Goal: Information Seeking & Learning: Check status

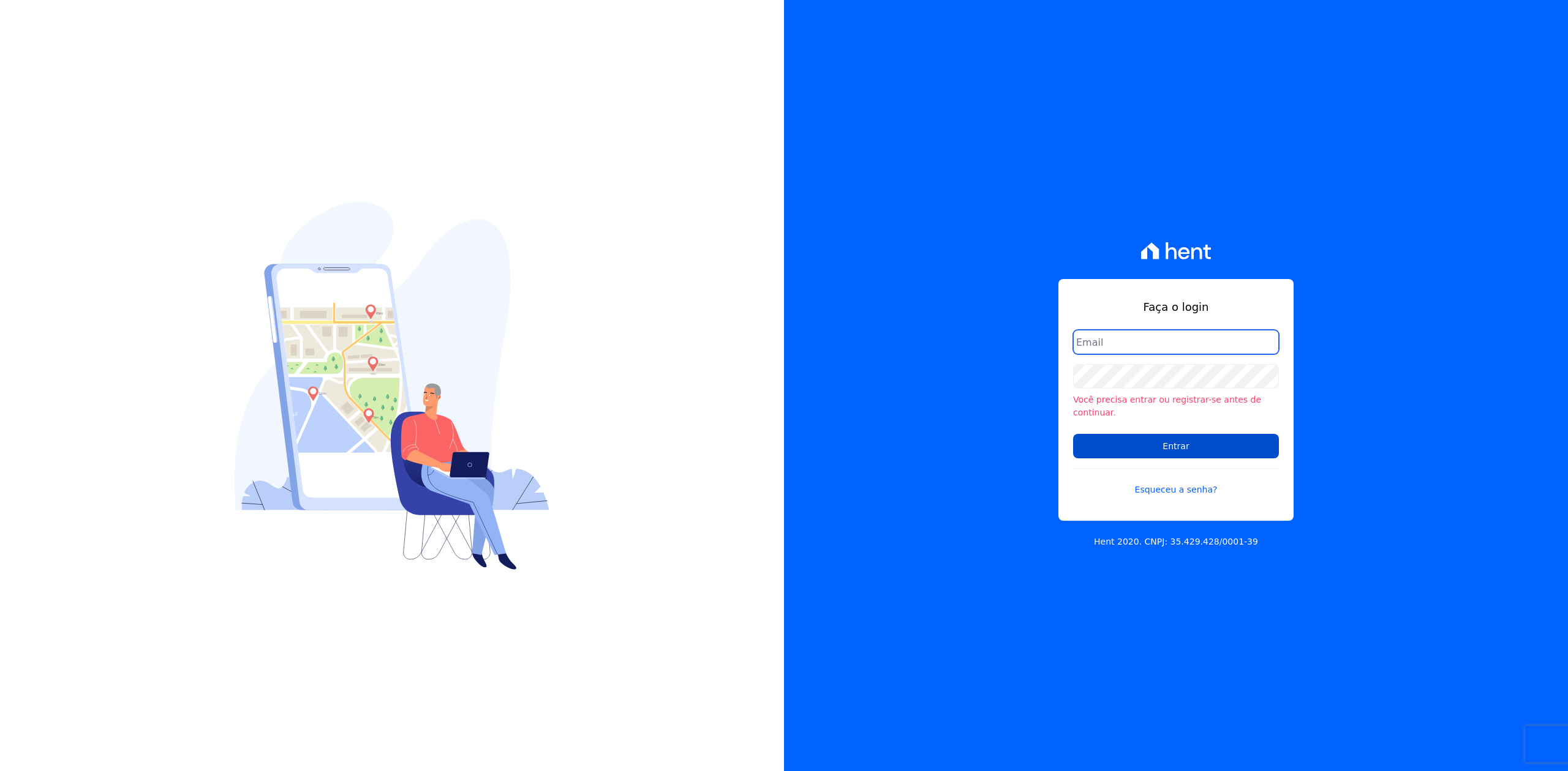
type input "[PERSON_NAME][EMAIL_ADDRESS][DOMAIN_NAME]"
click at [1213, 441] on input "Entrar" at bounding box center [1176, 446] width 206 height 24
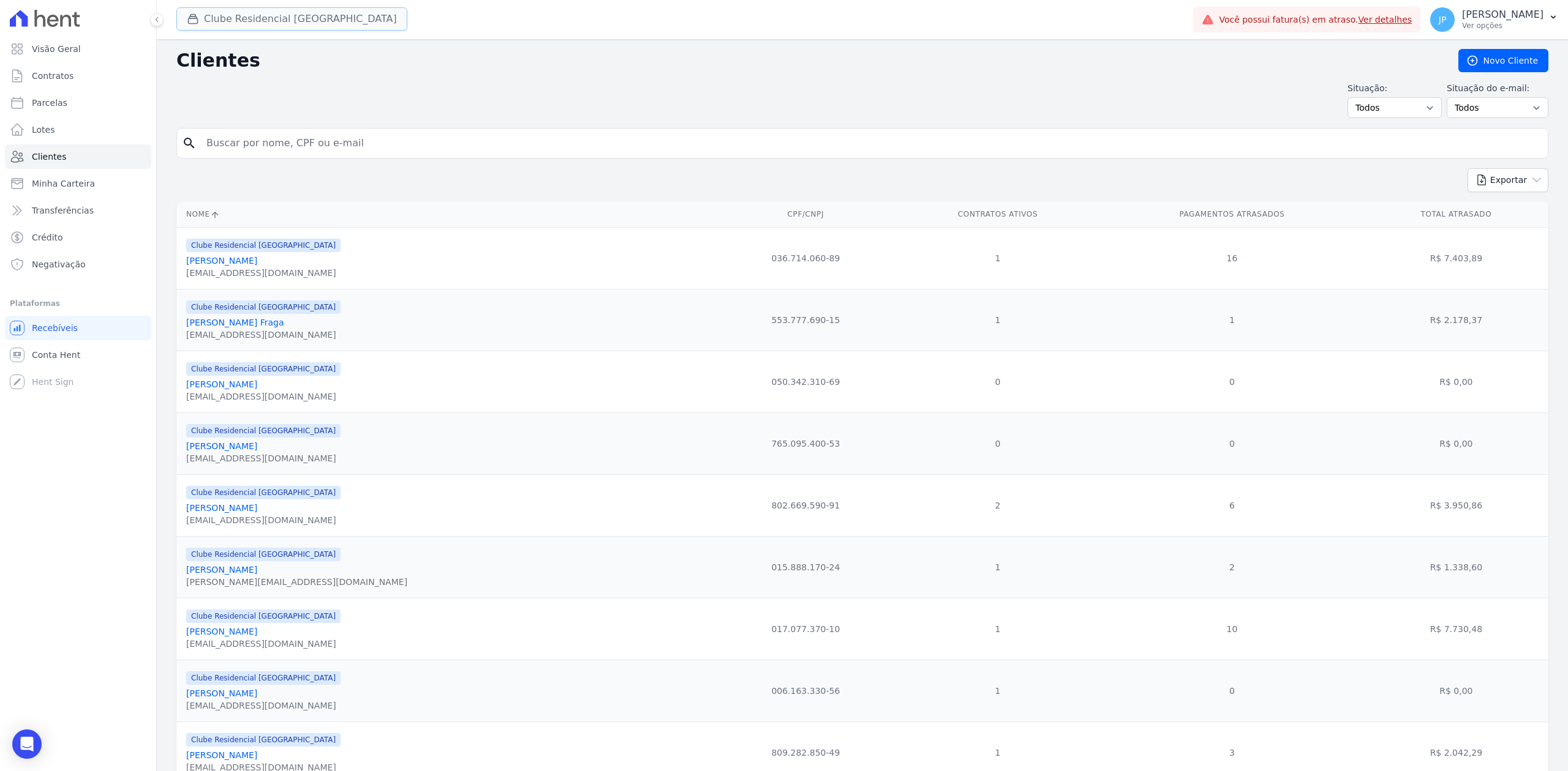
click at [238, 18] on button "Clube Residencial [GEOGRAPHIC_DATA]" at bounding box center [291, 19] width 231 height 23
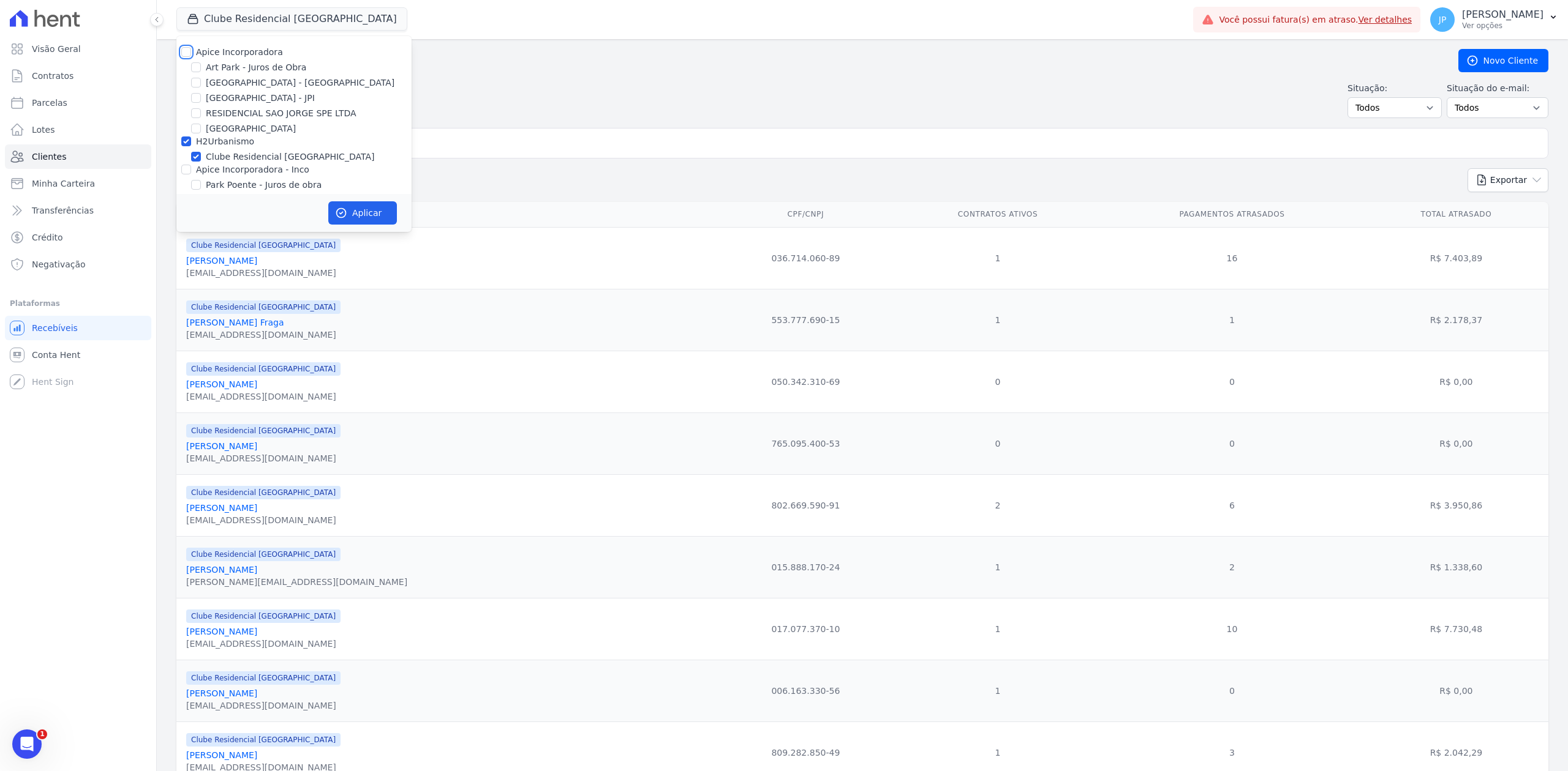
click at [181, 54] on div "Apice Incorporadora [GEOGRAPHIC_DATA] - Juros de Obra [GEOGRAPHIC_DATA] - [GEOG…" at bounding box center [294, 134] width 235 height 196
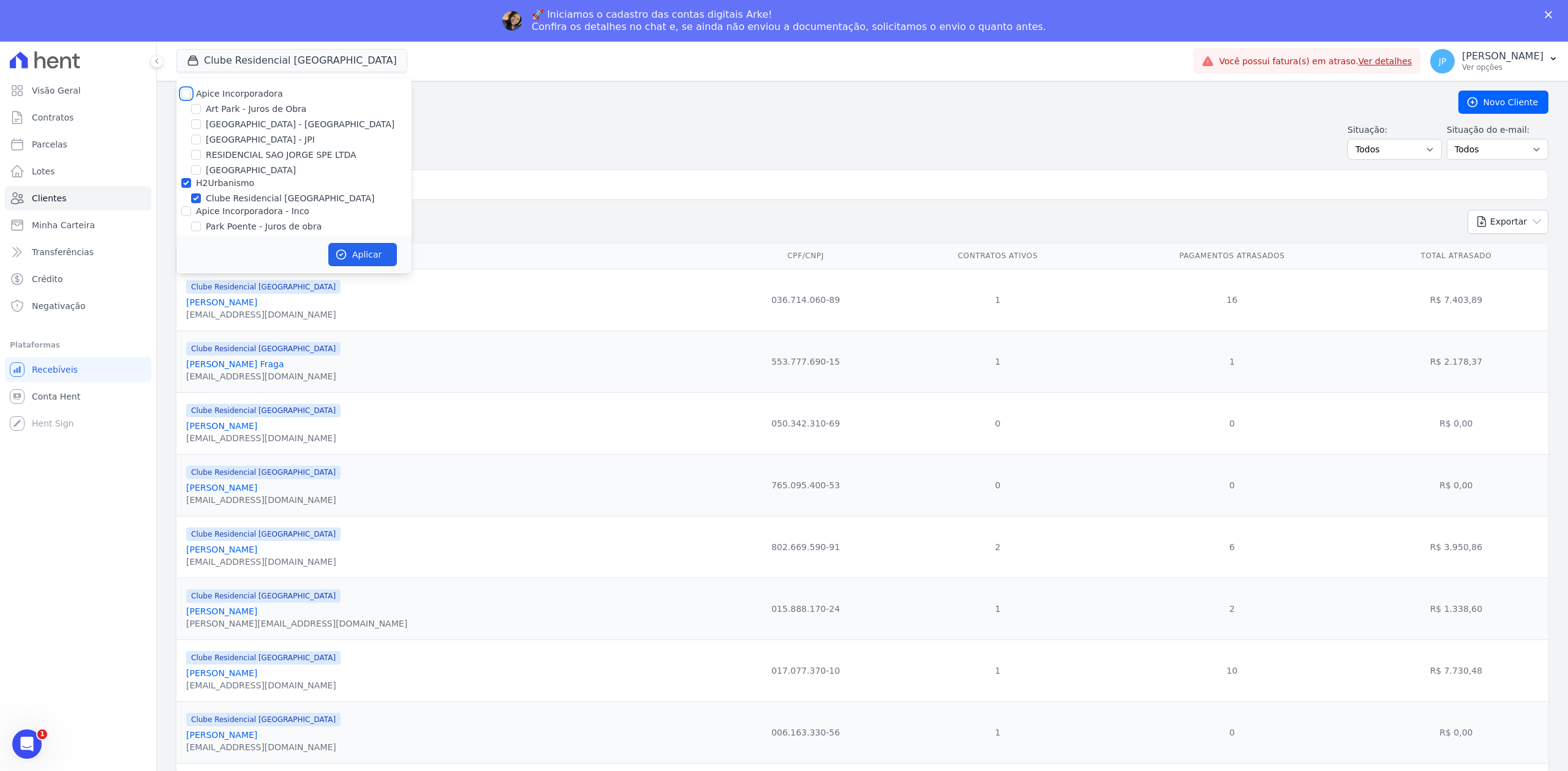
click at [187, 92] on input "Apice Incorporadora" at bounding box center [186, 93] width 10 height 9
checkbox input "true"
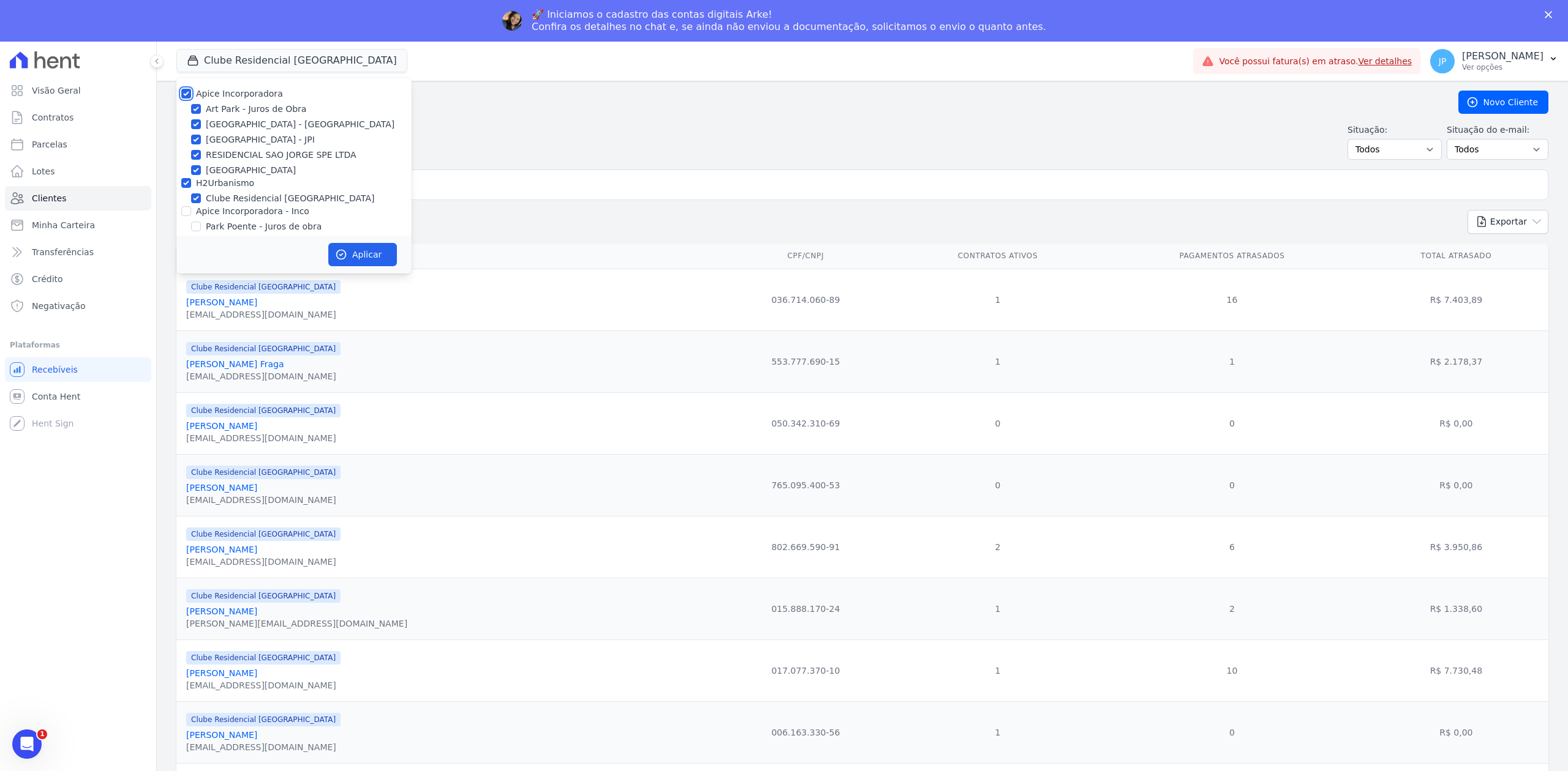
checkbox input "true"
click at [187, 209] on input "Apice Incorporadora - Inco" at bounding box center [186, 211] width 10 height 9
checkbox input "true"
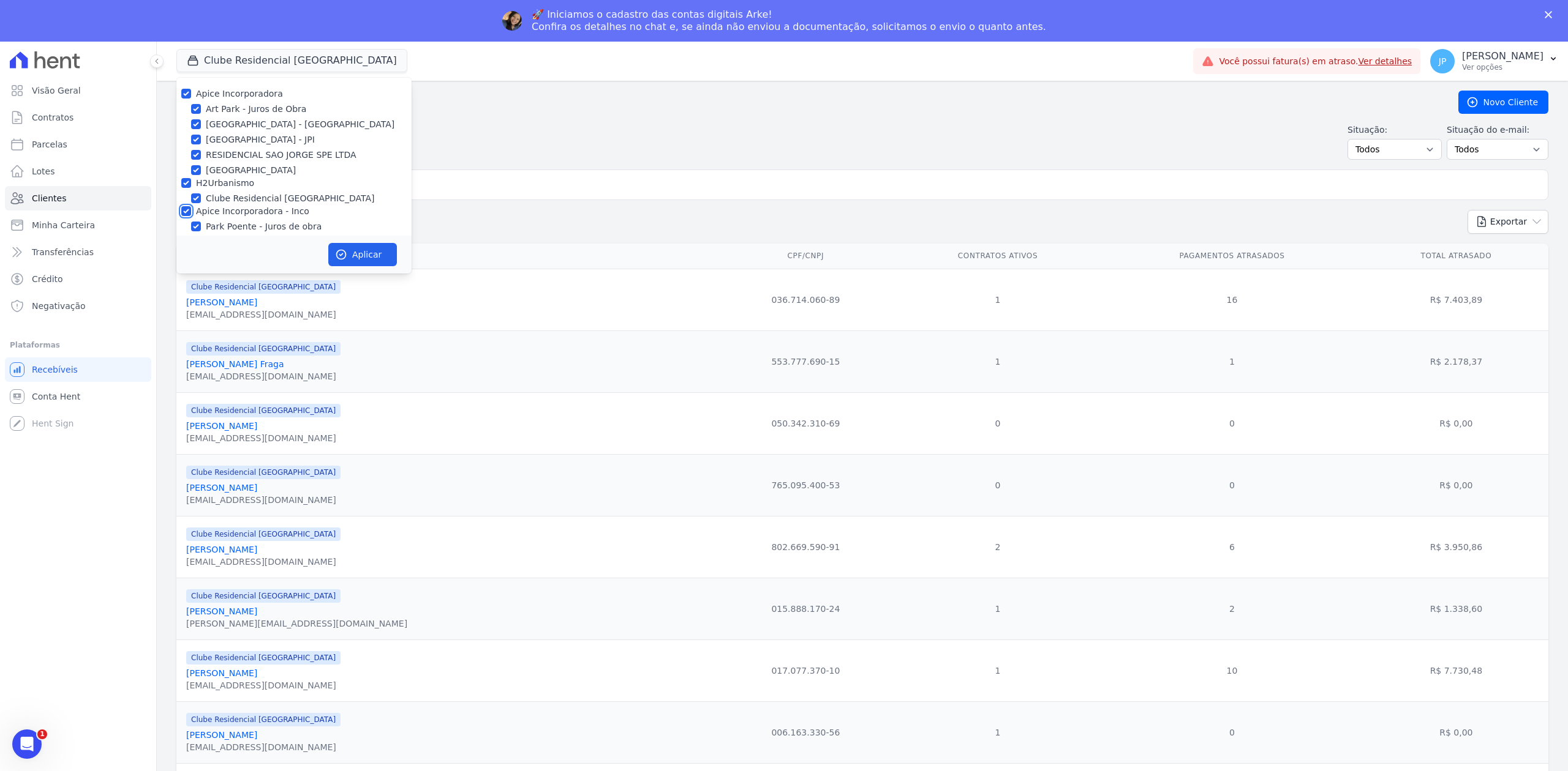
checkbox input "true"
click at [352, 251] on button "Aplicar" at bounding box center [362, 254] width 68 height 23
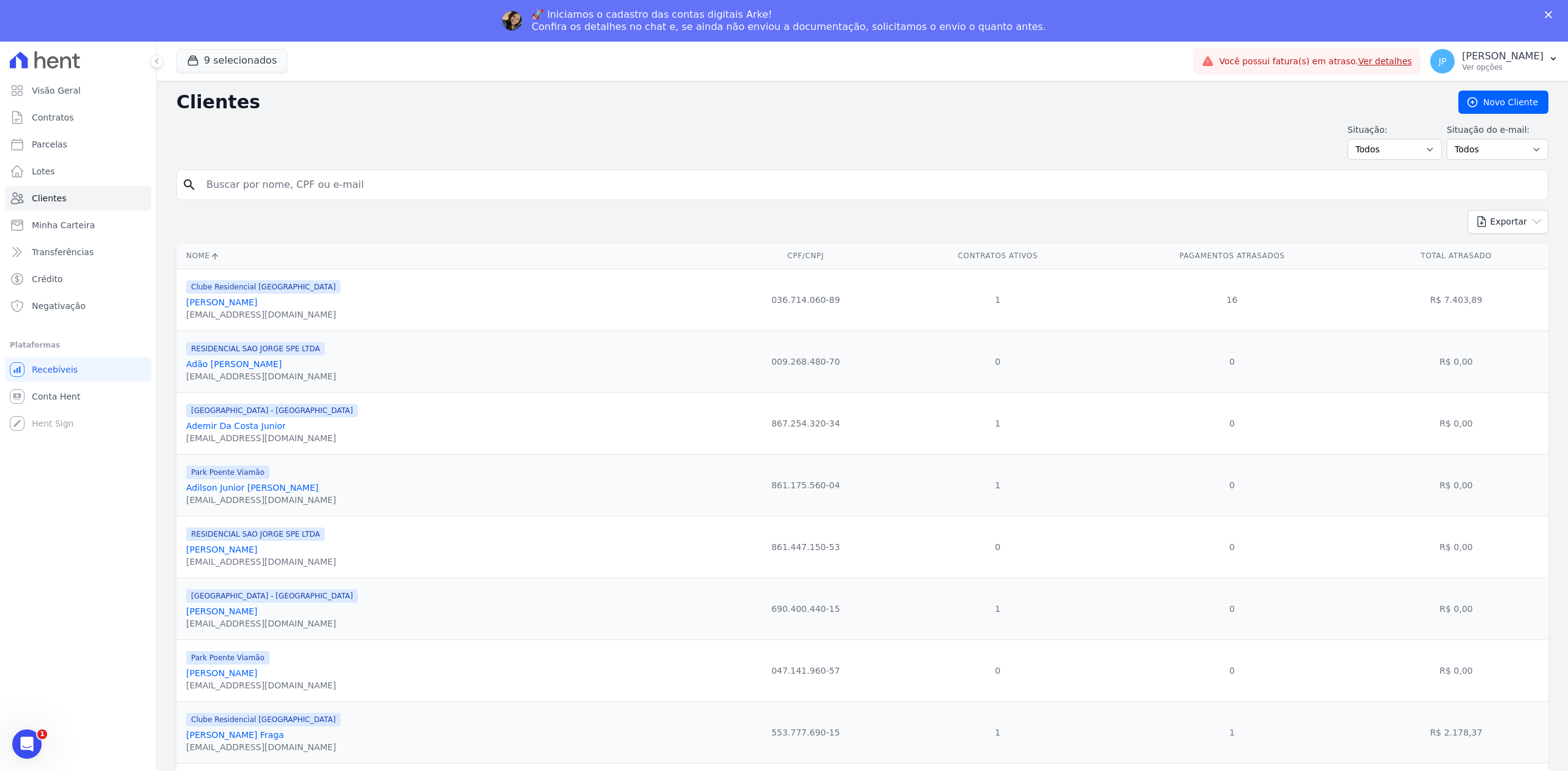
click at [357, 182] on input "search" at bounding box center [870, 185] width 1343 height 24
paste input "[PERSON_NAME]"
type input "[PERSON_NAME]"
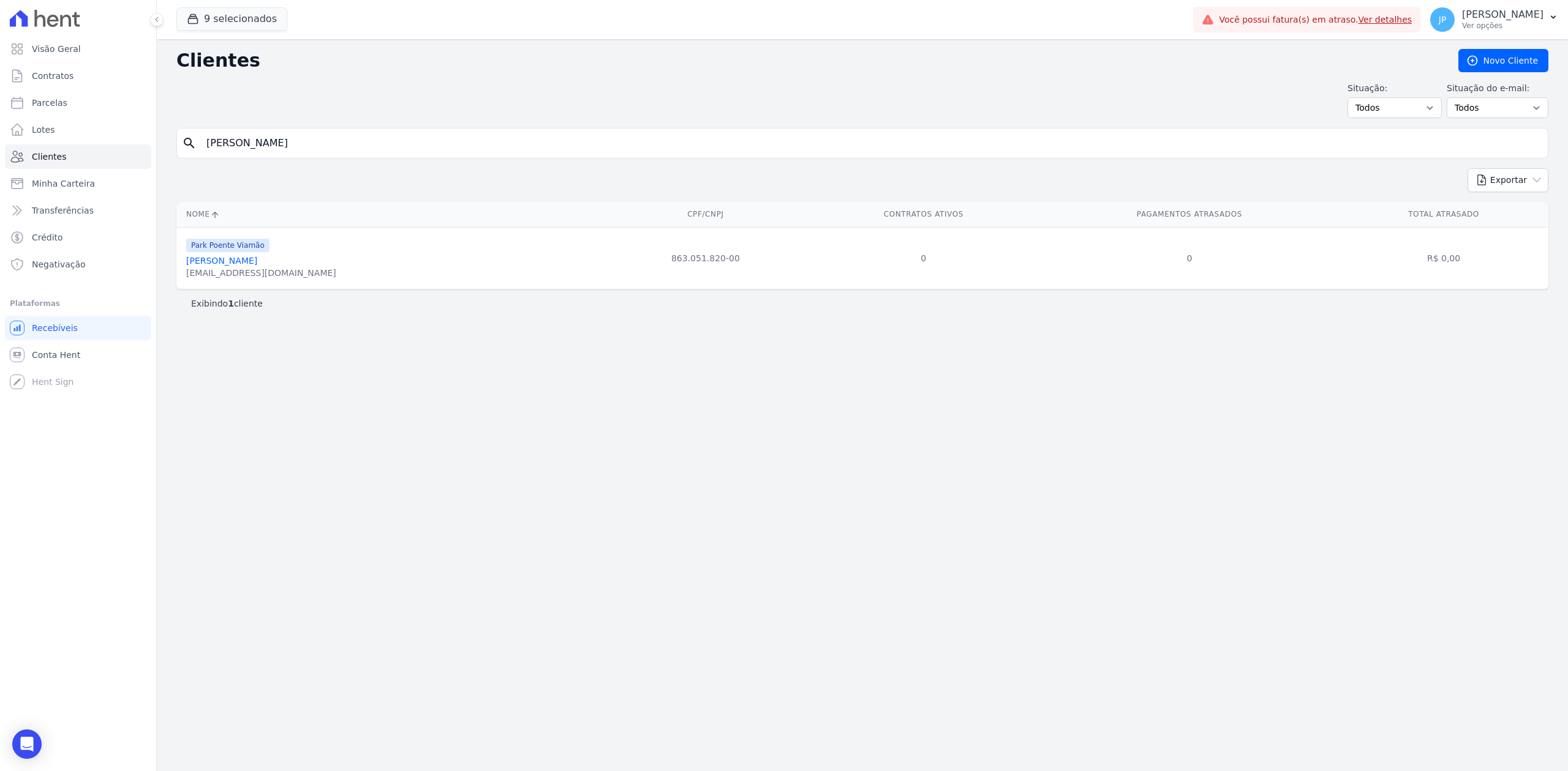
click at [257, 260] on link "[PERSON_NAME]" at bounding box center [221, 260] width 71 height 9
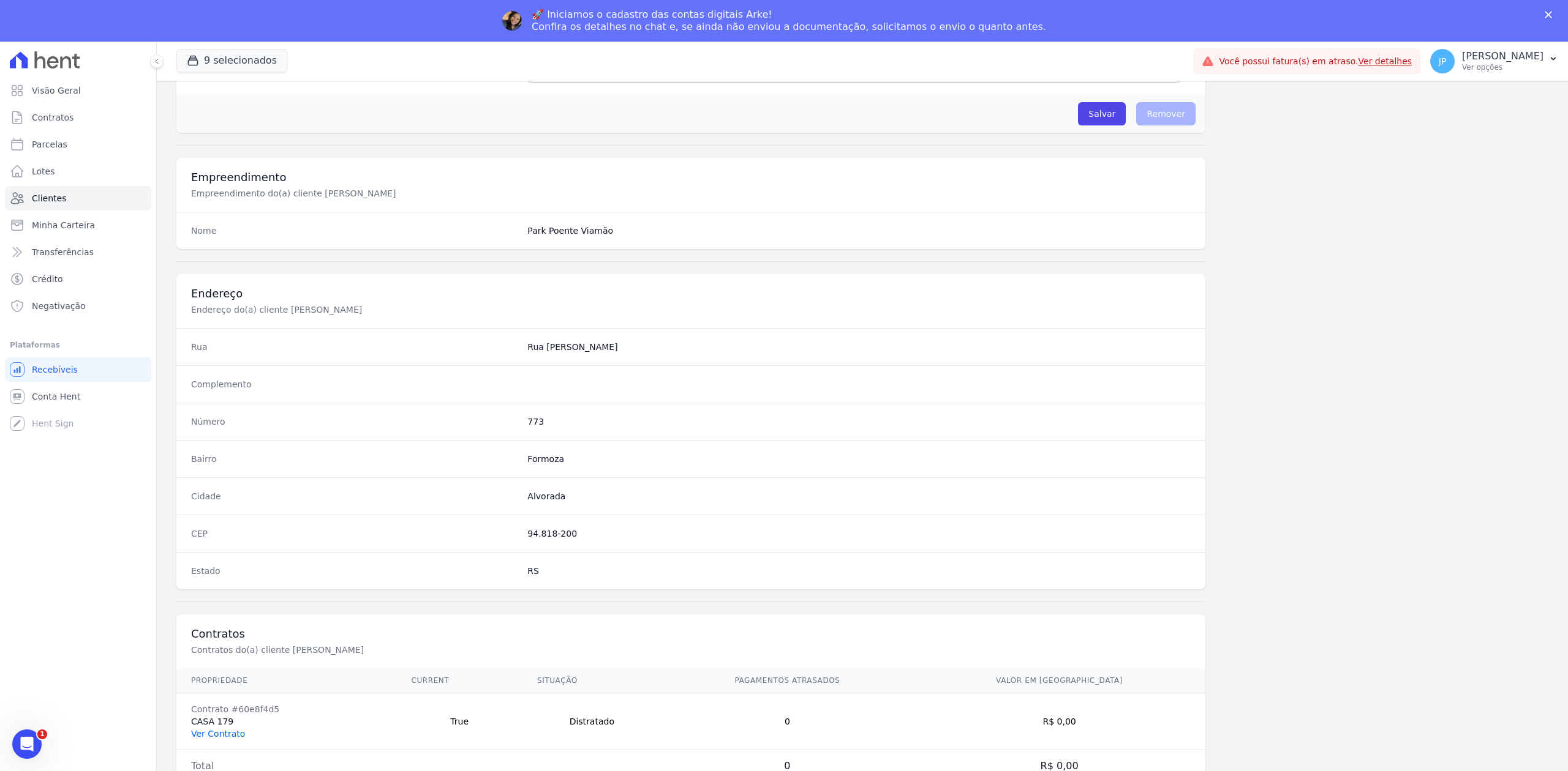
click at [231, 730] on link "Ver Contrato" at bounding box center [218, 733] width 54 height 9
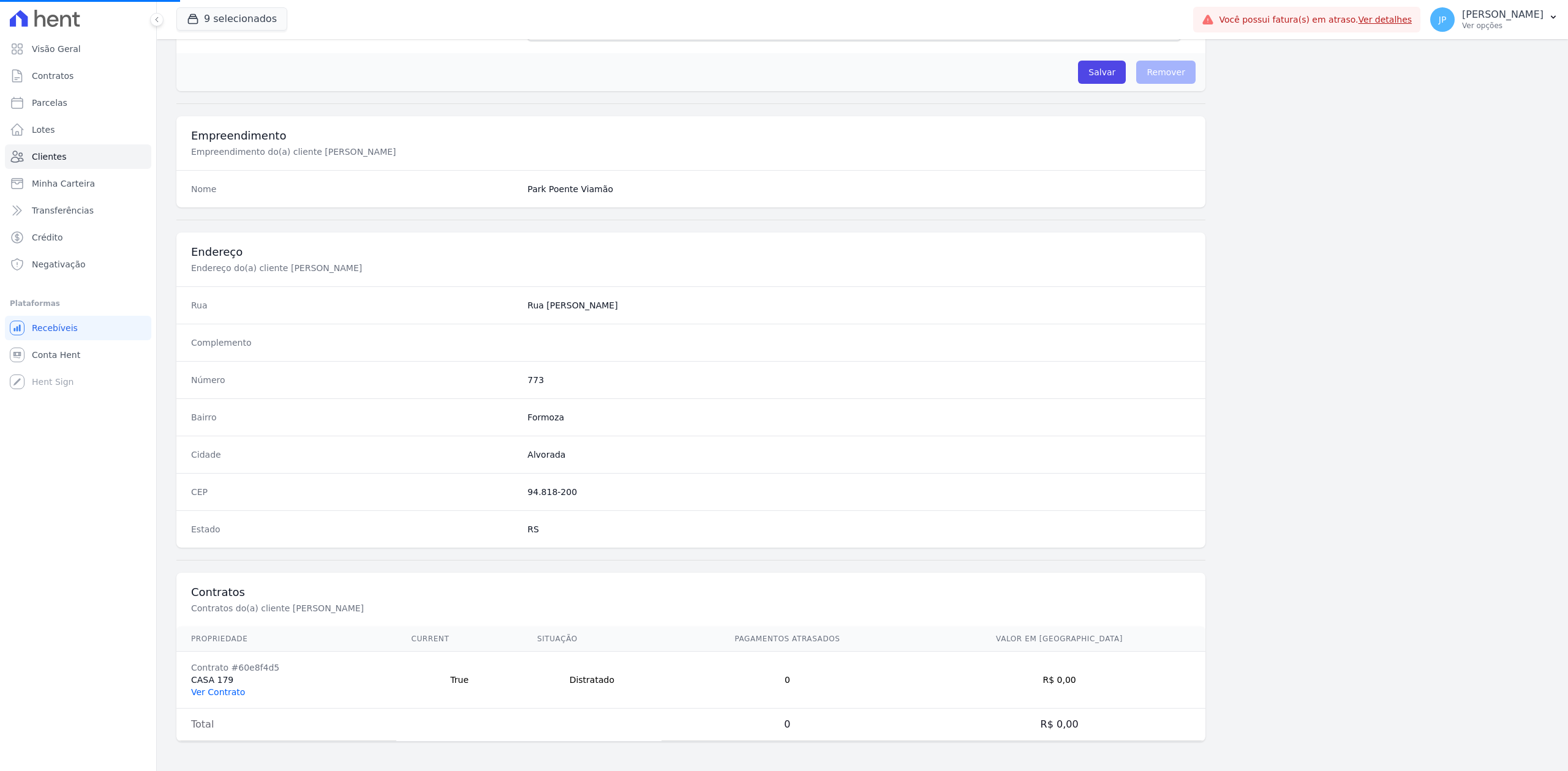
click at [231, 693] on link "Ver Contrato" at bounding box center [218, 692] width 54 height 9
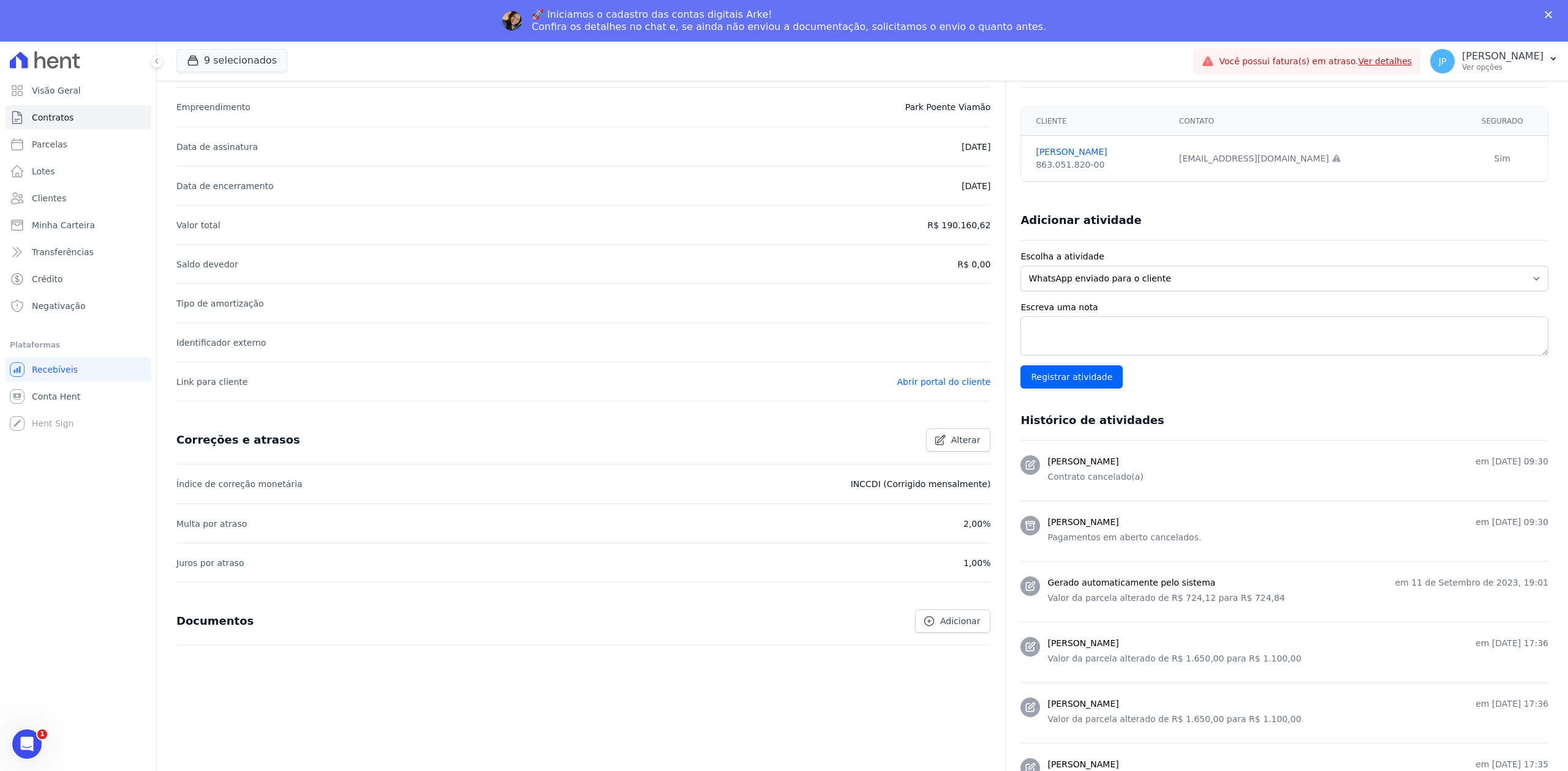
scroll to position [163, 0]
drag, startPoint x: 1067, startPoint y: 476, endPoint x: 1184, endPoint y: 490, distance: 117.8
click at [1184, 490] on li "[PERSON_NAME] em [DATE] 09:30 Contrato cancelado(a)" at bounding box center [1284, 466] width 528 height 60
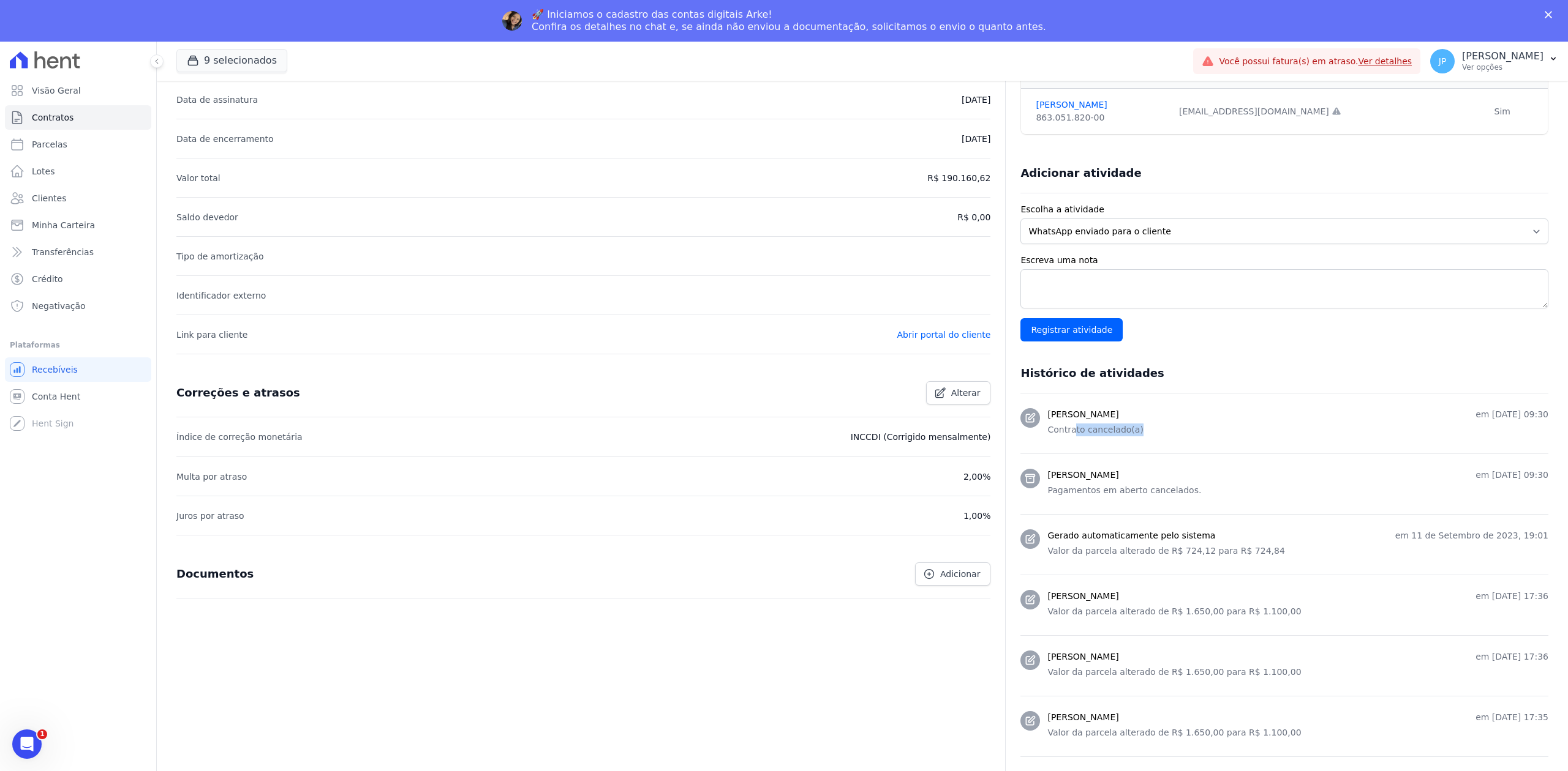
scroll to position [245, 0]
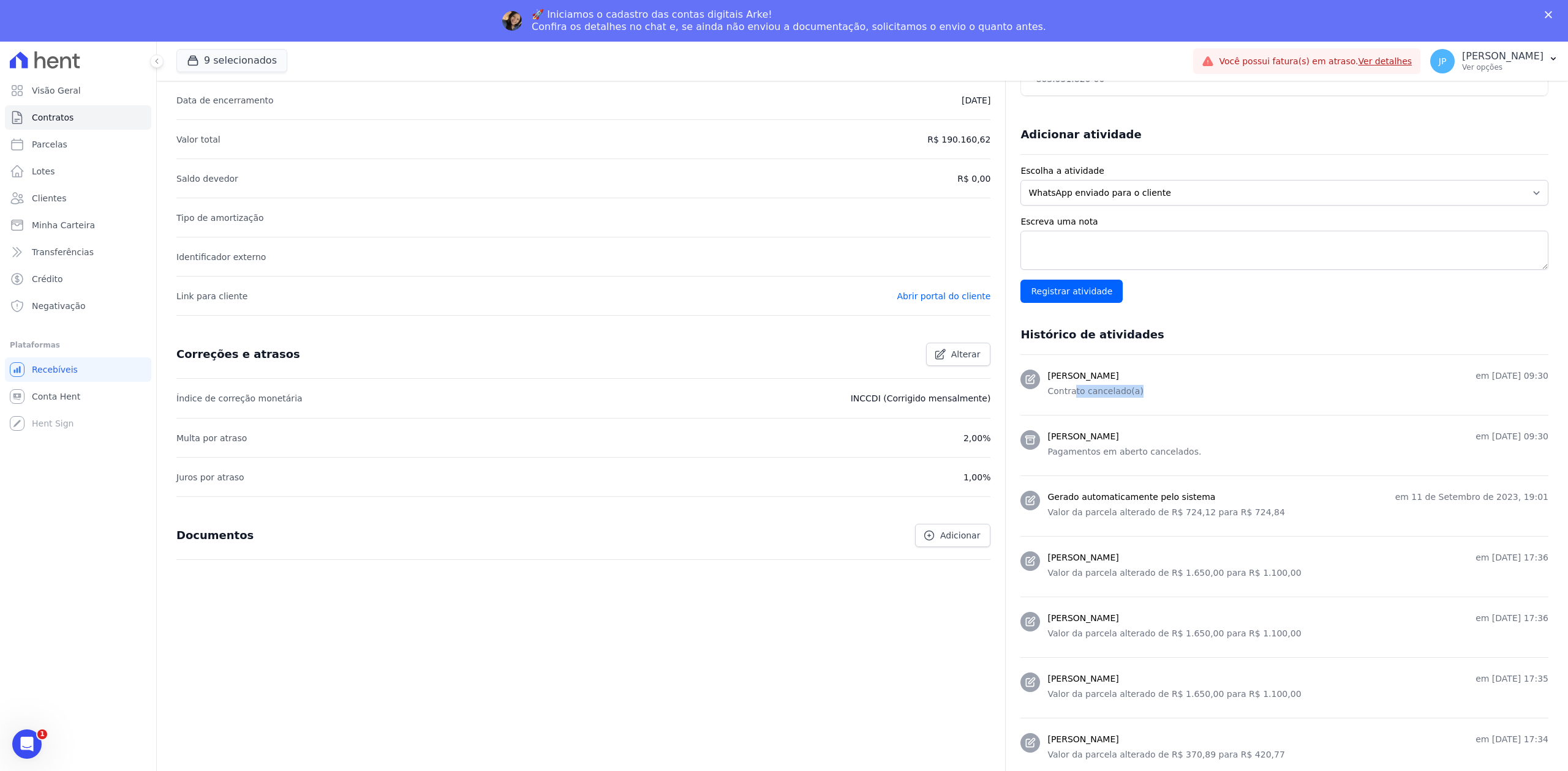
drag, startPoint x: 1101, startPoint y: 439, endPoint x: 1197, endPoint y: 461, distance: 98.5
click at [1186, 460] on div "[PERSON_NAME] em [DATE] 09:30 Pagamentos em aberto cancelados." at bounding box center [1298, 445] width 501 height 30
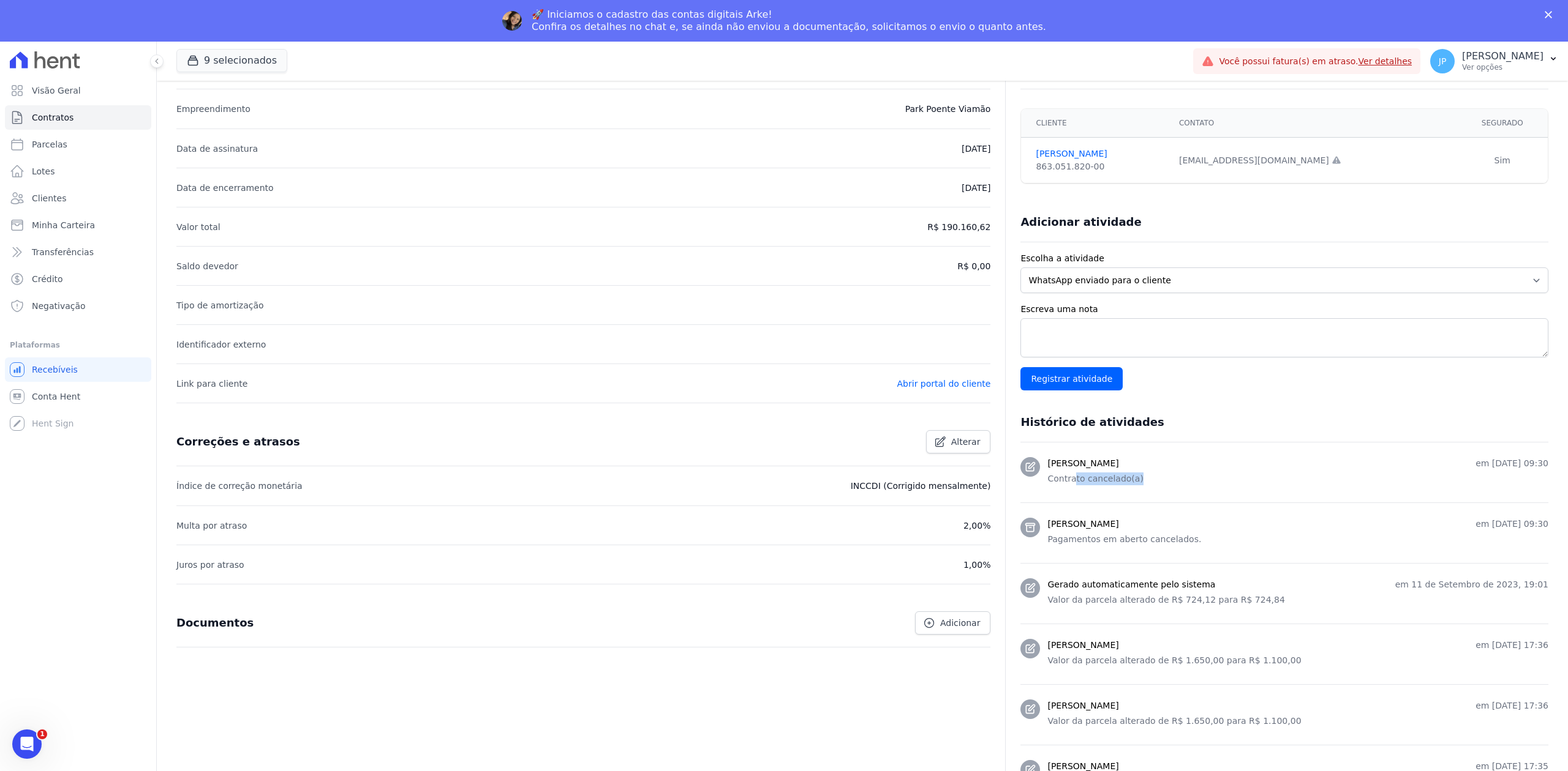
scroll to position [0, 0]
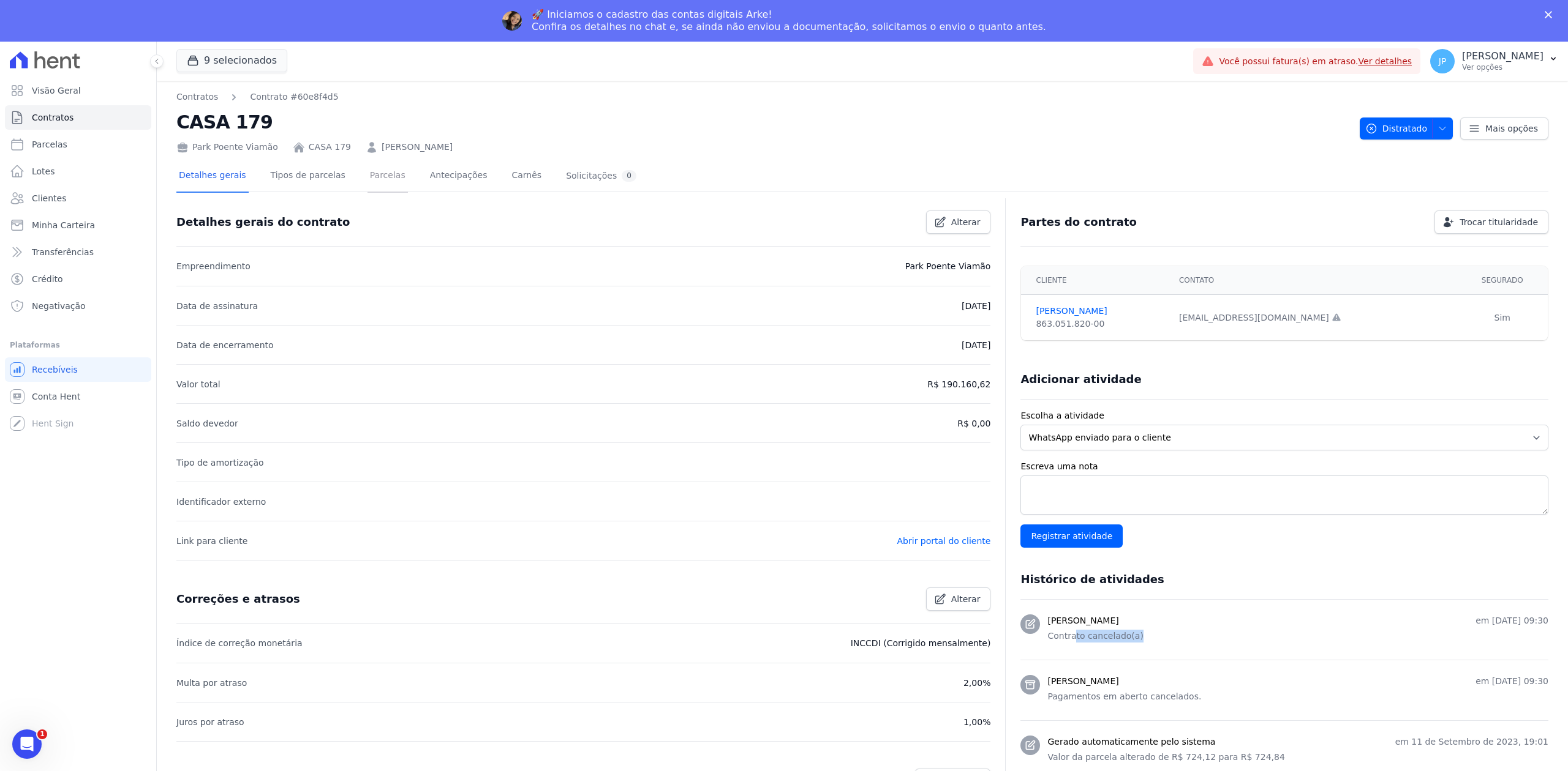
click at [382, 181] on link "Parcelas" at bounding box center [387, 177] width 41 height 33
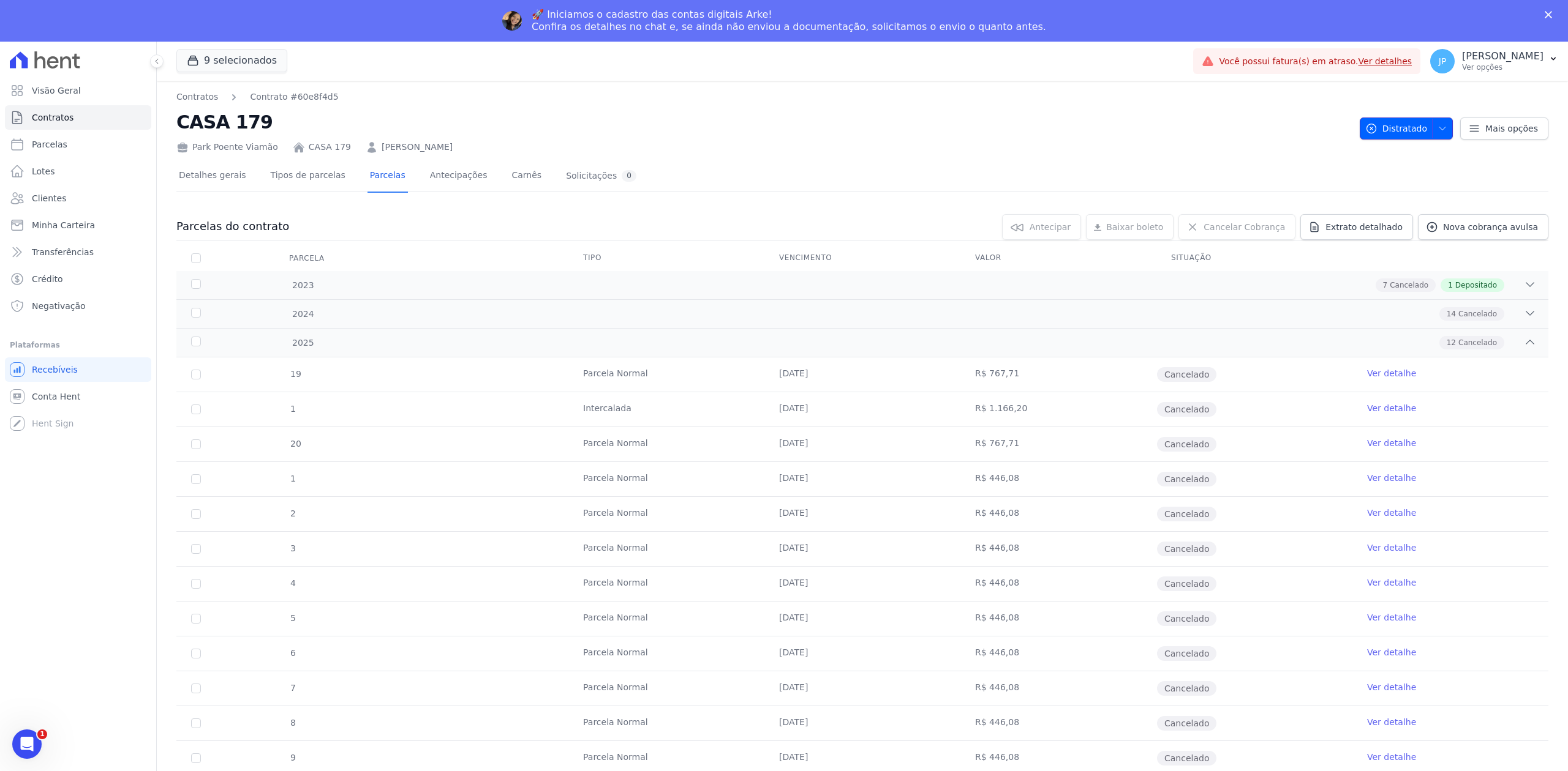
click at [1439, 128] on button "Distratado" at bounding box center [1406, 129] width 93 height 22
click at [1235, 202] on div "Parcelas do contrato 0 selecionada(s) [GEOGRAPHIC_DATA] [GEOGRAPHIC_DATA] Reneg…" at bounding box center [862, 538] width 1372 height 672
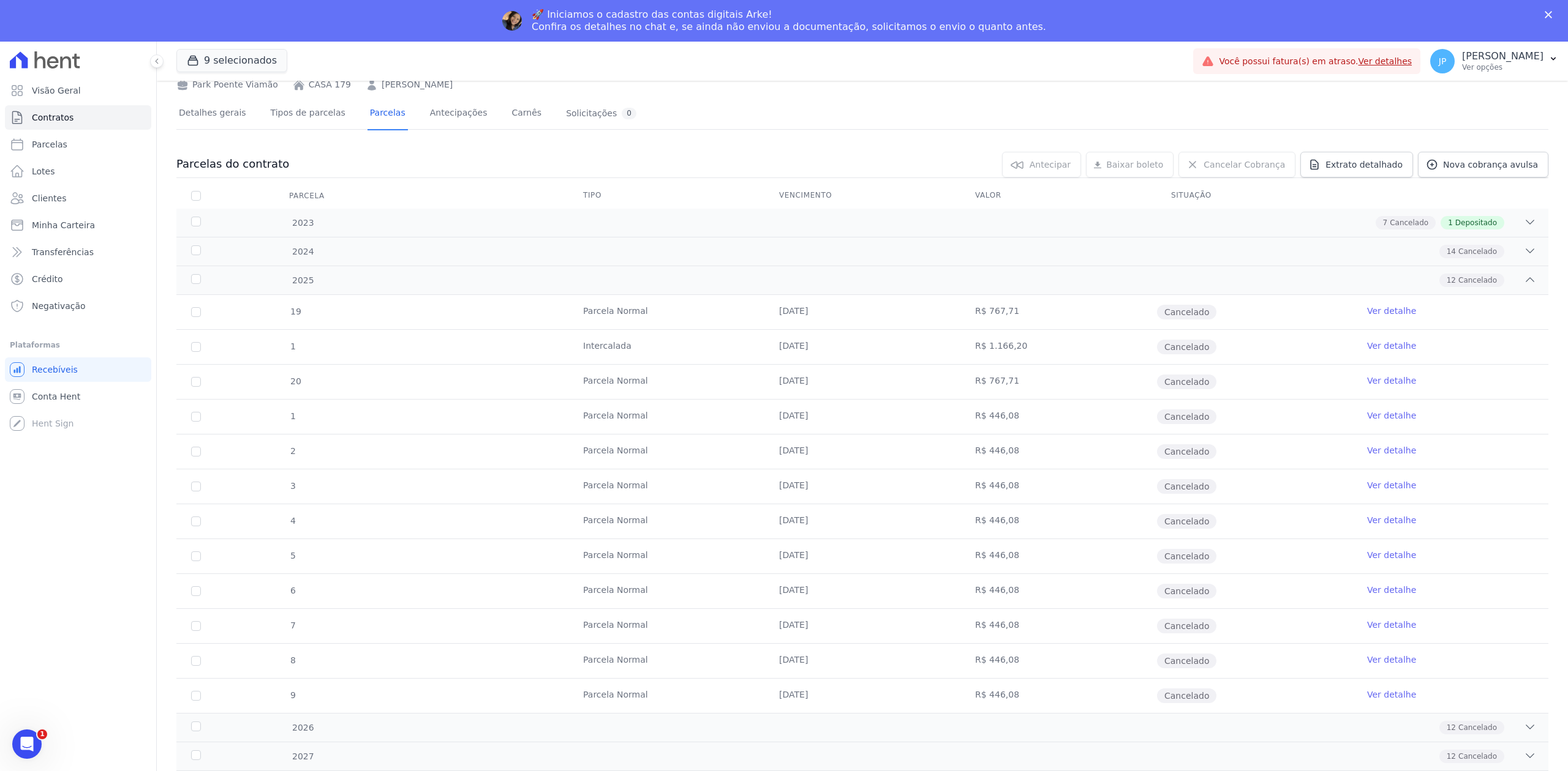
scroll to position [89, 0]
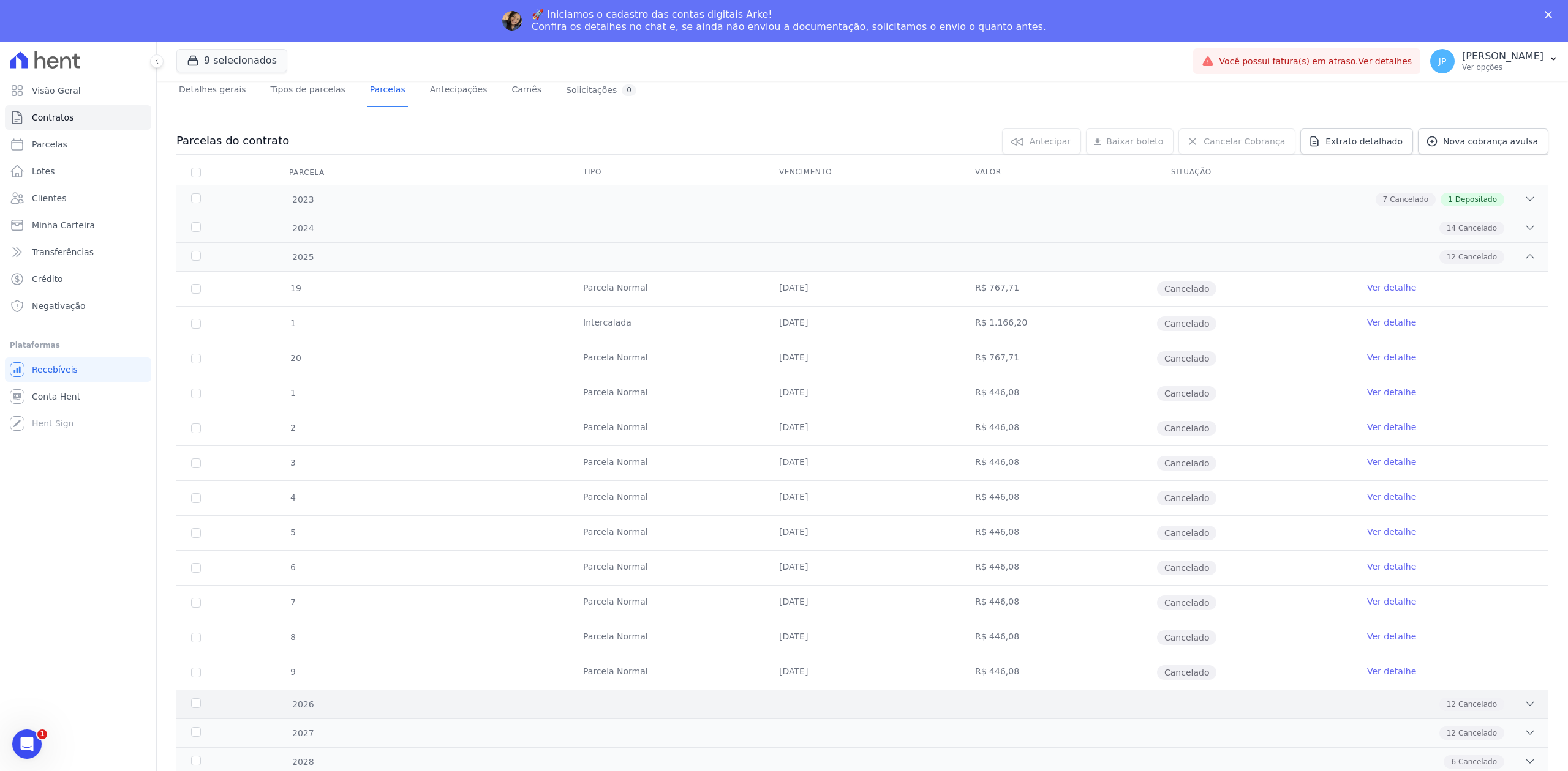
click at [1527, 698] on div "2026 12 Cancelado" at bounding box center [862, 704] width 1372 height 28
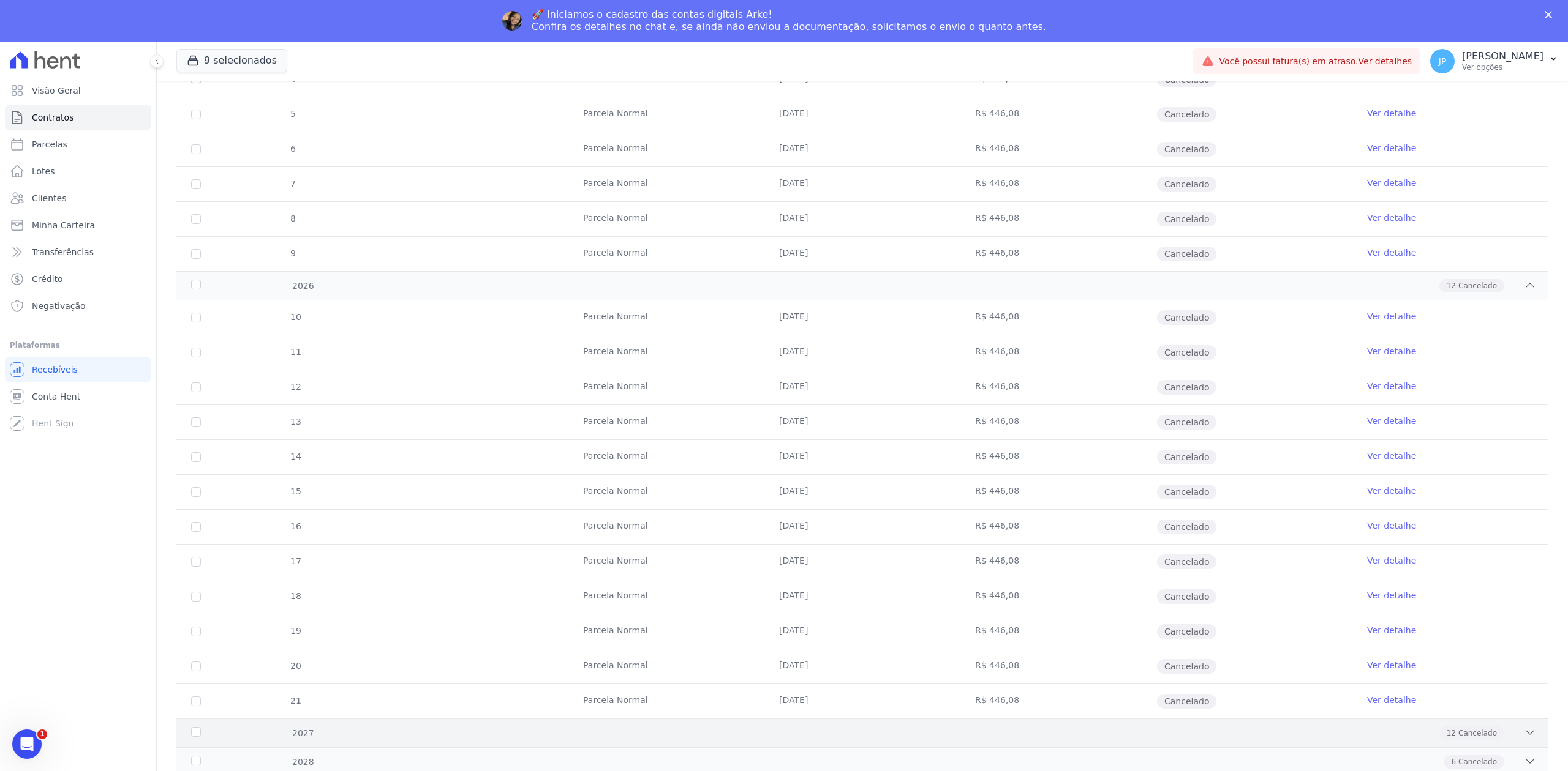
click at [1510, 732] on div "12 Cancelado" at bounding box center [930, 733] width 1212 height 14
drag, startPoint x: 1510, startPoint y: 732, endPoint x: 1120, endPoint y: 344, distance: 550.1
click at [1120, 341] on td "R$ 446,08" at bounding box center [1057, 346] width 196 height 35
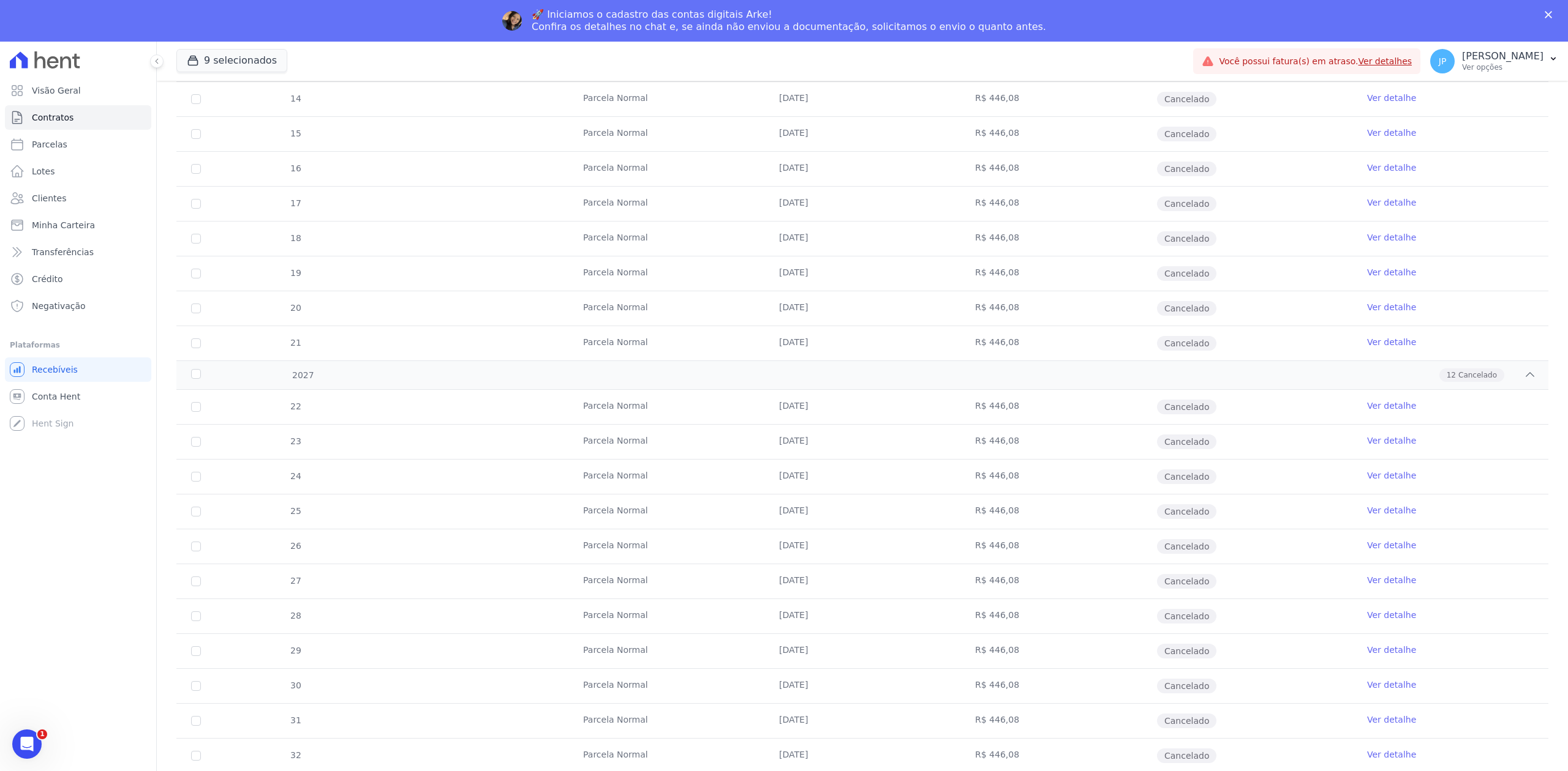
scroll to position [932, 0]
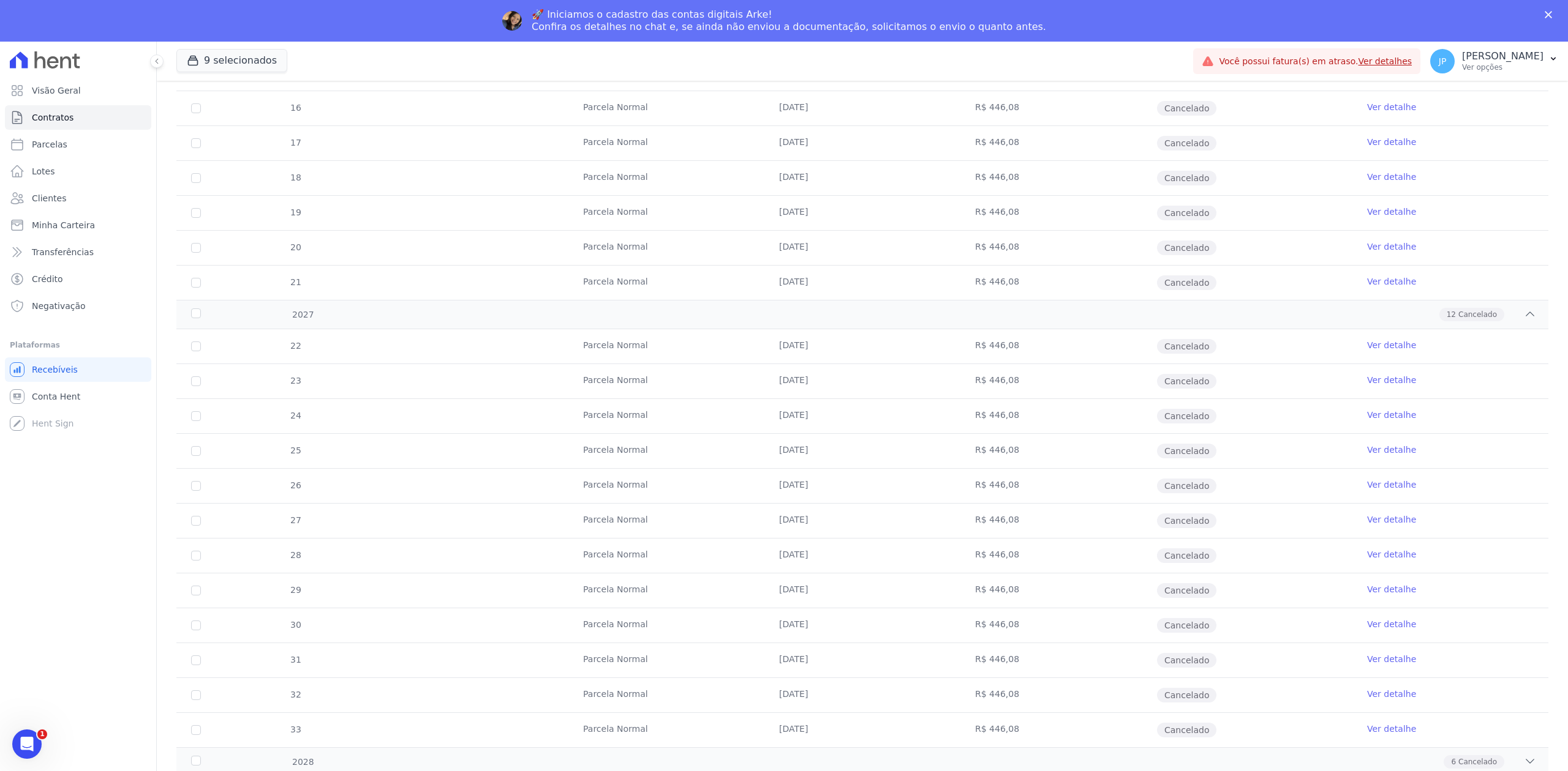
click at [1517, 750] on div "22 [GEOGRAPHIC_DATA] [DATE] R$ 446,08 Cancelado Ver detalhe 23 [GEOGRAPHIC_DATA…" at bounding box center [861, 538] width 1411 height 427
click at [1524, 758] on icon at bounding box center [1530, 762] width 12 height 12
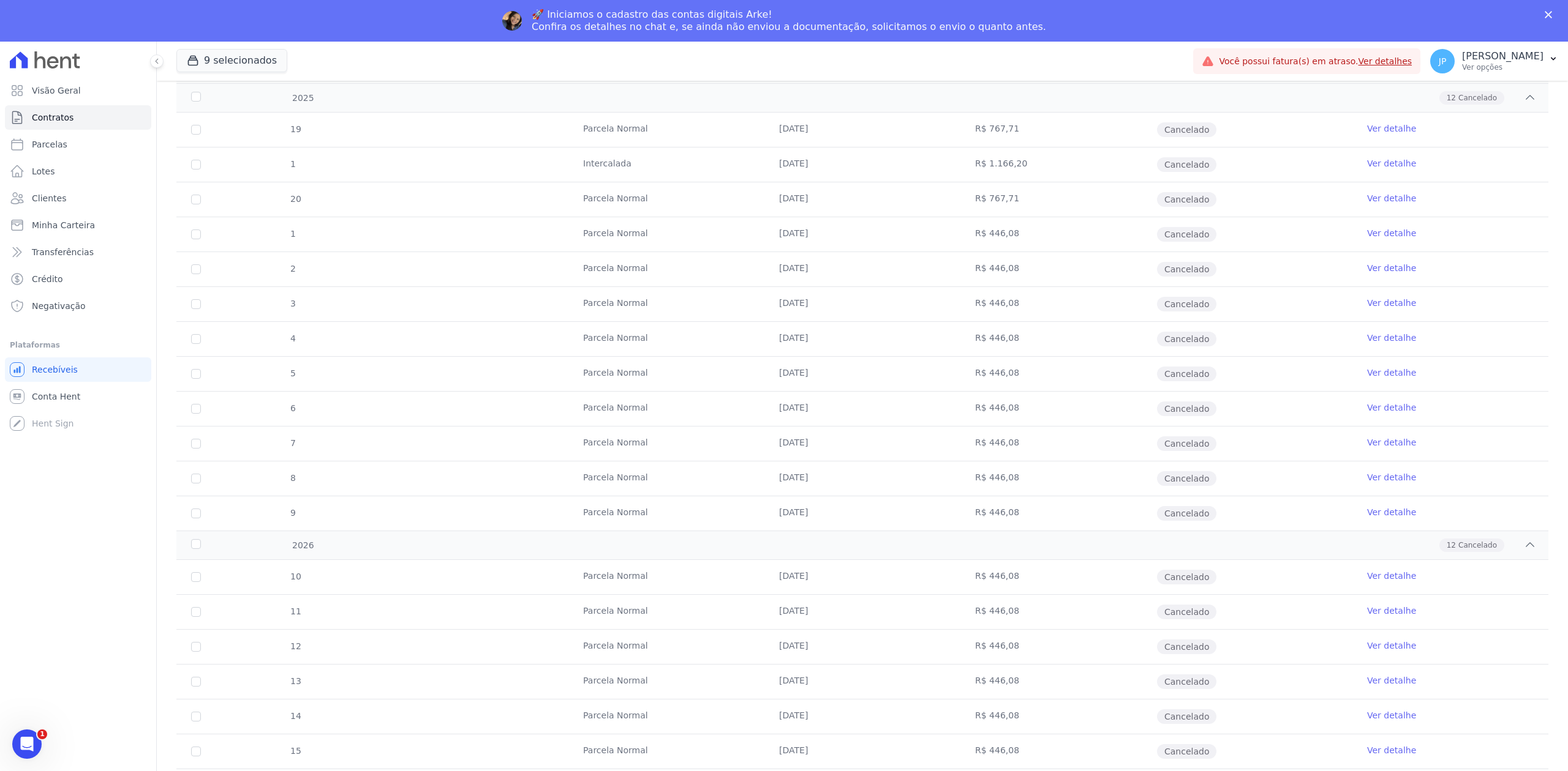
scroll to position [0, 0]
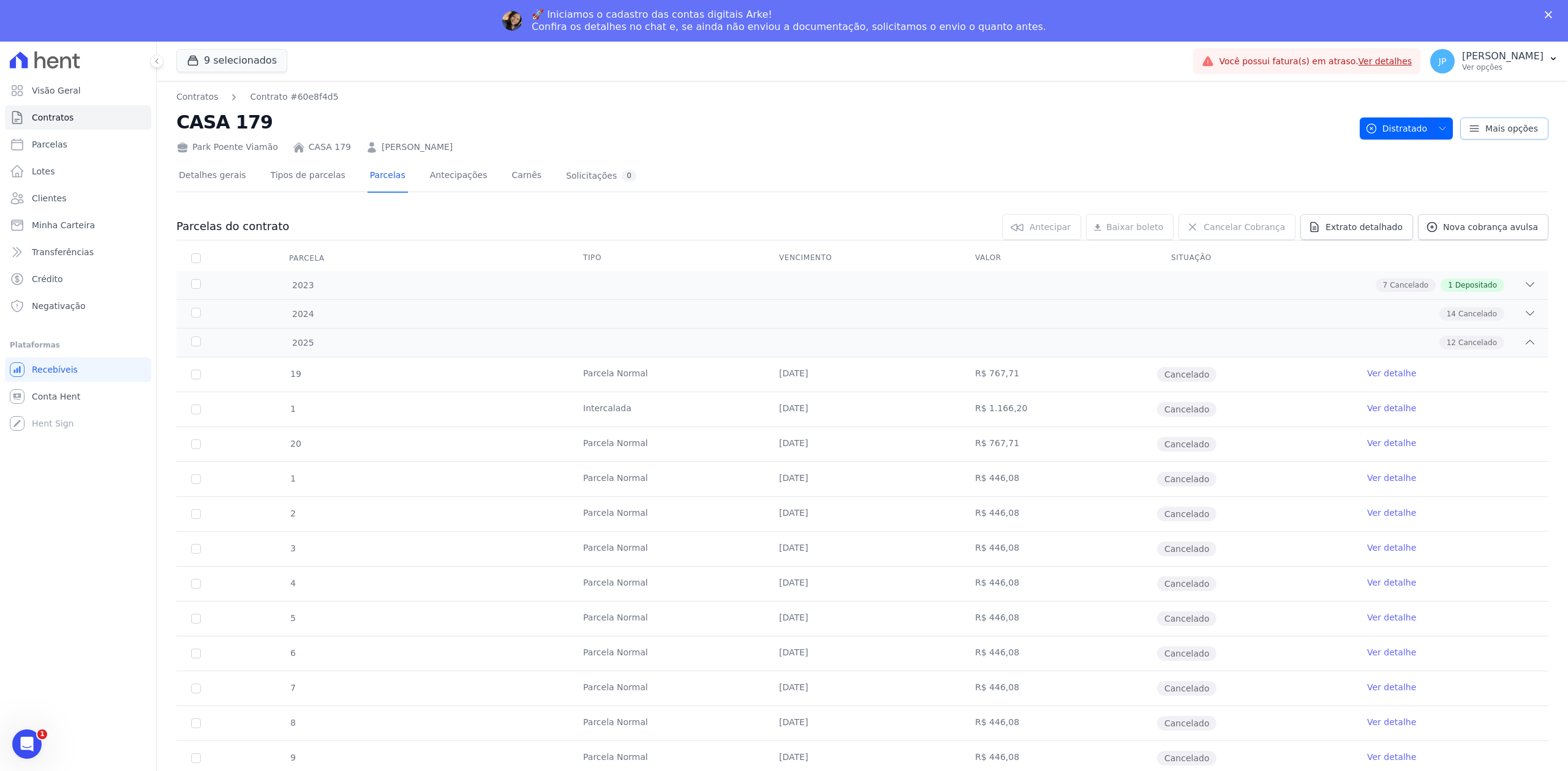
drag, startPoint x: 1291, startPoint y: 136, endPoint x: 534, endPoint y: 278, distance: 770.2
click at [1458, 137] on div "Contratos Contrato #60e8f4d5 CASA 179 Park Poente Viamão CASA 179 [PERSON_NAME]…" at bounding box center [862, 122] width 1372 height 63
click at [1501, 314] on div "14 Cancelado" at bounding box center [930, 314] width 1212 height 14
drag, startPoint x: 1332, startPoint y: 134, endPoint x: 1441, endPoint y: 134, distance: 109.0
click at [1441, 134] on div "Contratos Contrato #60e8f4d5 CASA 179 Park Poente Viamão CASA 179 [PERSON_NAME]…" at bounding box center [862, 122] width 1372 height 63
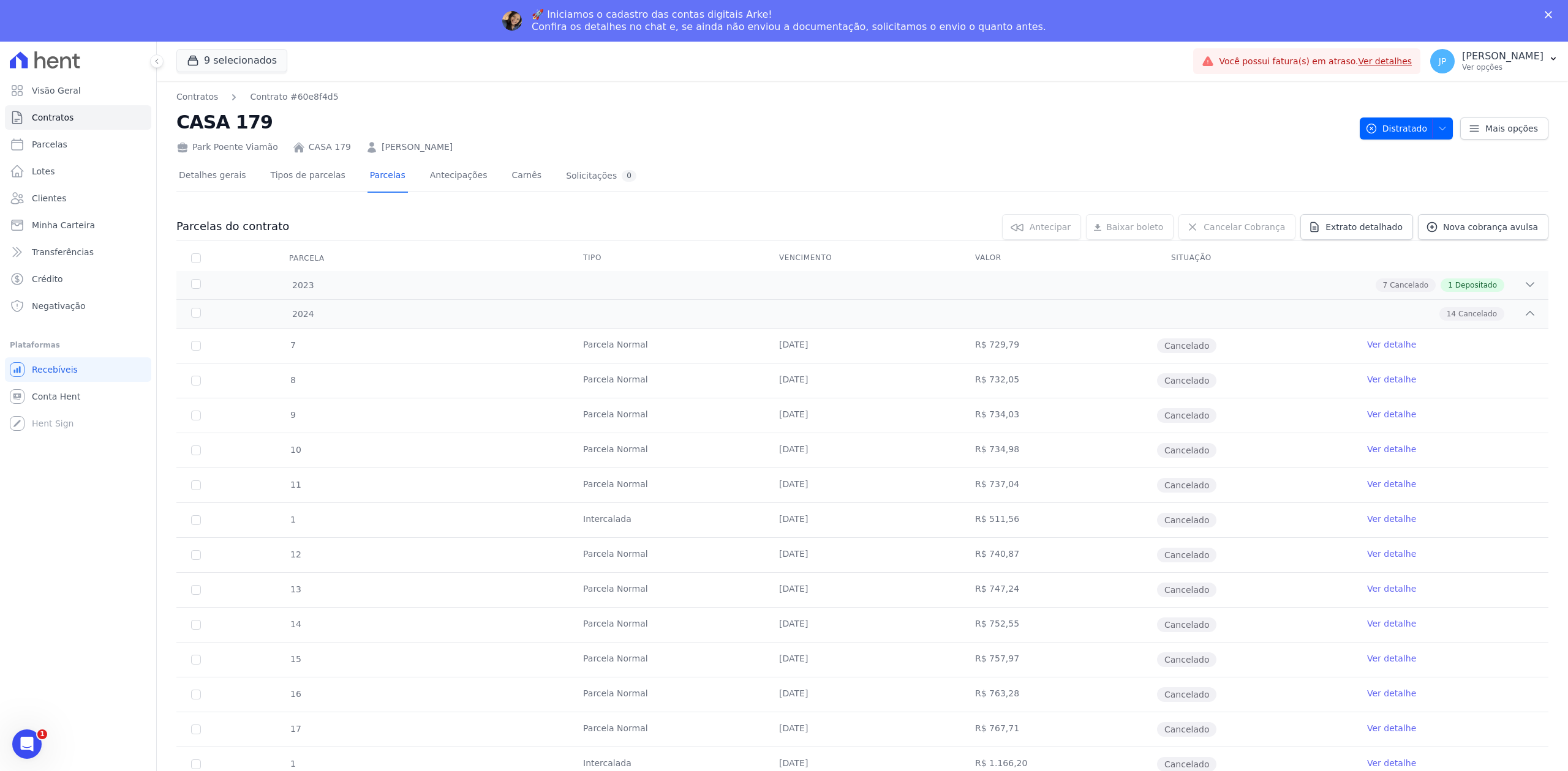
click at [866, 150] on div "Park Poente Viamão CASA 179 [PERSON_NAME]" at bounding box center [763, 144] width 1173 height 18
click at [1438, 131] on icon "button" at bounding box center [1442, 128] width 10 height 9
click at [1470, 128] on icon at bounding box center [1474, 128] width 9 height 5
click at [1387, 129] on span "Distratado" at bounding box center [1396, 129] width 62 height 22
click at [1384, 157] on div "Distratado" at bounding box center [1364, 161] width 176 height 33
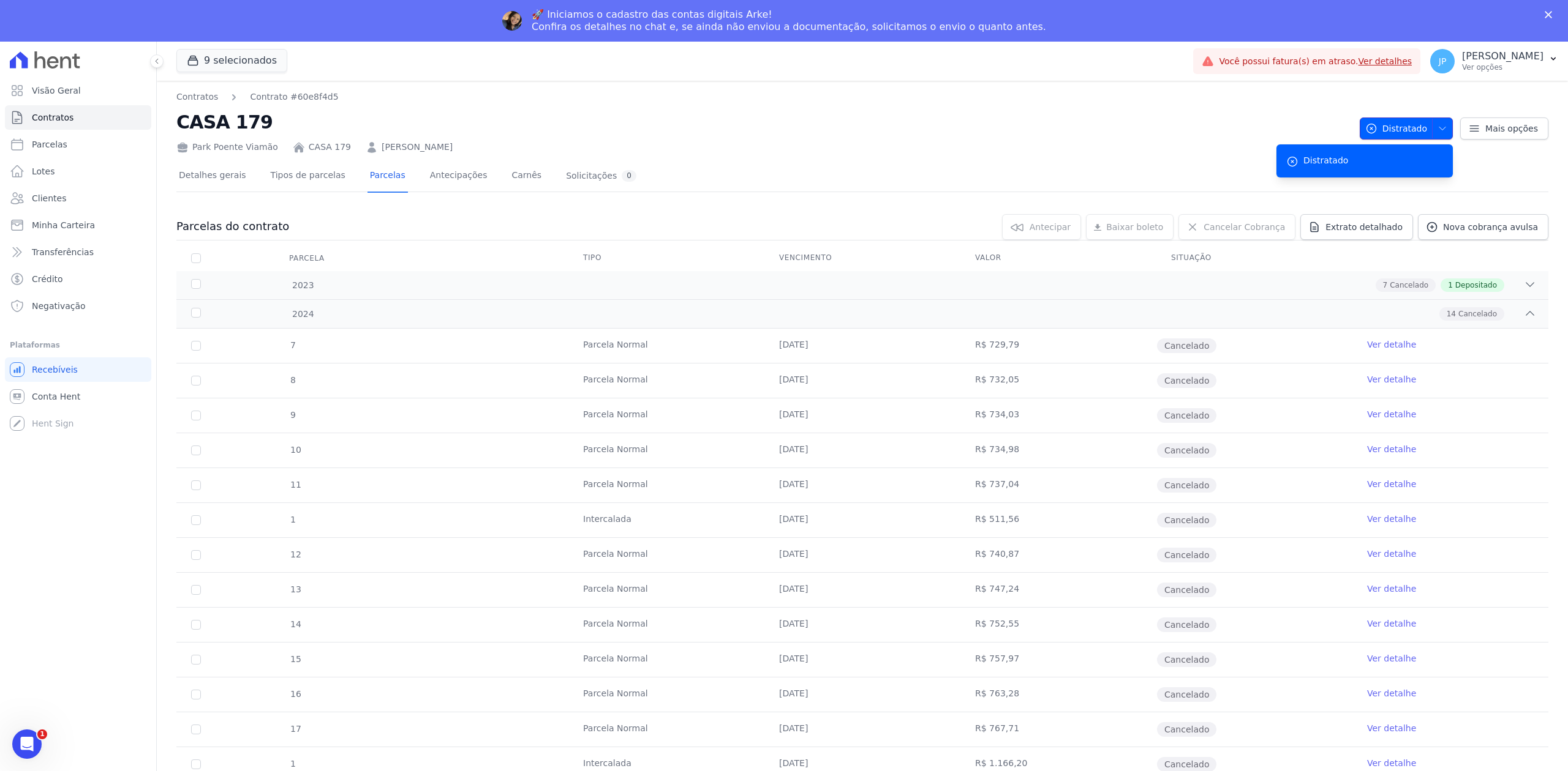
click at [1438, 132] on icon "button" at bounding box center [1442, 128] width 10 height 9
click at [1366, 132] on icon "button" at bounding box center [1370, 128] width 10 height 9
click at [1370, 126] on icon "button" at bounding box center [1371, 129] width 12 height 12
click at [92, 199] on link "Clientes" at bounding box center [78, 198] width 146 height 24
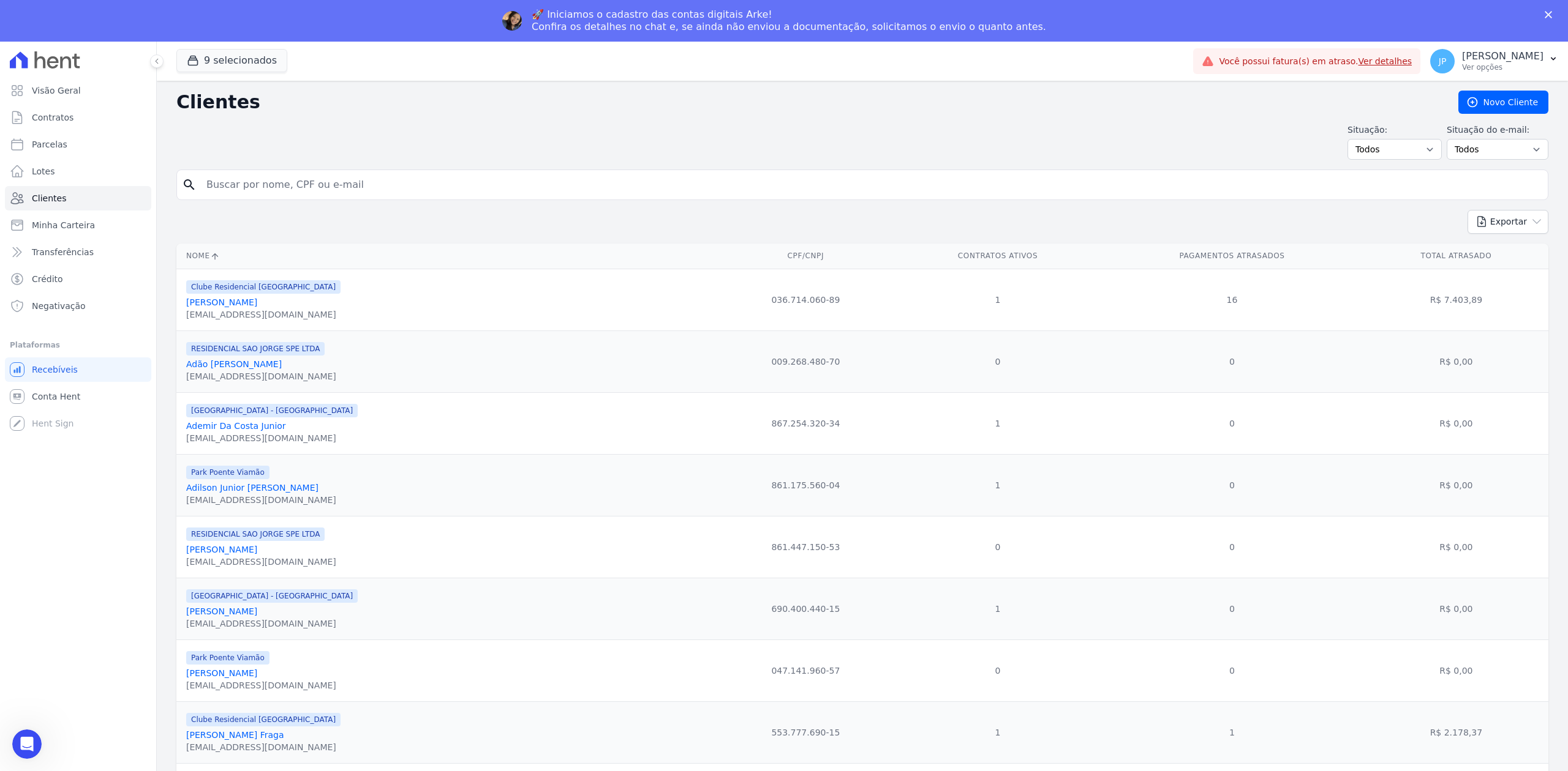
click at [241, 182] on input "search" at bounding box center [870, 185] width 1343 height 24
type input "joseane"
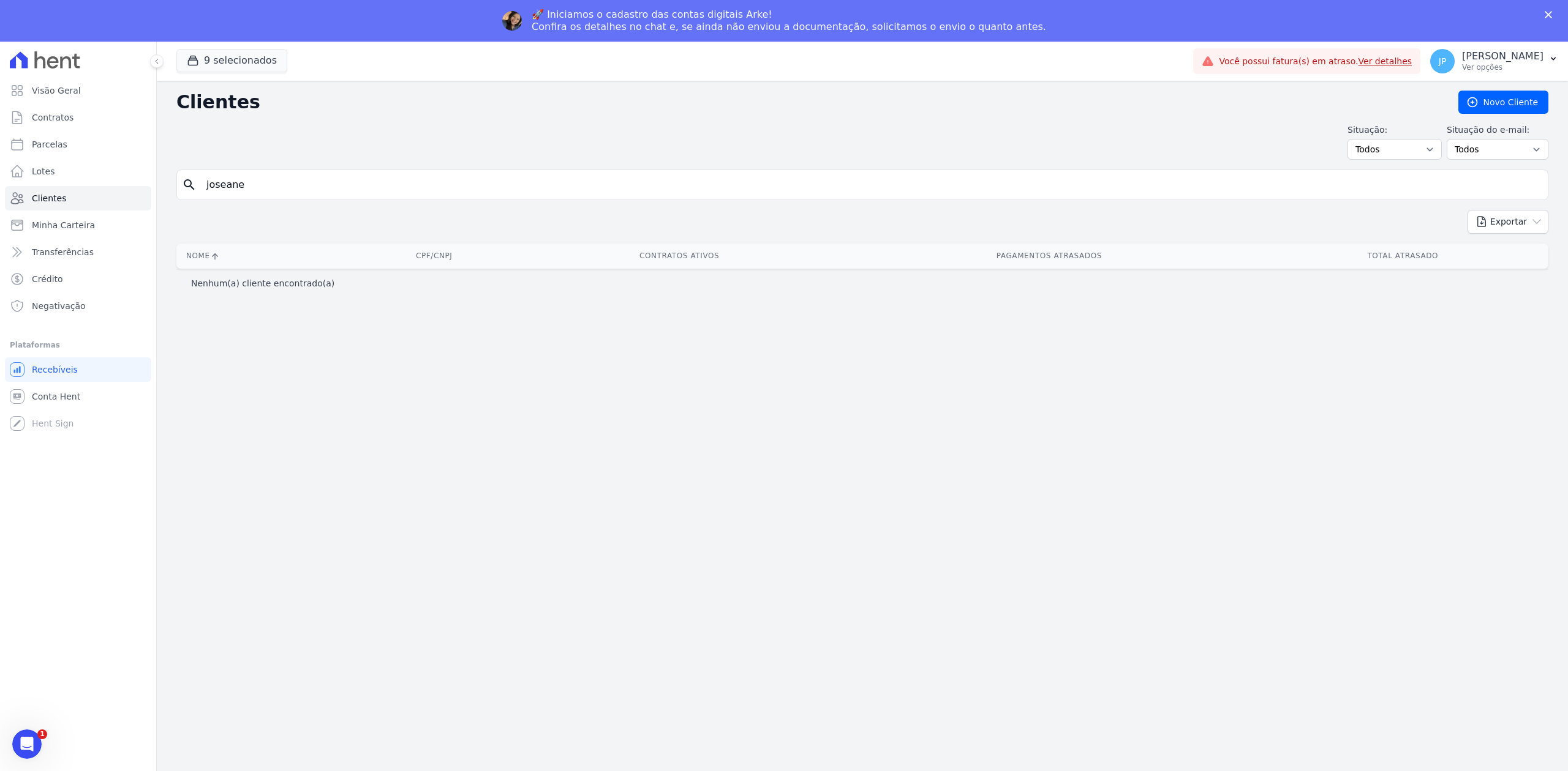
drag, startPoint x: 272, startPoint y: 197, endPoint x: 255, endPoint y: 194, distance: 17.3
click at [255, 194] on input "joseane" at bounding box center [870, 185] width 1343 height 24
type input "josea"
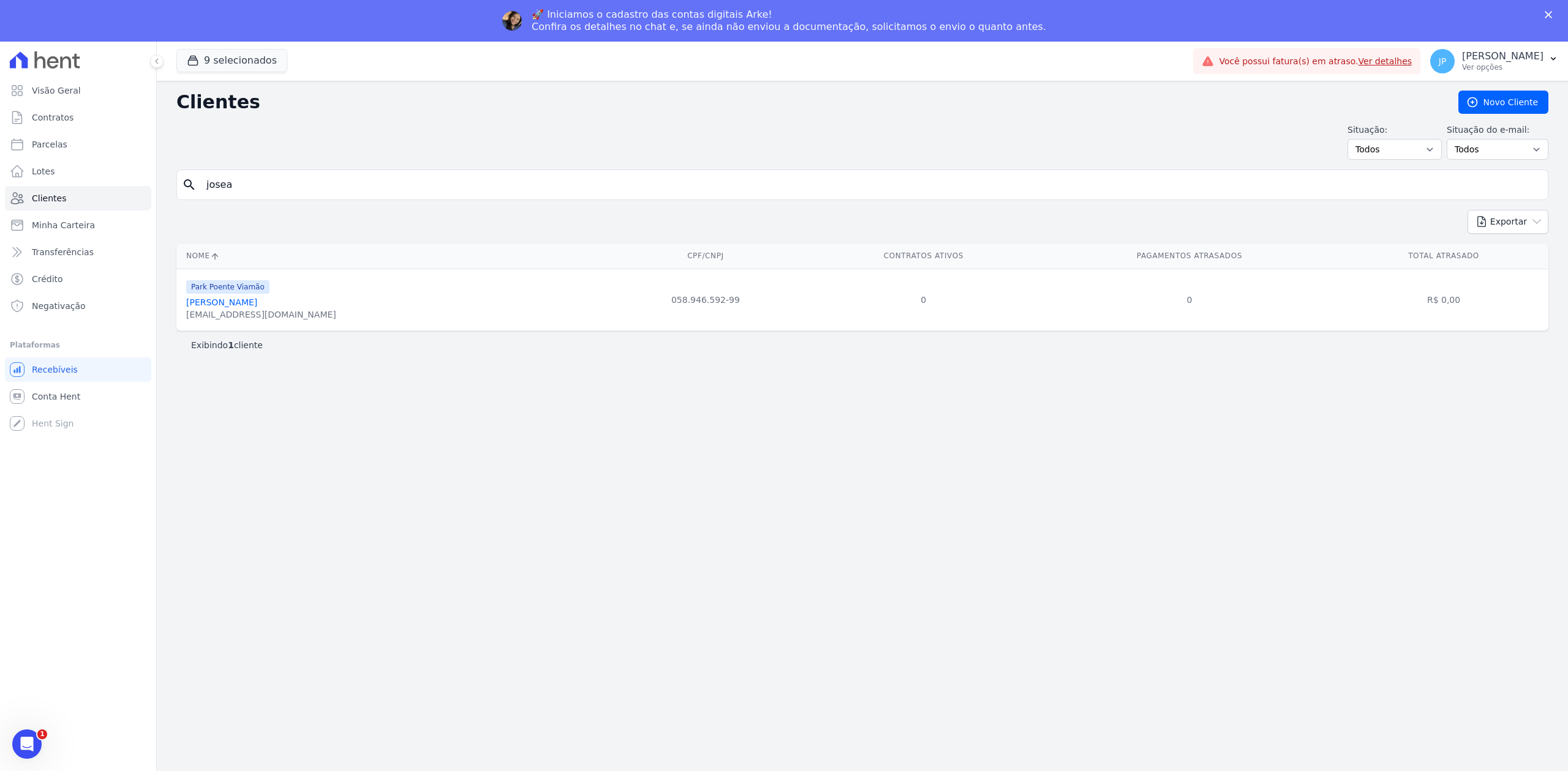
drag, startPoint x: 170, startPoint y: 186, endPoint x: 161, endPoint y: 188, distance: 9.2
click at [162, 188] on div "Clientes [GEOGRAPHIC_DATA] Situação: Todos Adimplentes Inadimplentes Situação d…" at bounding box center [861, 447] width 1411 height 732
paste input "[PERSON_NAME]"
type input "[PERSON_NAME]"
drag, startPoint x: 321, startPoint y: 193, endPoint x: 141, endPoint y: 186, distance: 180.1
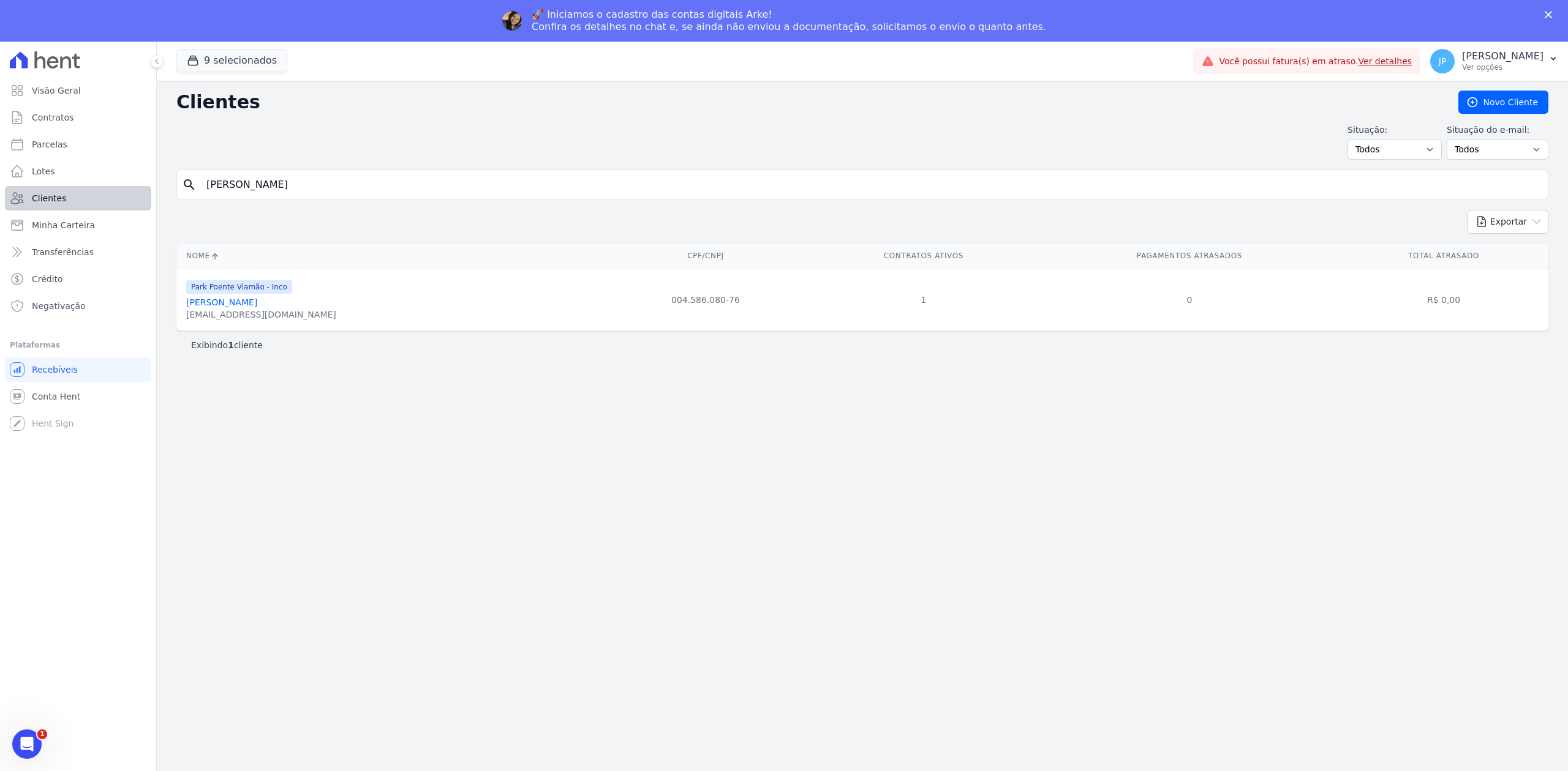
click at [141, 186] on div "Visão Geral Contratos [GEOGRAPHIC_DATA] Lotes Clientes Minha Carteira Transferê…" at bounding box center [784, 427] width 1568 height 771
click at [360, 185] on input "[PERSON_NAME]" at bounding box center [870, 185] width 1343 height 24
drag, startPoint x: 360, startPoint y: 185, endPoint x: -14, endPoint y: 191, distance: 374.0
click at [0, 191] on html "Visão Geral Contratos [GEOGRAPHIC_DATA] Lotes Clientes Minha Carteira Transferê…" at bounding box center [784, 406] width 1568 height 812
type input "[PERSON_NAME]"
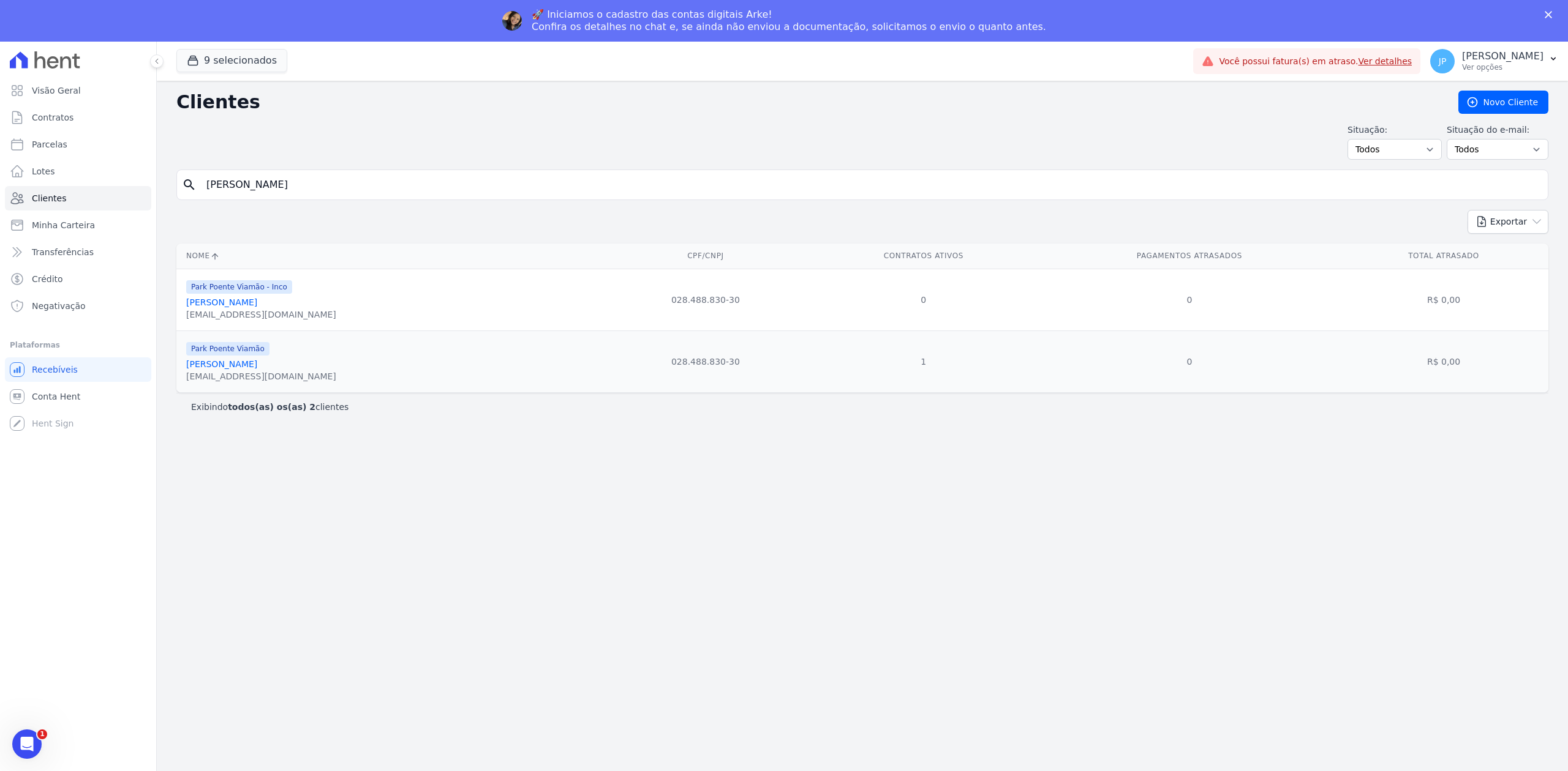
click at [232, 307] on link "[PERSON_NAME]" at bounding box center [221, 301] width 71 height 9
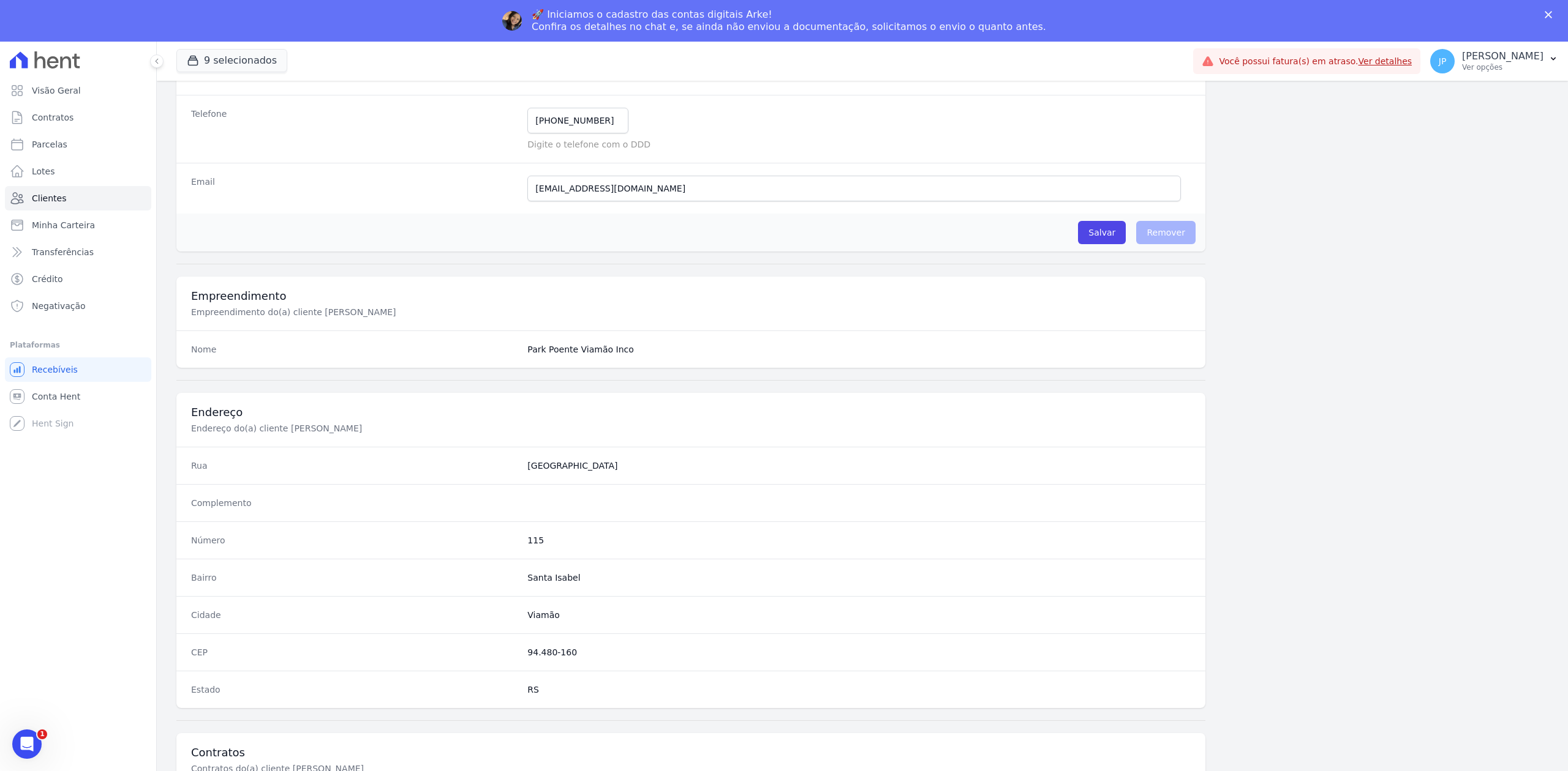
scroll to position [380, 0]
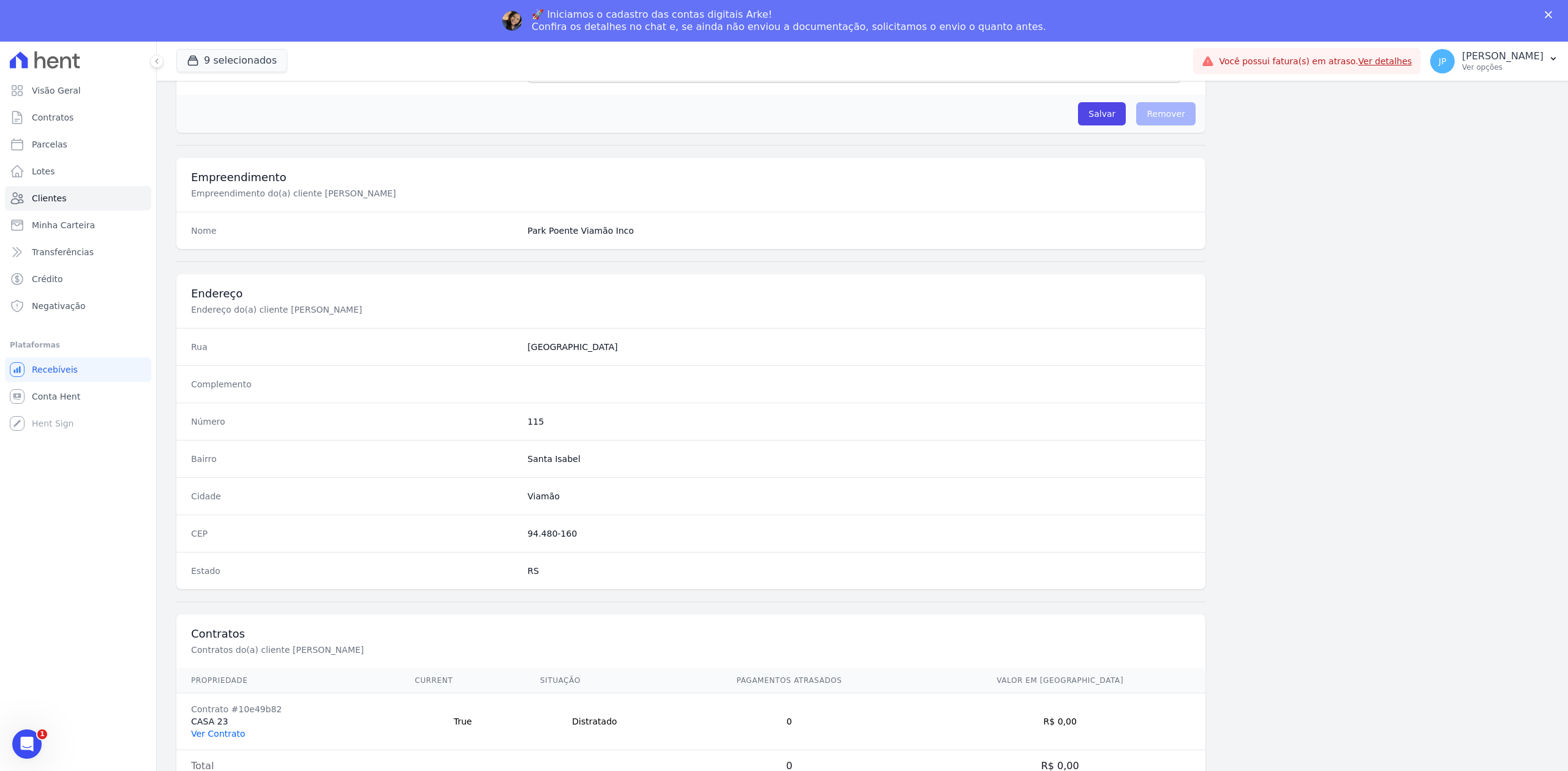
click at [222, 735] on link "Ver Contrato" at bounding box center [218, 733] width 54 height 9
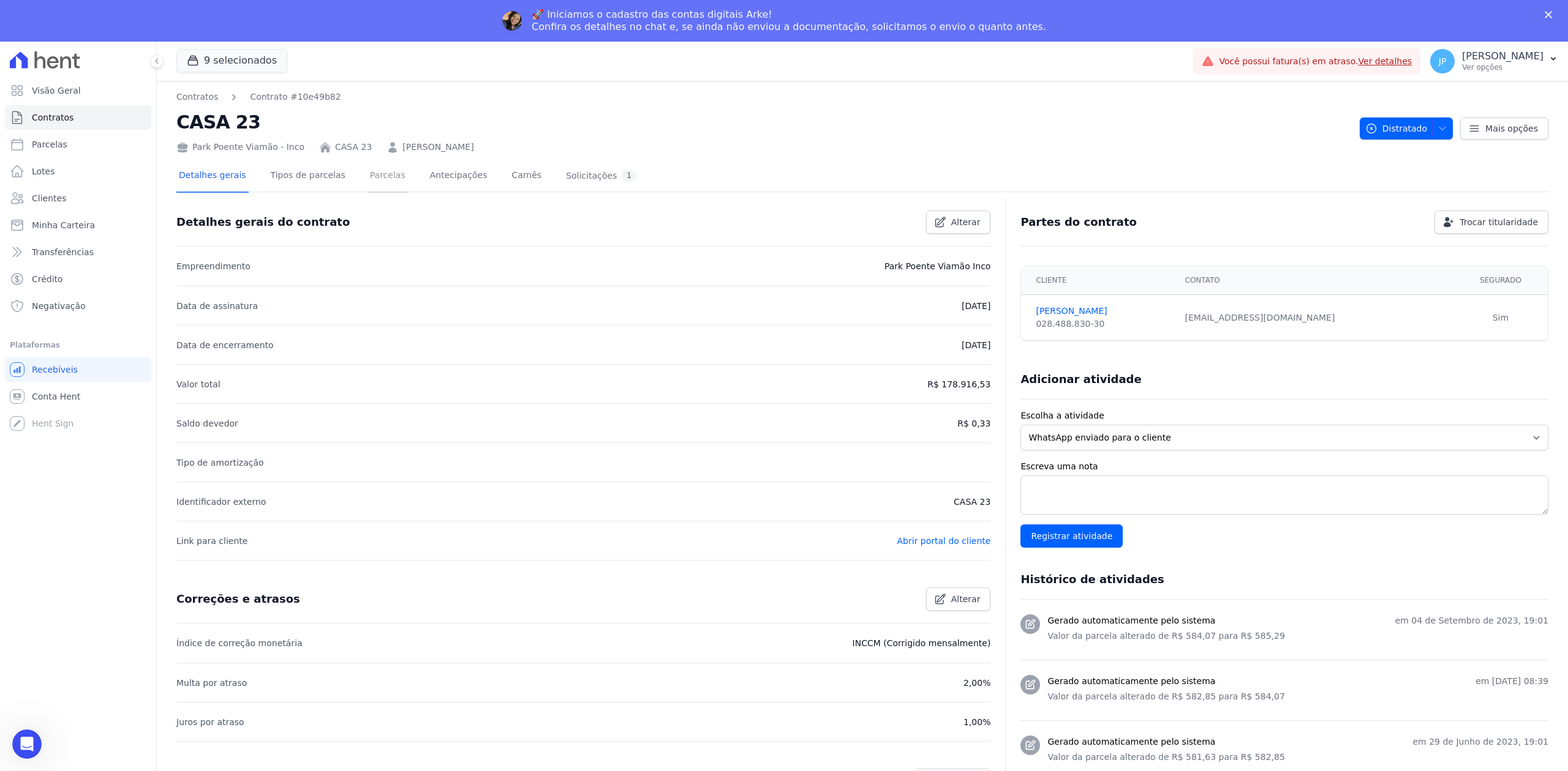
click at [367, 179] on link "Parcelas" at bounding box center [387, 177] width 41 height 33
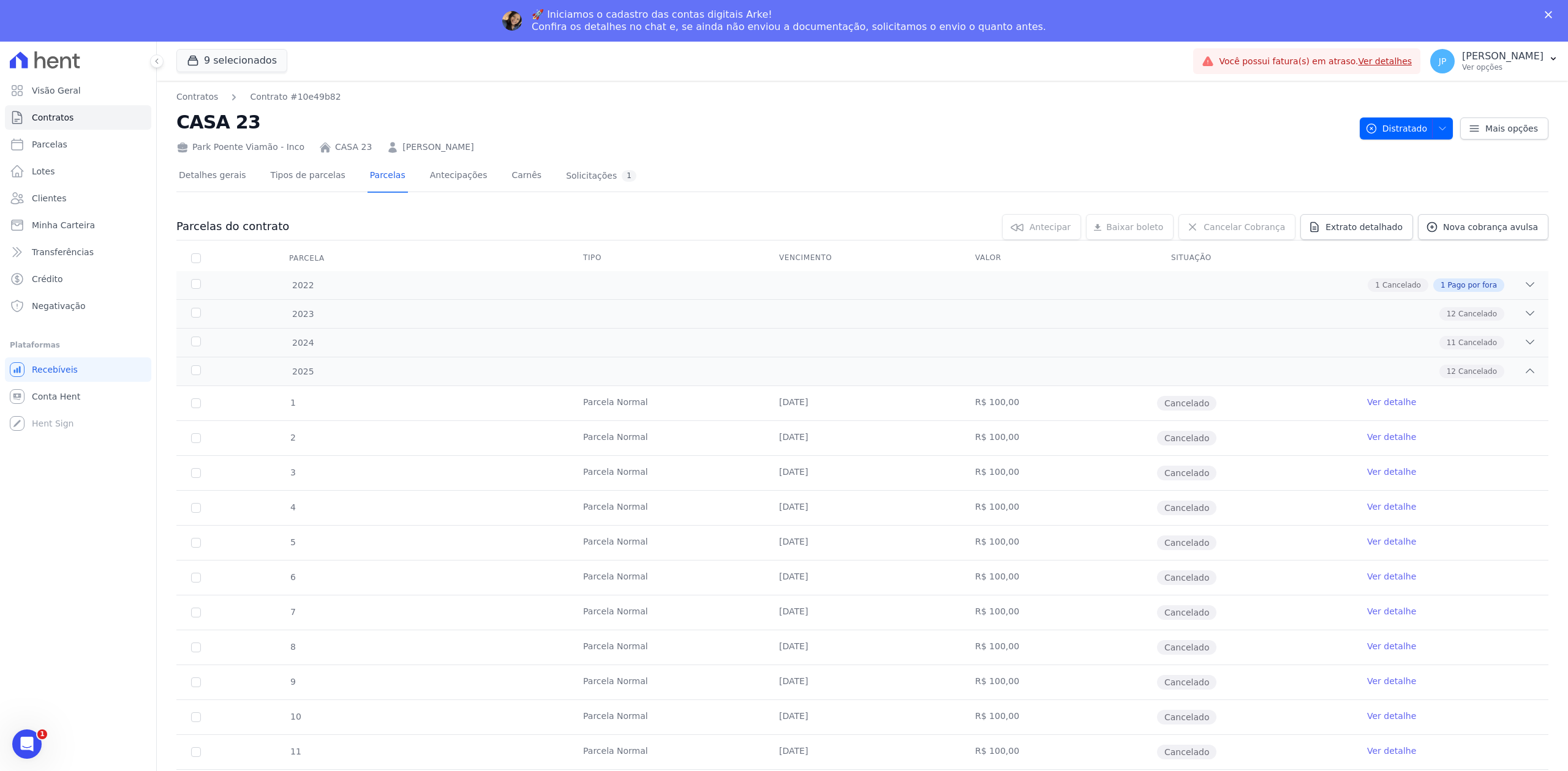
click at [443, 144] on link "[PERSON_NAME]" at bounding box center [438, 147] width 71 height 13
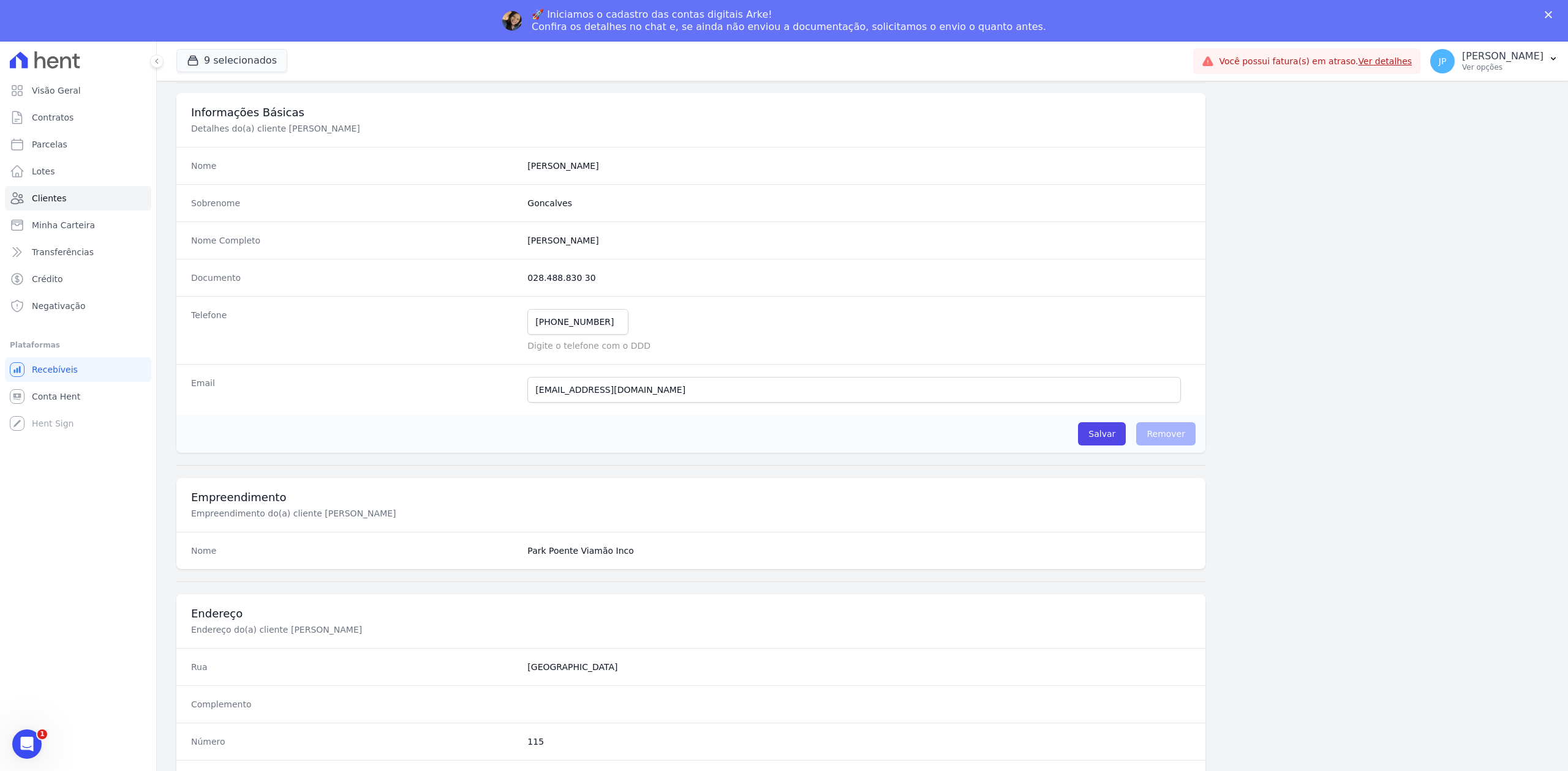
scroll to position [380, 0]
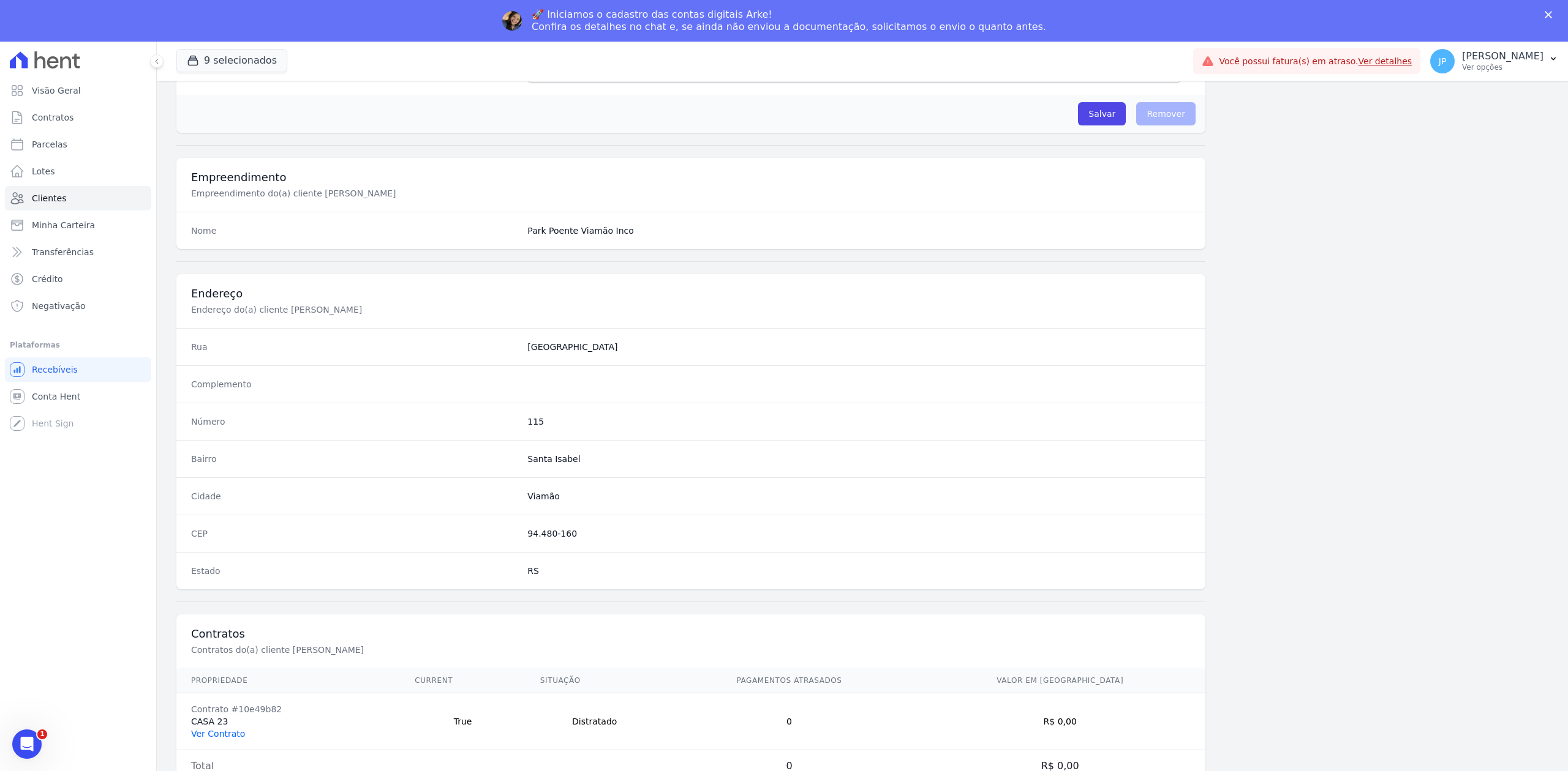
click at [225, 729] on link "Ver Contrato" at bounding box center [218, 733] width 54 height 9
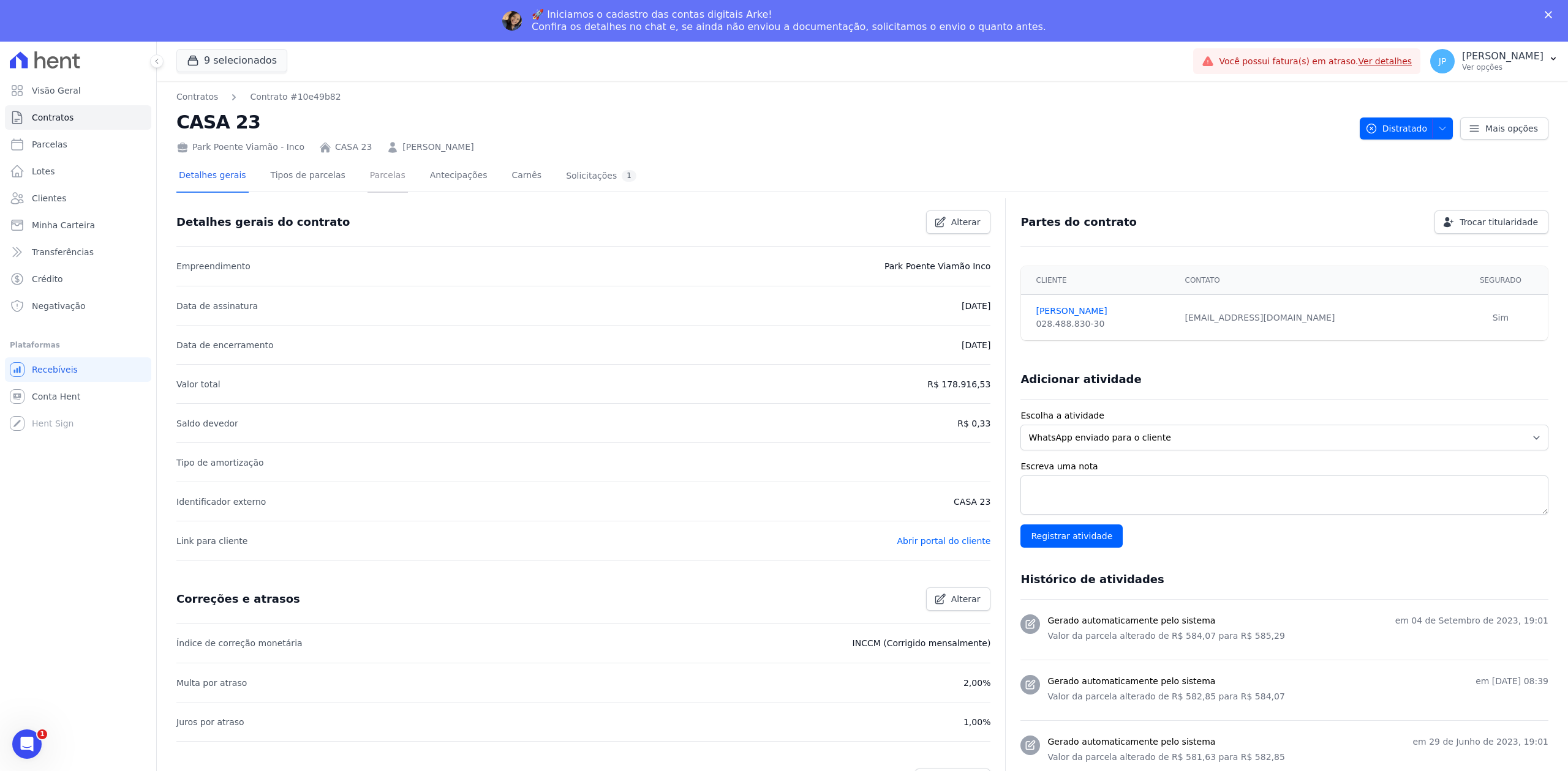
click at [378, 181] on link "Parcelas" at bounding box center [387, 177] width 41 height 33
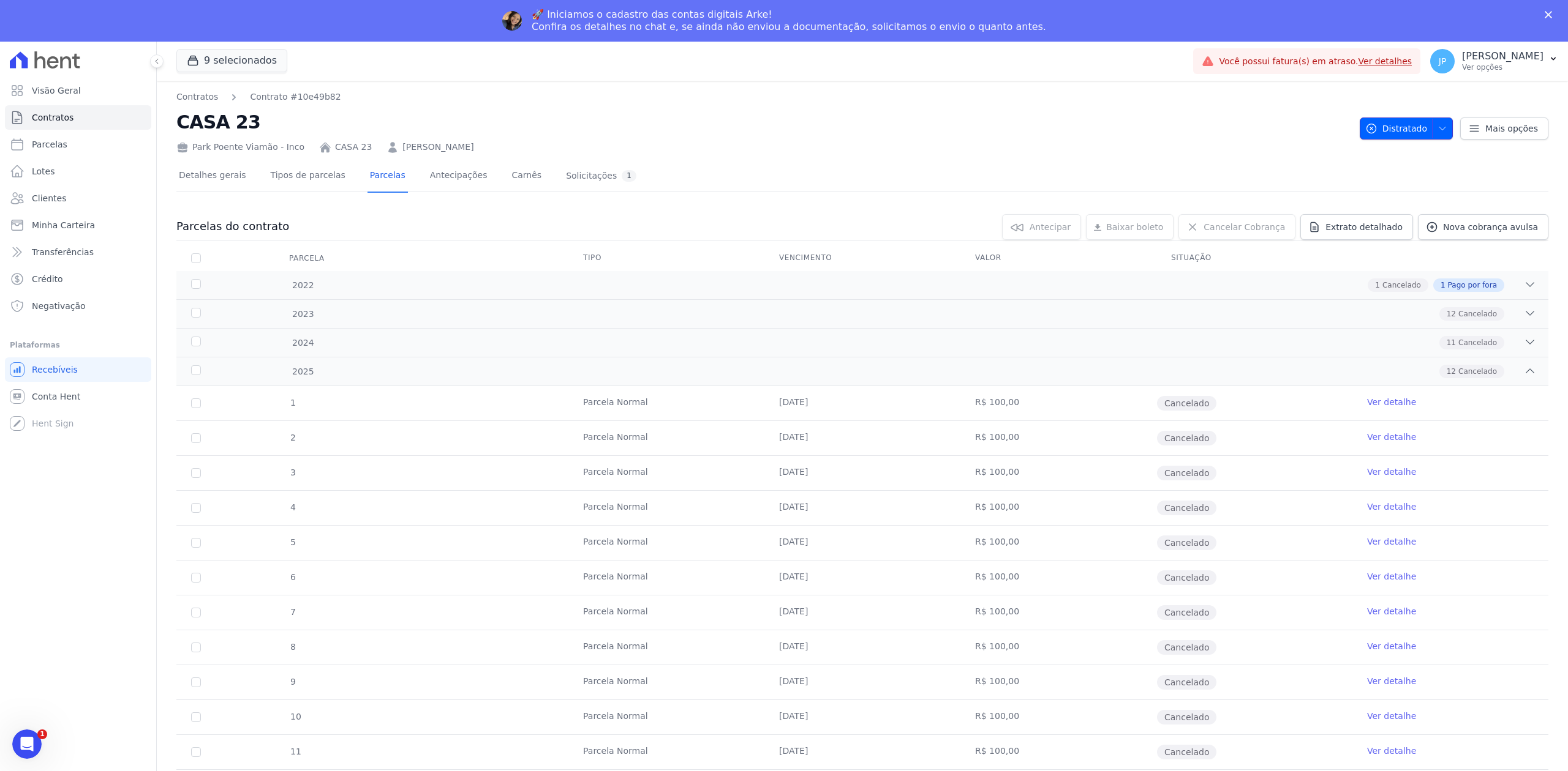
click at [1432, 119] on span "button" at bounding box center [1439, 129] width 16 height 20
click at [1318, 159] on span "Distratado" at bounding box center [1325, 161] width 45 height 13
click at [1286, 158] on icon at bounding box center [1292, 161] width 12 height 12
click at [1303, 158] on span "Distratado" at bounding box center [1325, 161] width 45 height 13
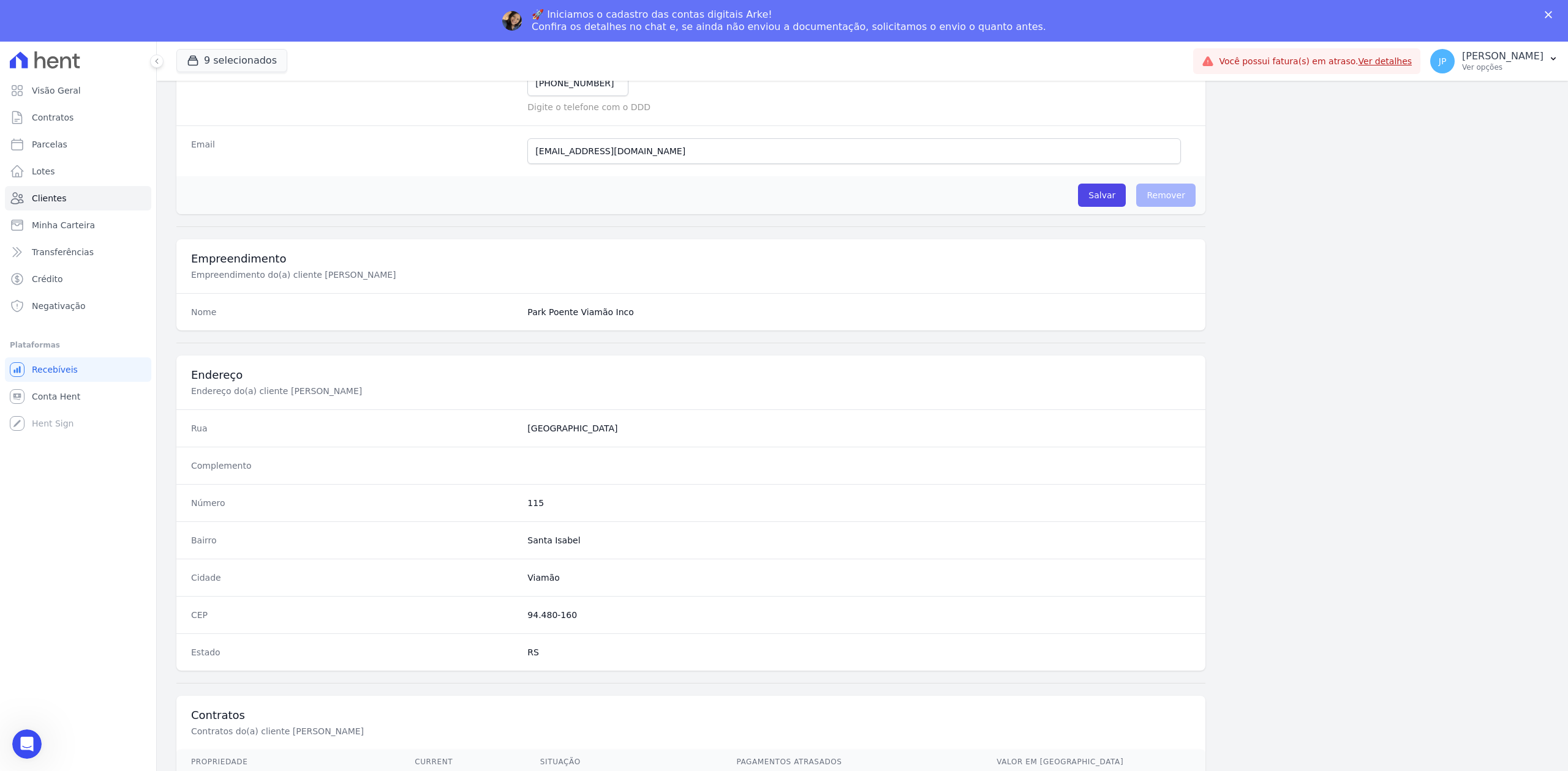
scroll to position [380, 0]
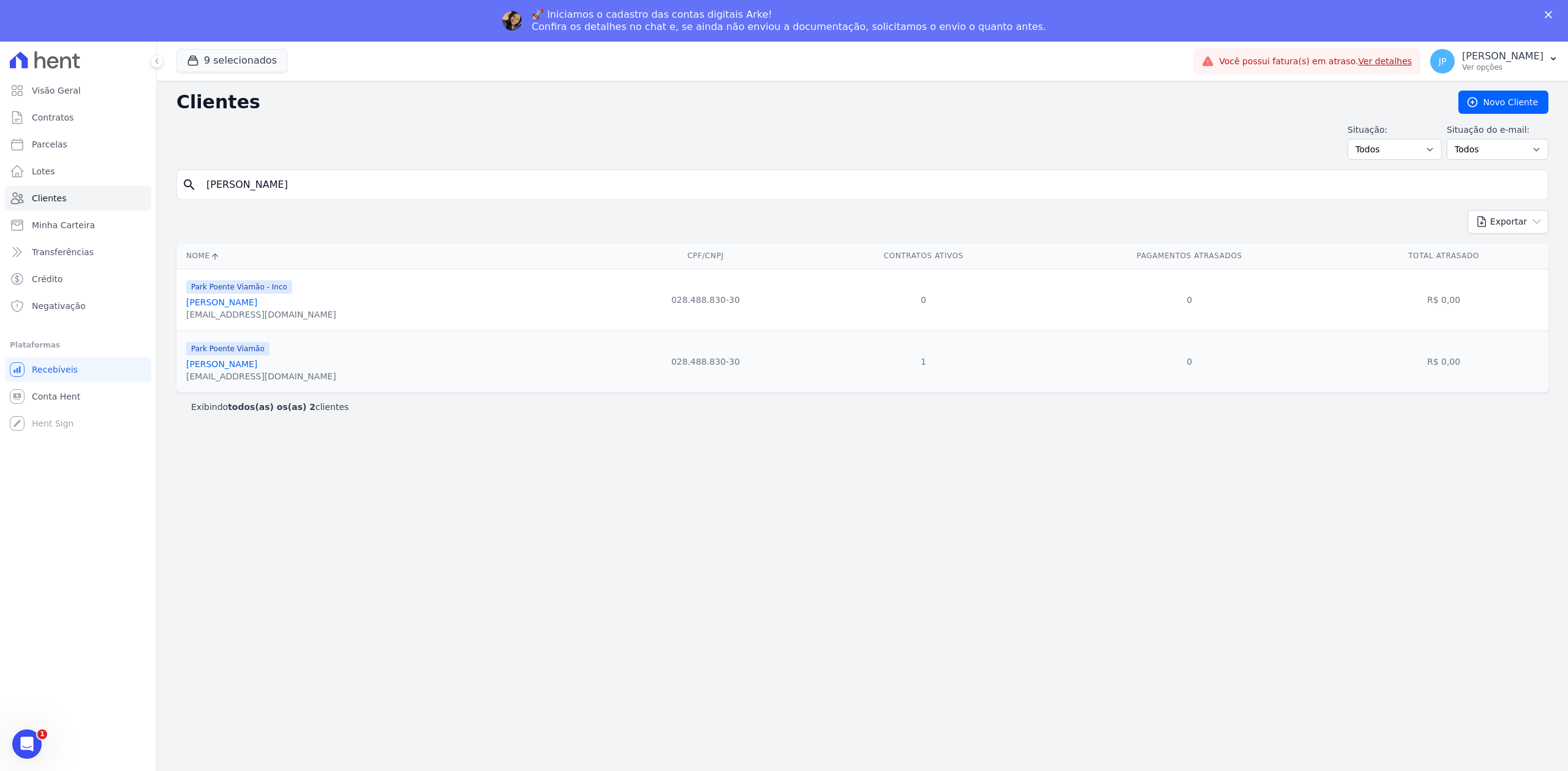
click at [256, 369] on link "[PERSON_NAME]" at bounding box center [221, 363] width 71 height 9
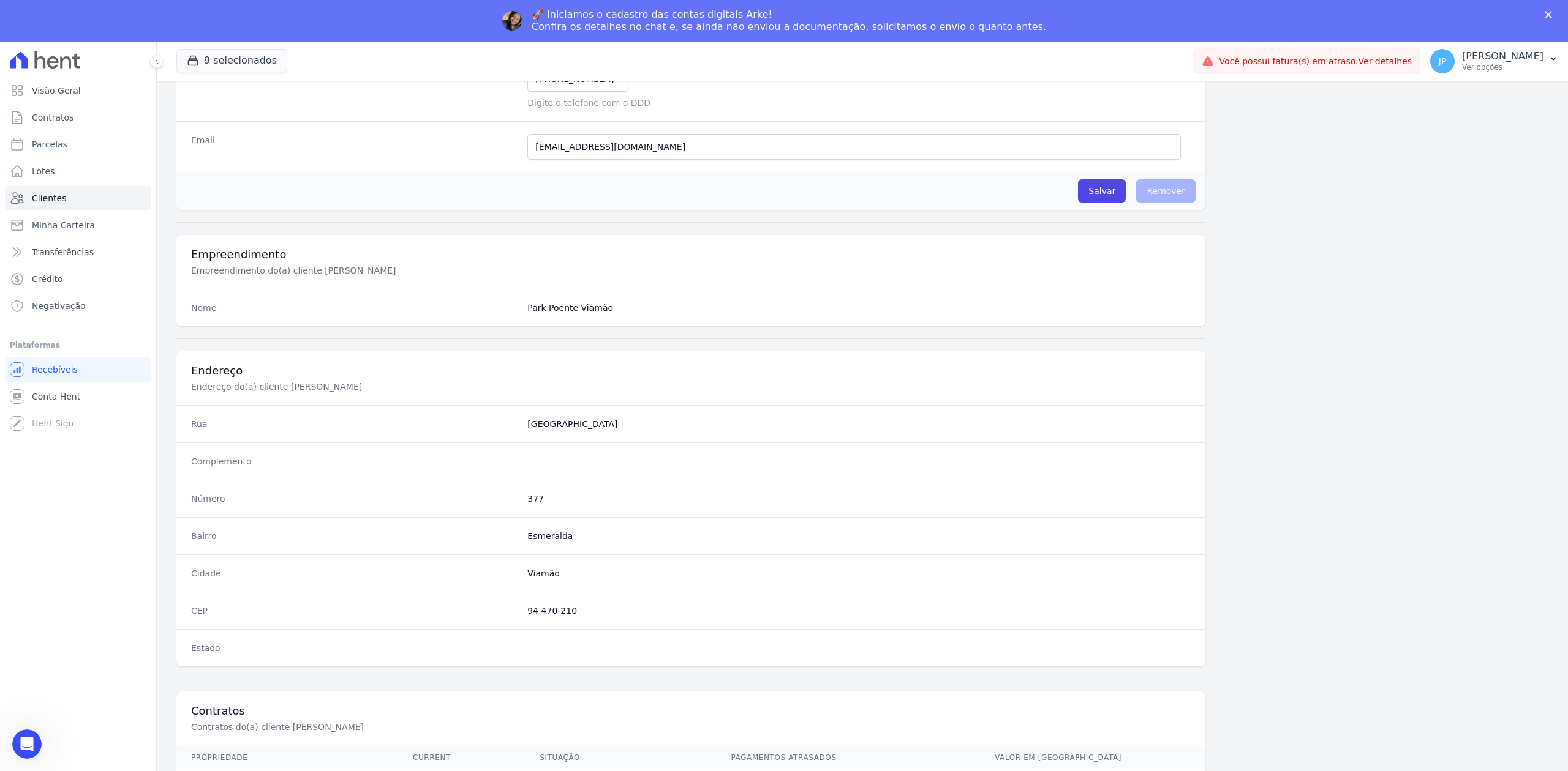
scroll to position [380, 0]
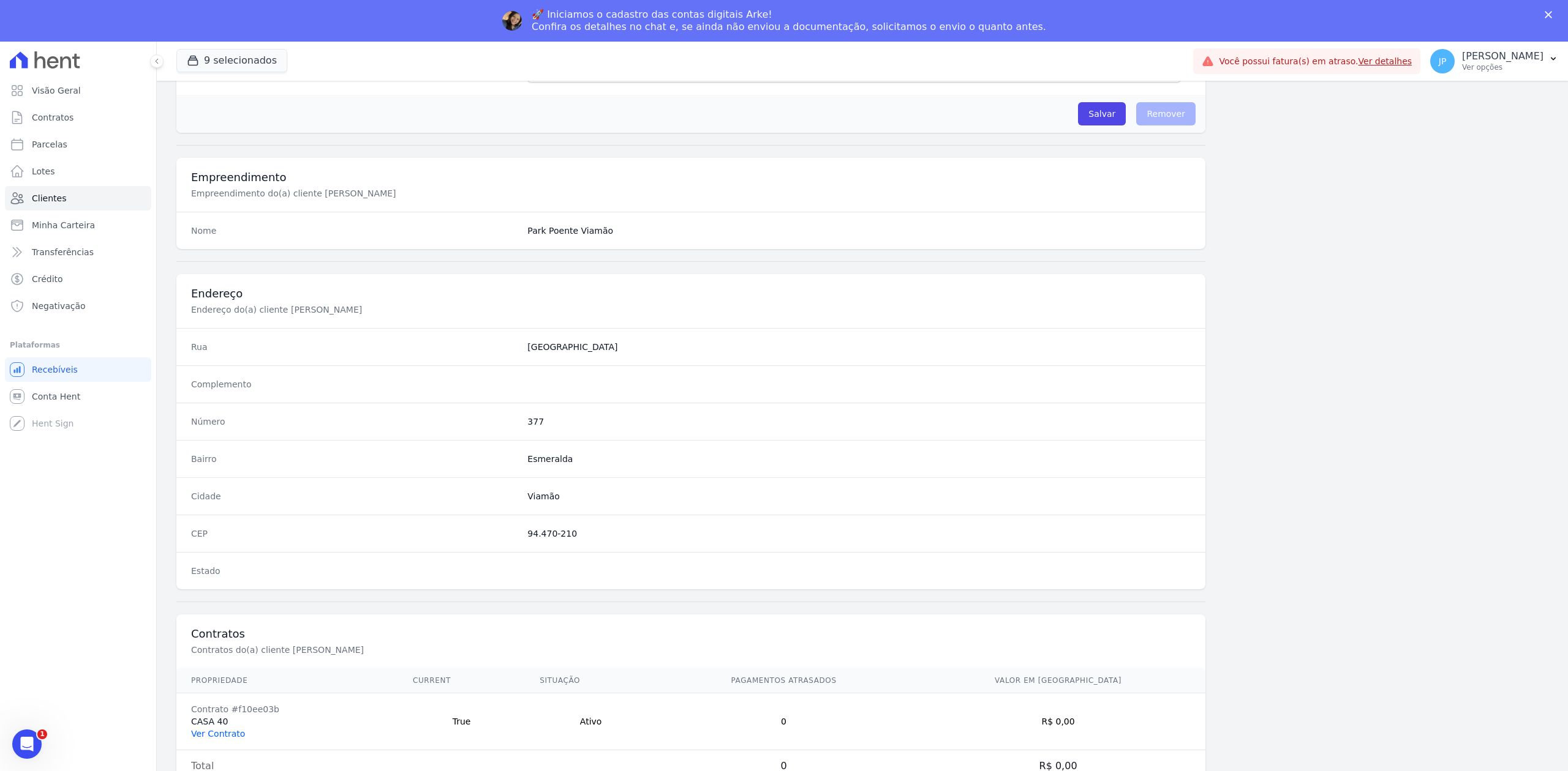
click at [232, 735] on link "Ver Contrato" at bounding box center [218, 733] width 54 height 9
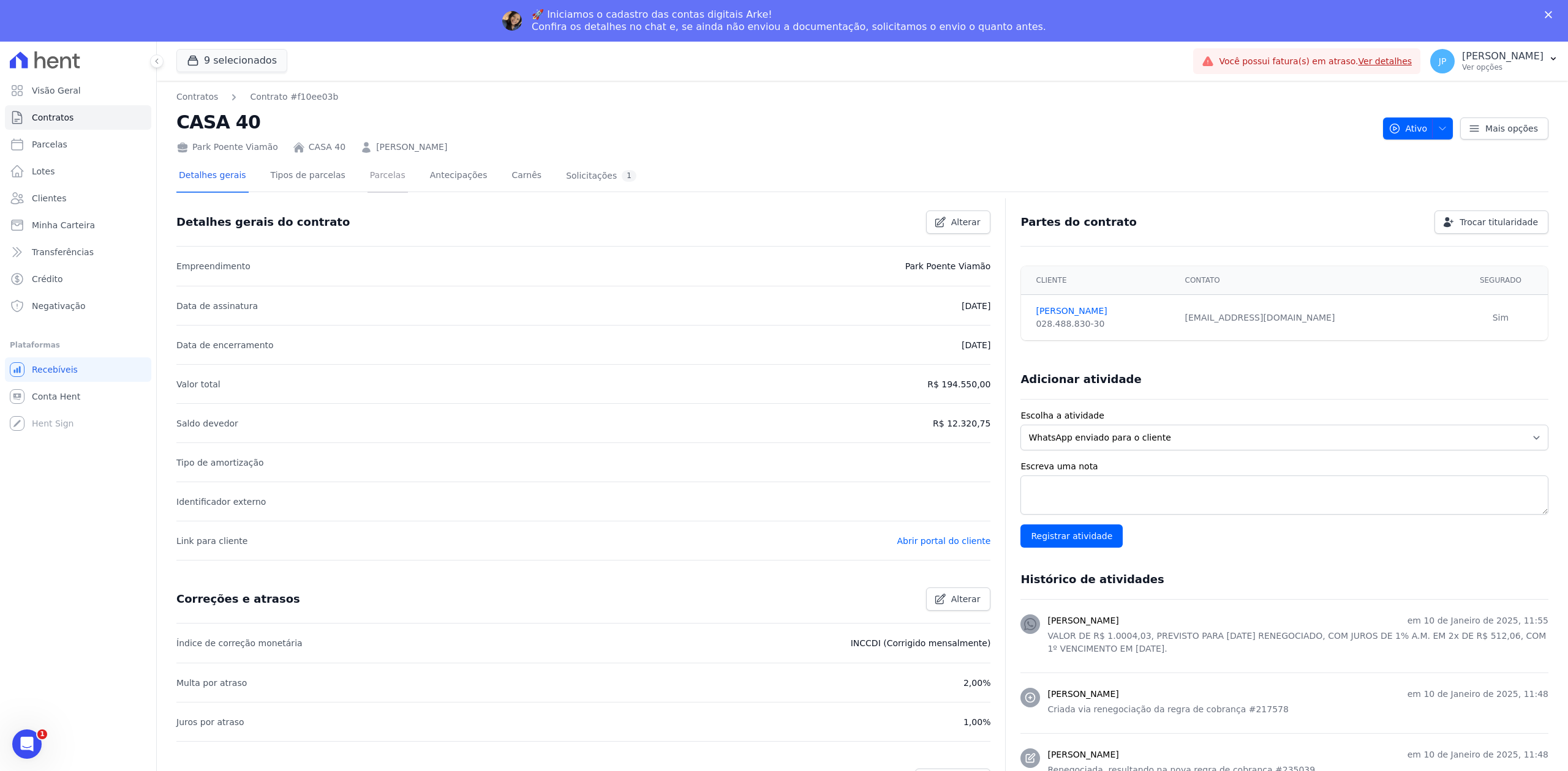
click at [378, 178] on link "Parcelas" at bounding box center [387, 177] width 41 height 33
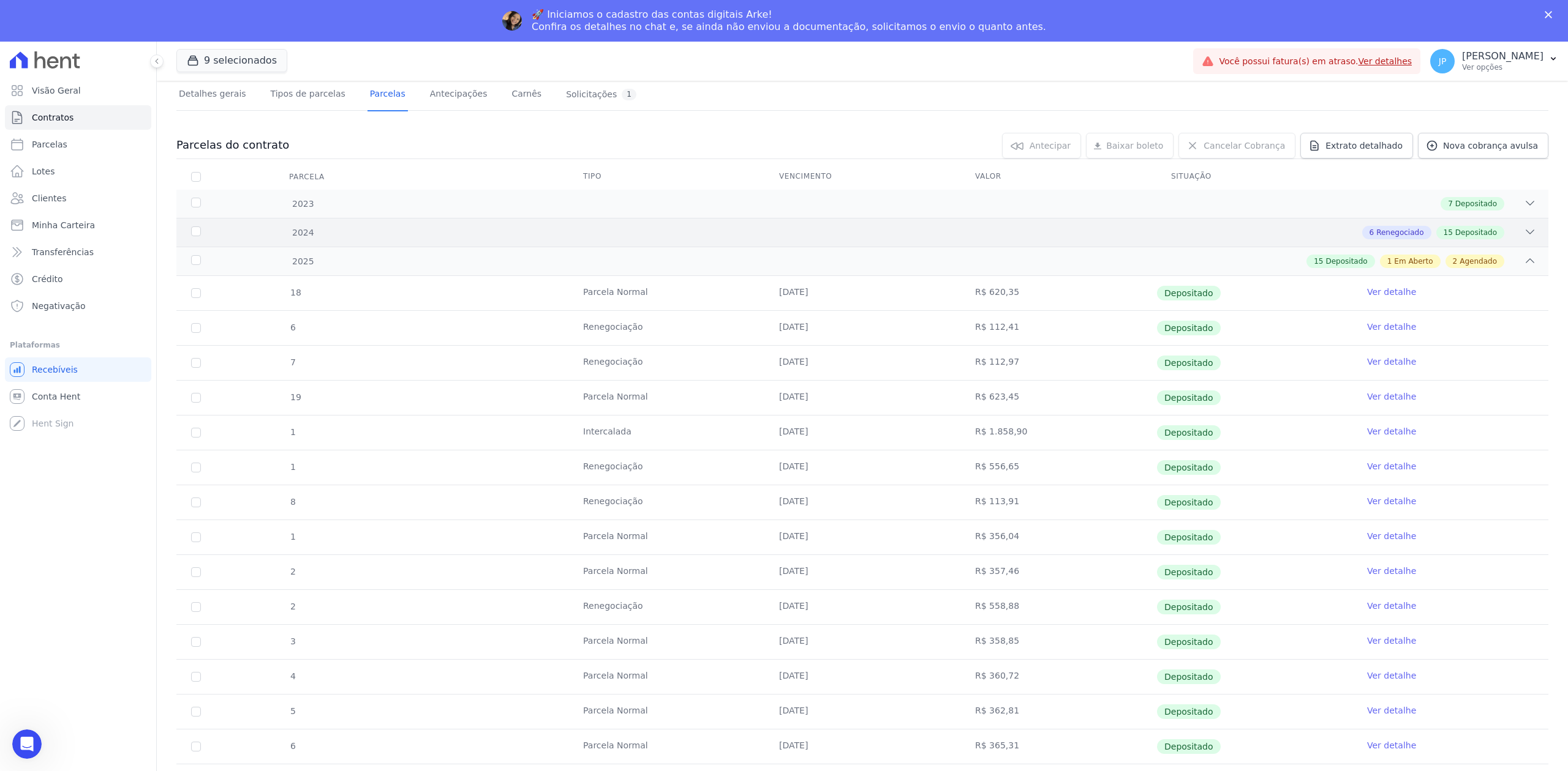
drag, startPoint x: 1520, startPoint y: 226, endPoint x: 1517, endPoint y: 232, distance: 6.7
click at [1524, 232] on icon at bounding box center [1530, 232] width 12 height 12
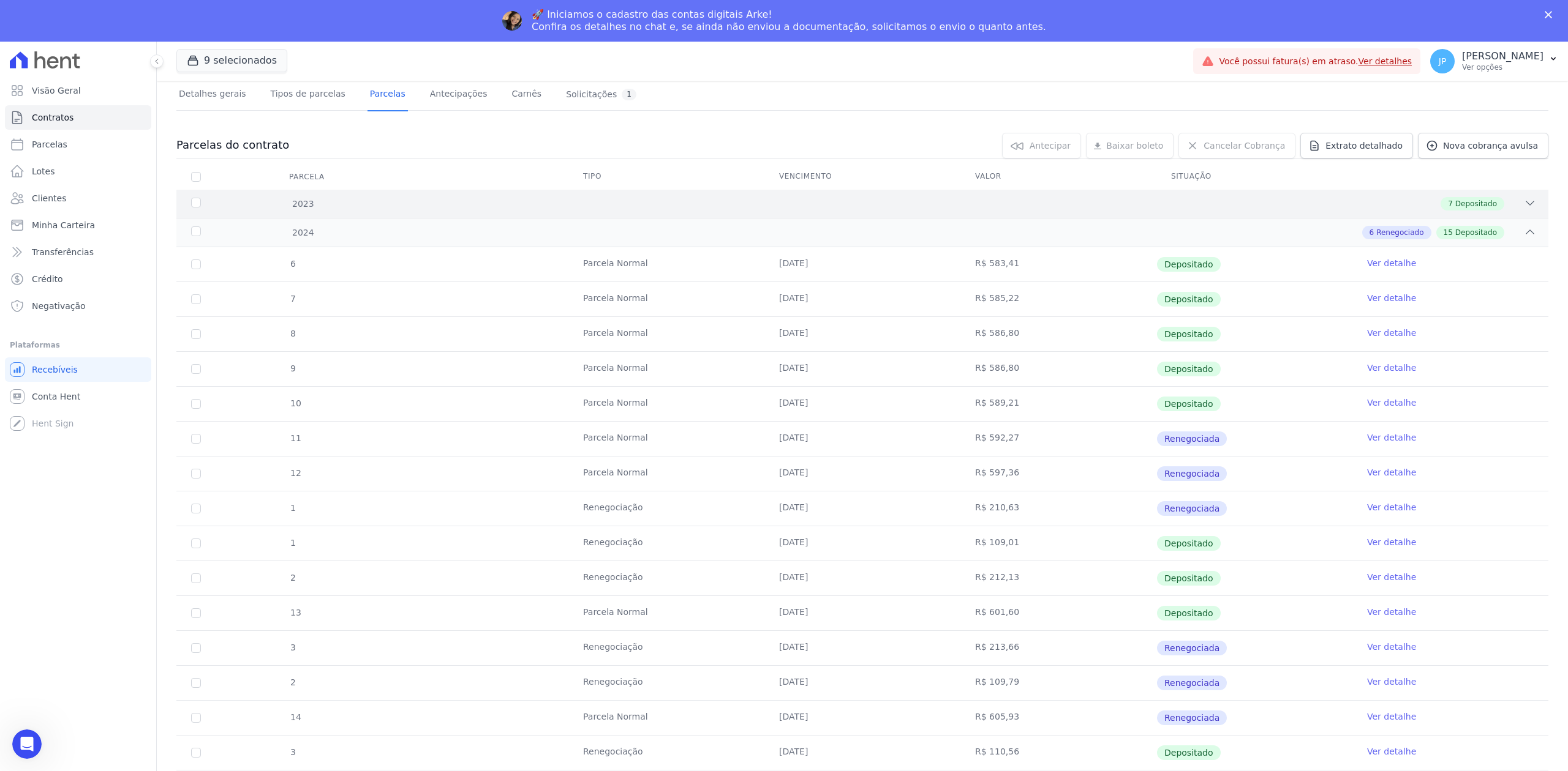
click at [1524, 208] on icon at bounding box center [1530, 203] width 12 height 12
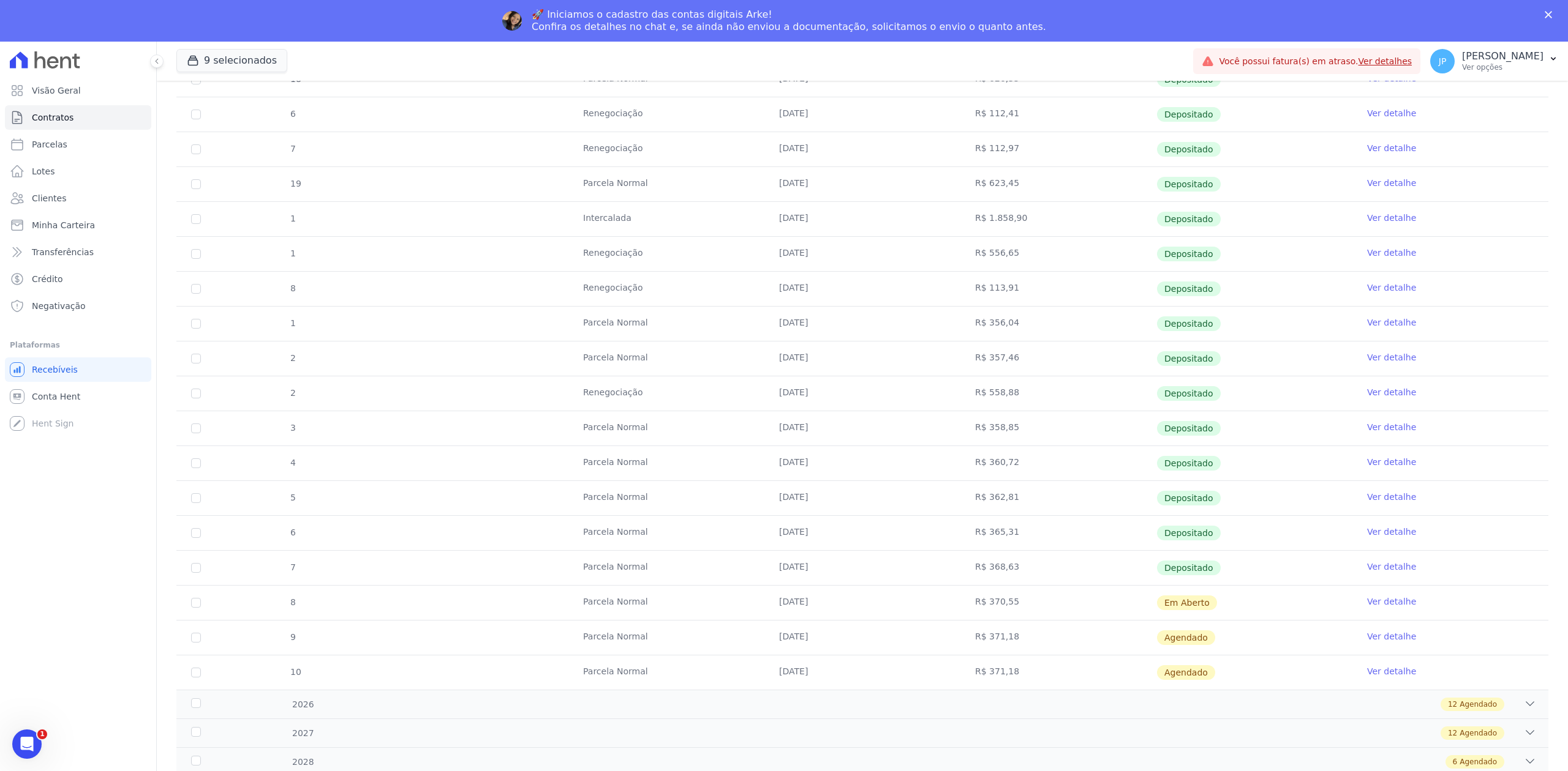
drag, startPoint x: 857, startPoint y: 609, endPoint x: 1027, endPoint y: 676, distance: 182.7
click at [1027, 676] on tbody "18 [GEOGRAPHIC_DATA] [DATE] R$ 620,35 Depositado Ver detalhe 6 Renegociação [DA…" at bounding box center [862, 376] width 1372 height 628
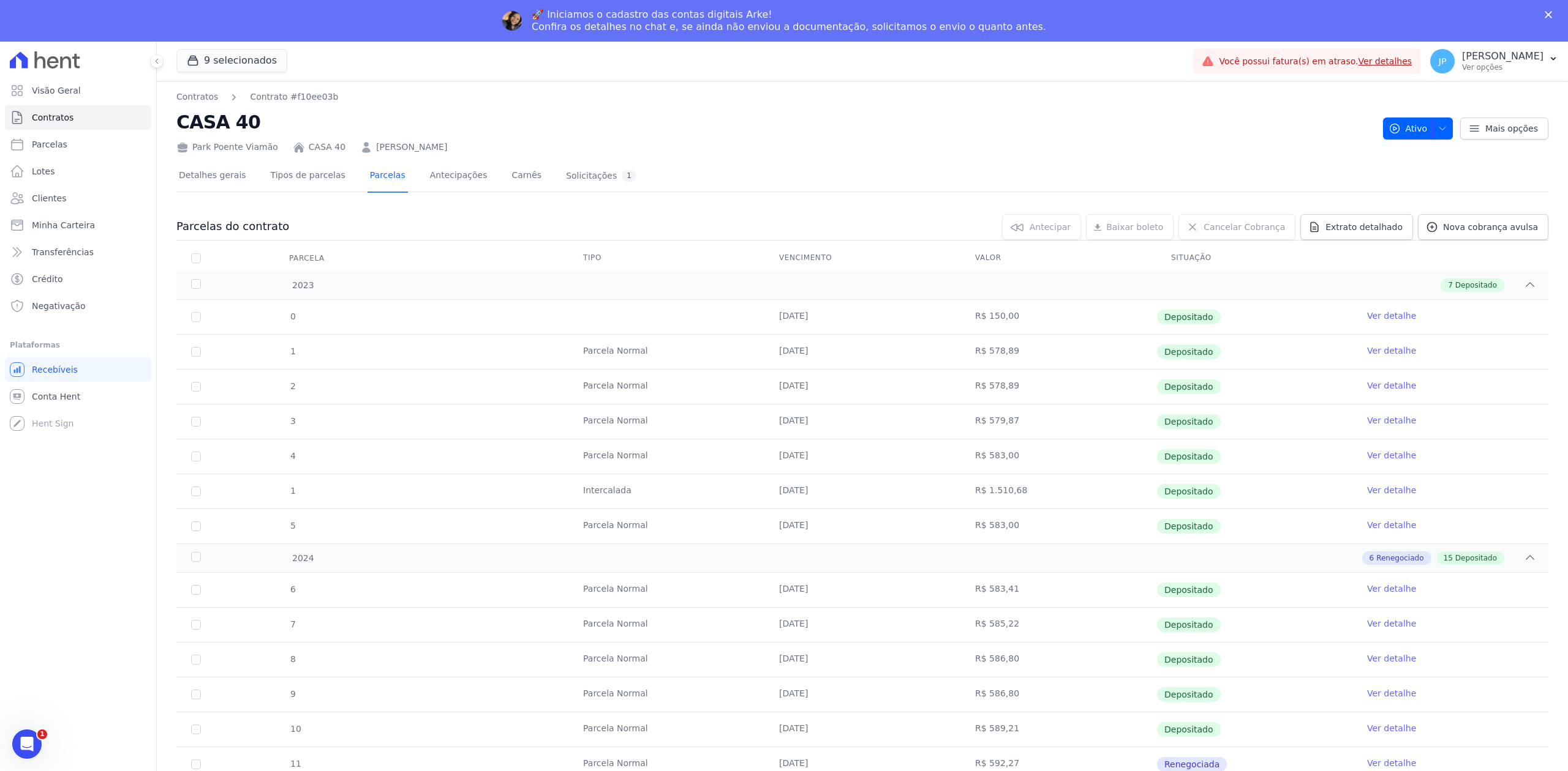
click at [417, 148] on link "[PERSON_NAME]" at bounding box center [411, 147] width 71 height 13
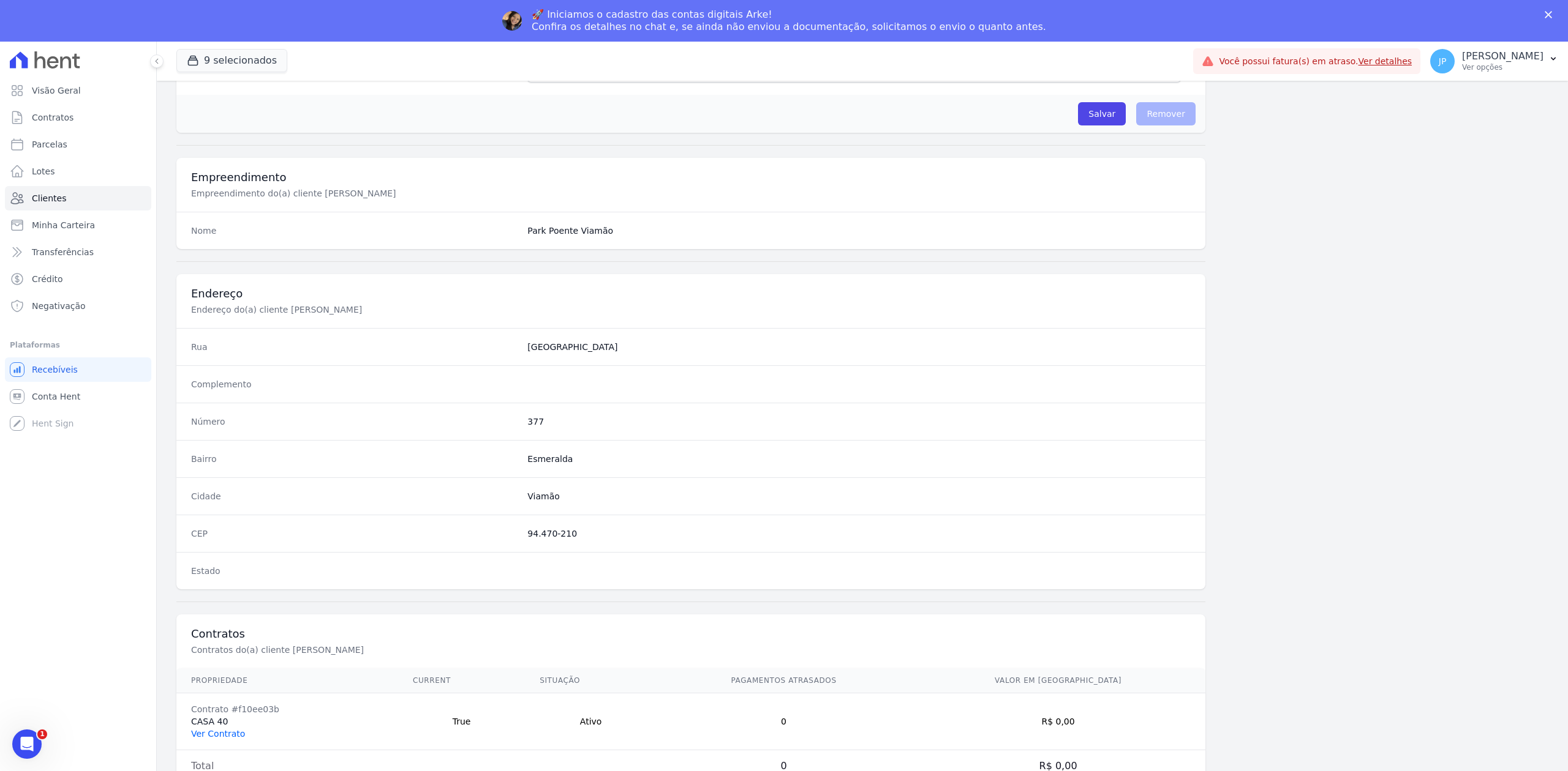
click at [232, 730] on link "Ver Contrato" at bounding box center [218, 733] width 54 height 9
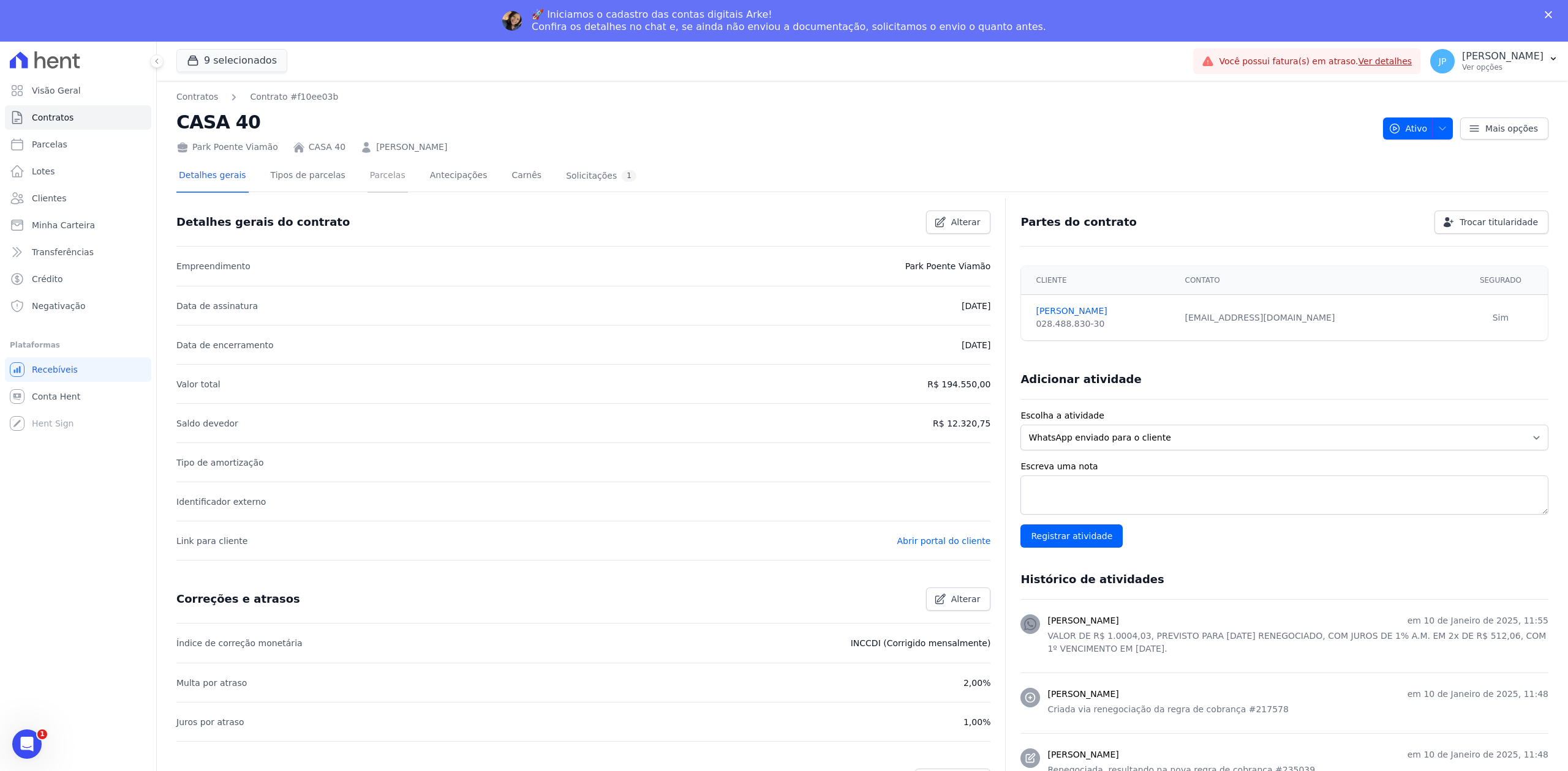
click at [373, 179] on link "Parcelas" at bounding box center [387, 177] width 41 height 33
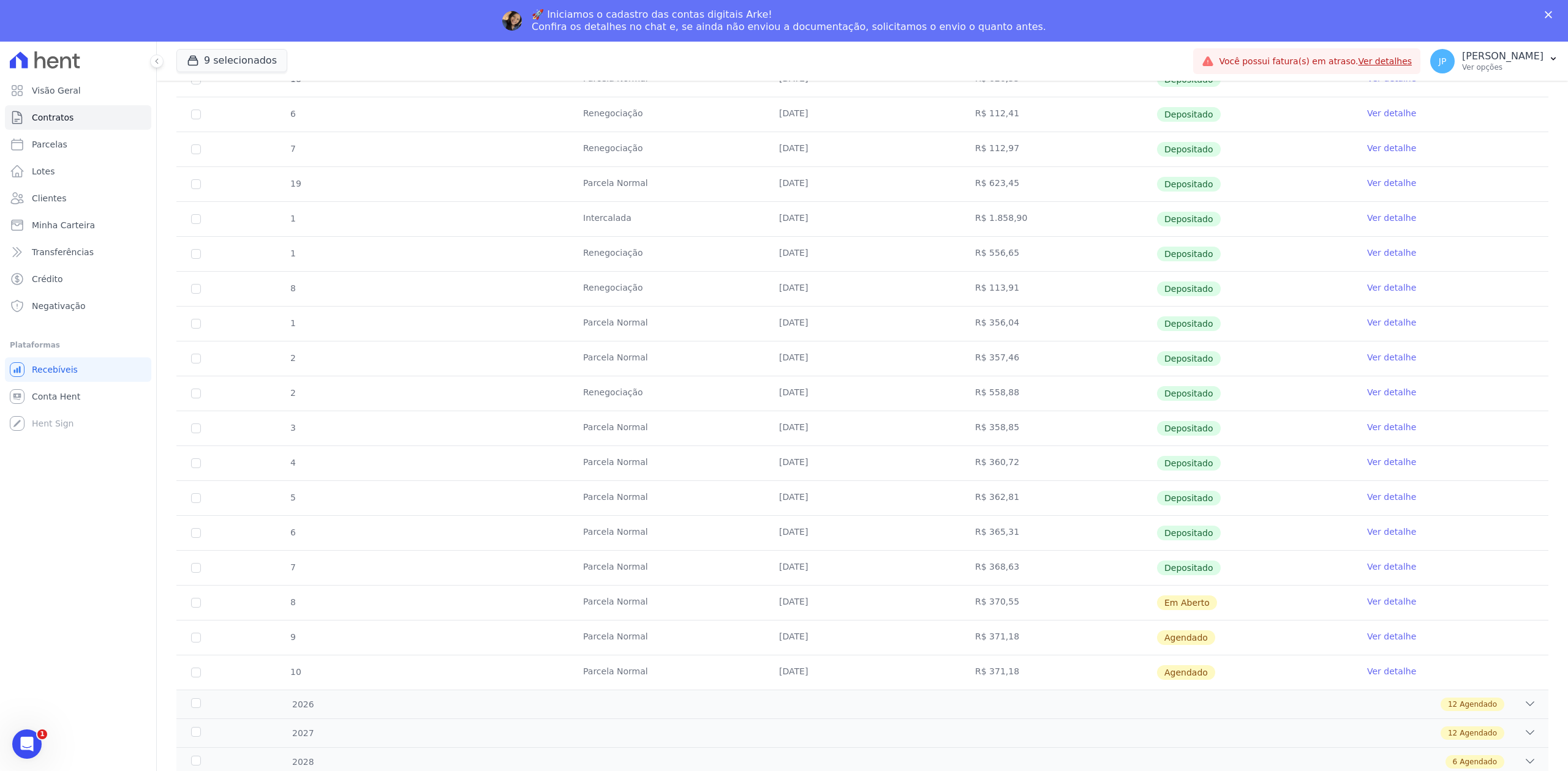
click at [1393, 560] on link "Ver detalhe" at bounding box center [1391, 566] width 49 height 12
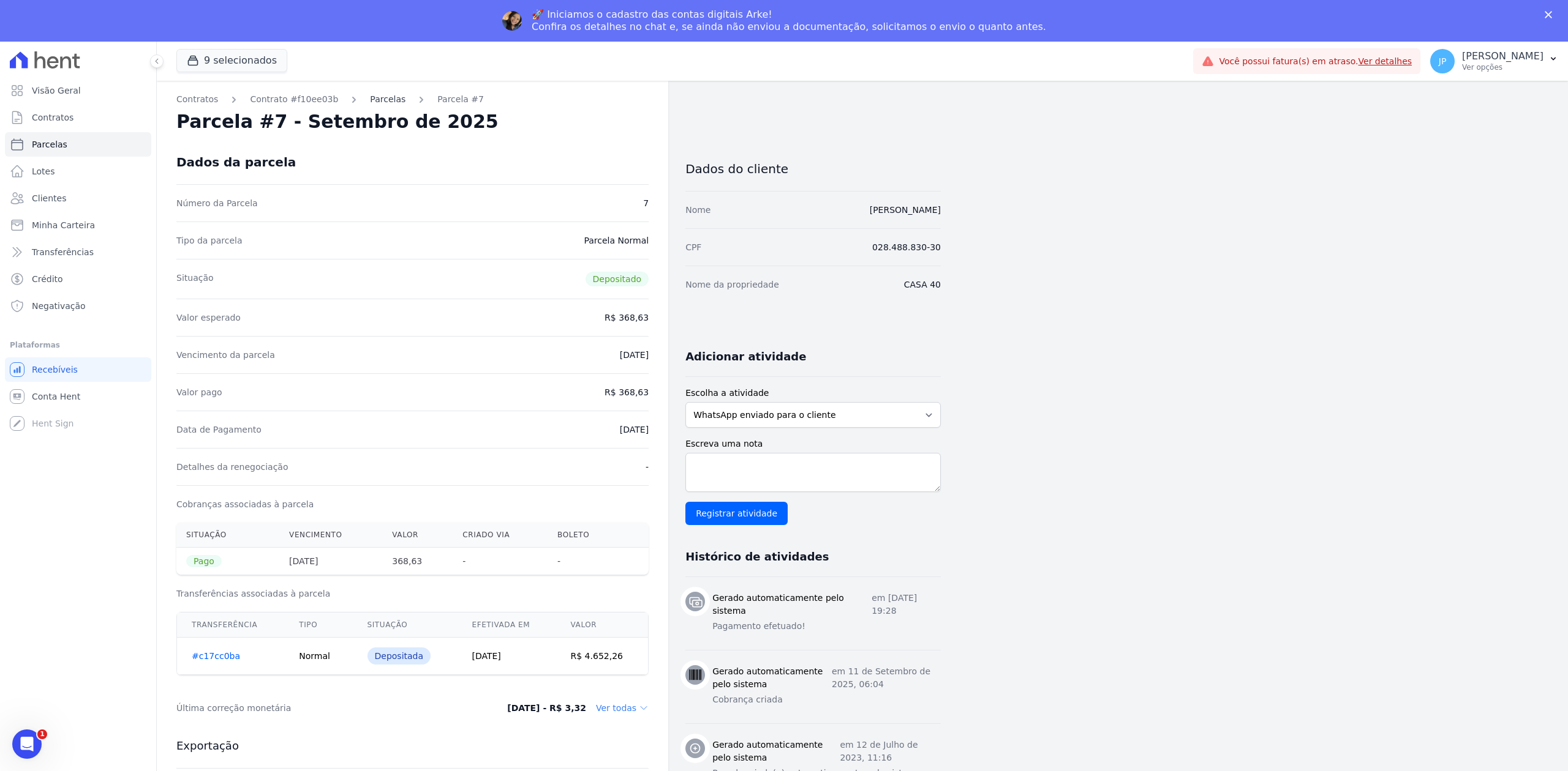
click at [370, 97] on link "Parcelas" at bounding box center [387, 99] width 35 height 13
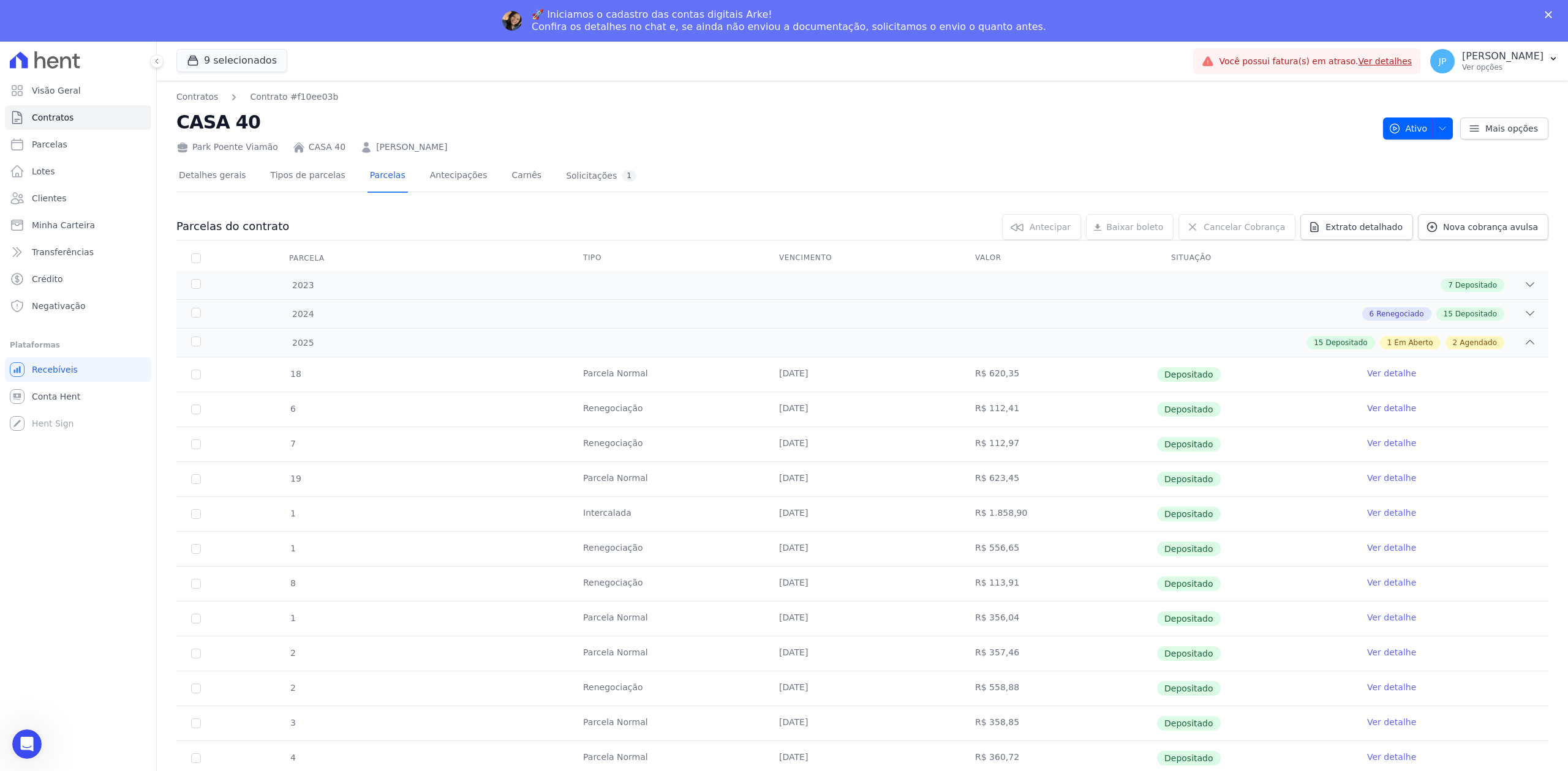
click at [422, 152] on link "[PERSON_NAME]" at bounding box center [411, 147] width 71 height 13
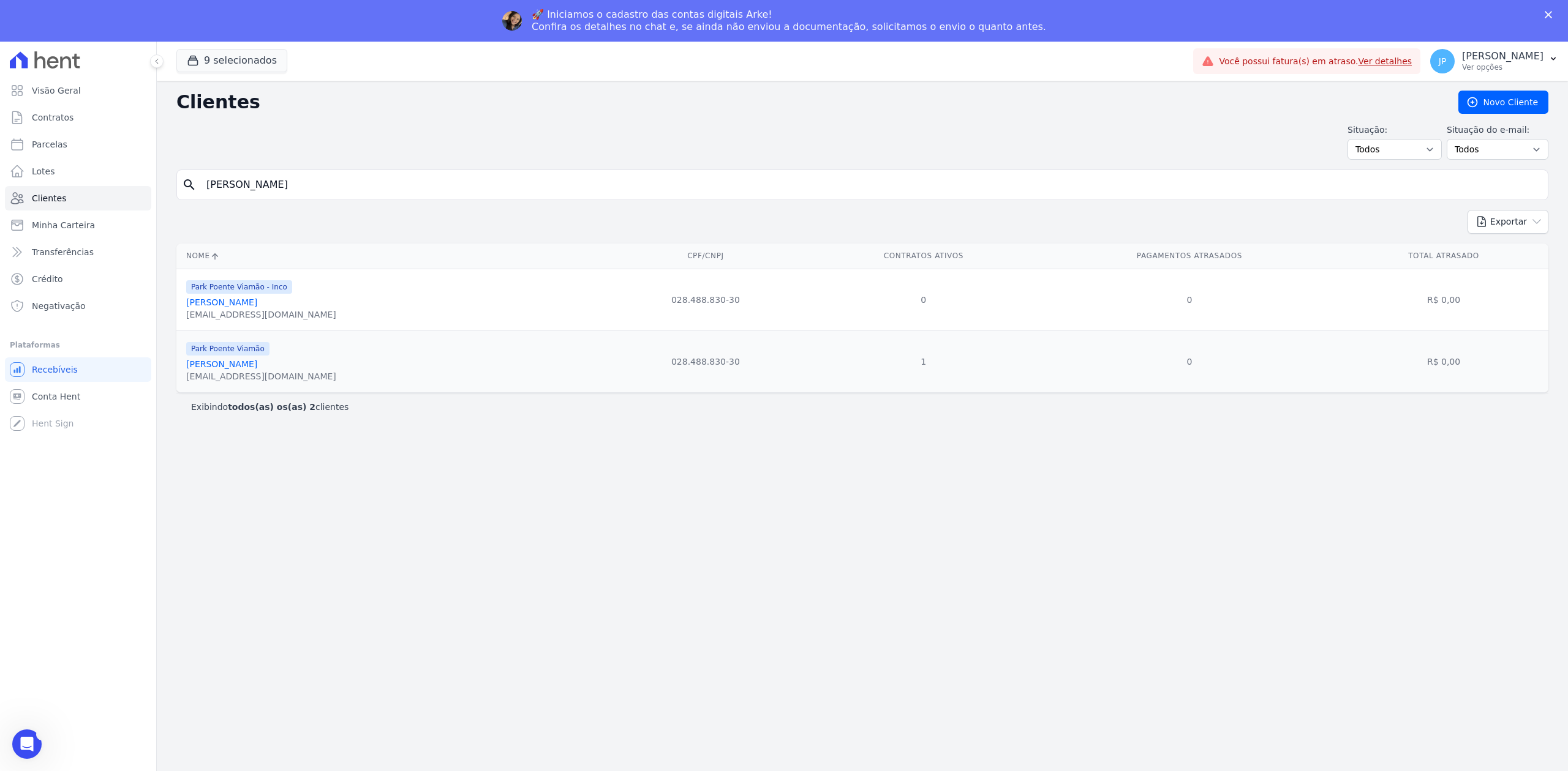
click at [238, 302] on link "[PERSON_NAME]" at bounding box center [221, 301] width 71 height 9
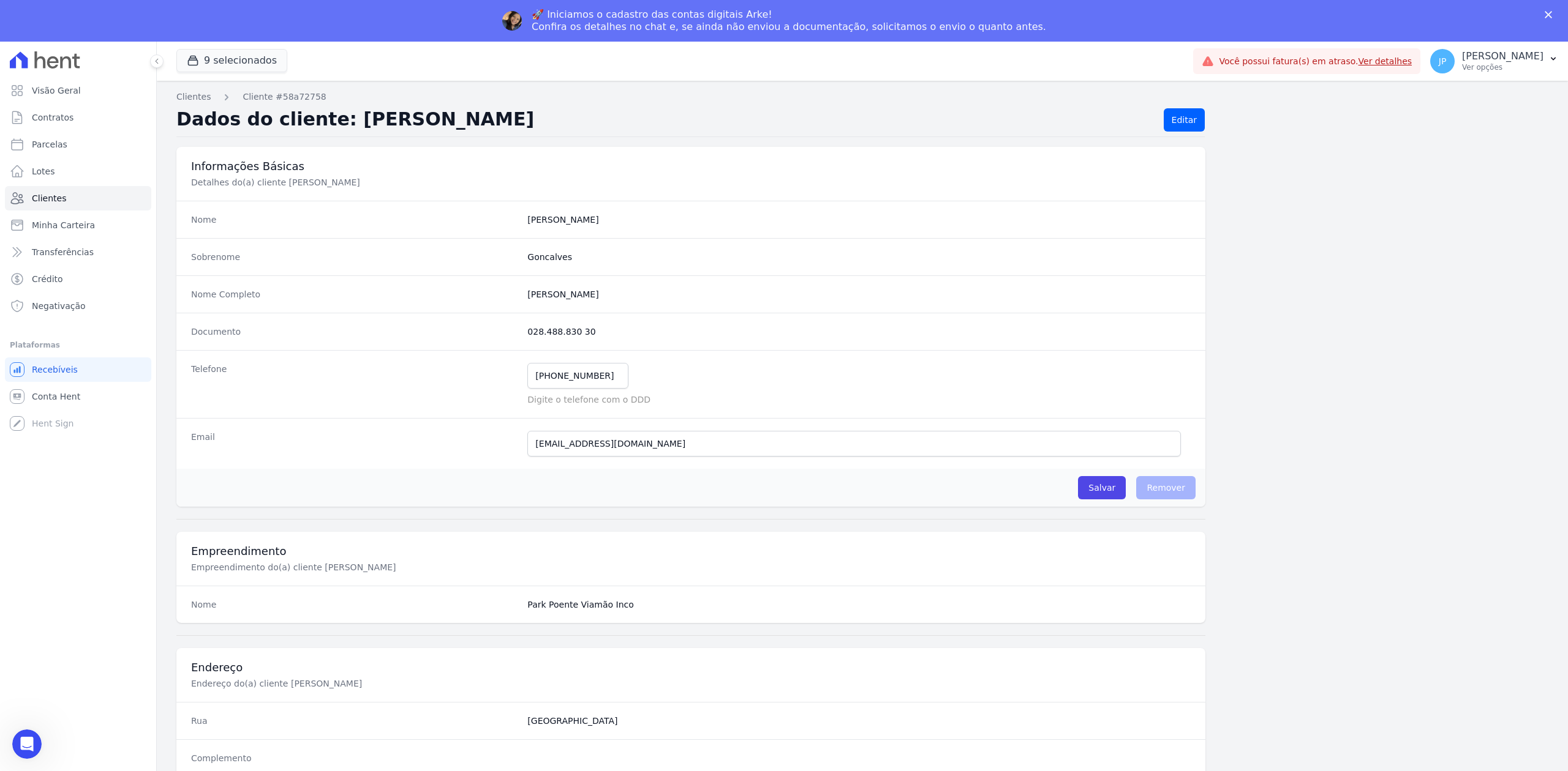
drag, startPoint x: 668, startPoint y: 409, endPoint x: 657, endPoint y: 424, distance: 18.6
click at [657, 416] on div "Telefone [PHONE_NUMBER] Mensagem de SMS ainda não enviada.. Mensagem de [PERSON…" at bounding box center [690, 383] width 1029 height 68
drag, startPoint x: 660, startPoint y: 446, endPoint x: 503, endPoint y: 461, distance: 157.7
click at [503, 461] on div "Email [EMAIL_ADDRESS][DOMAIN_NAME] E-mail enviado. Aguardando confirmação.." at bounding box center [690, 443] width 1029 height 51
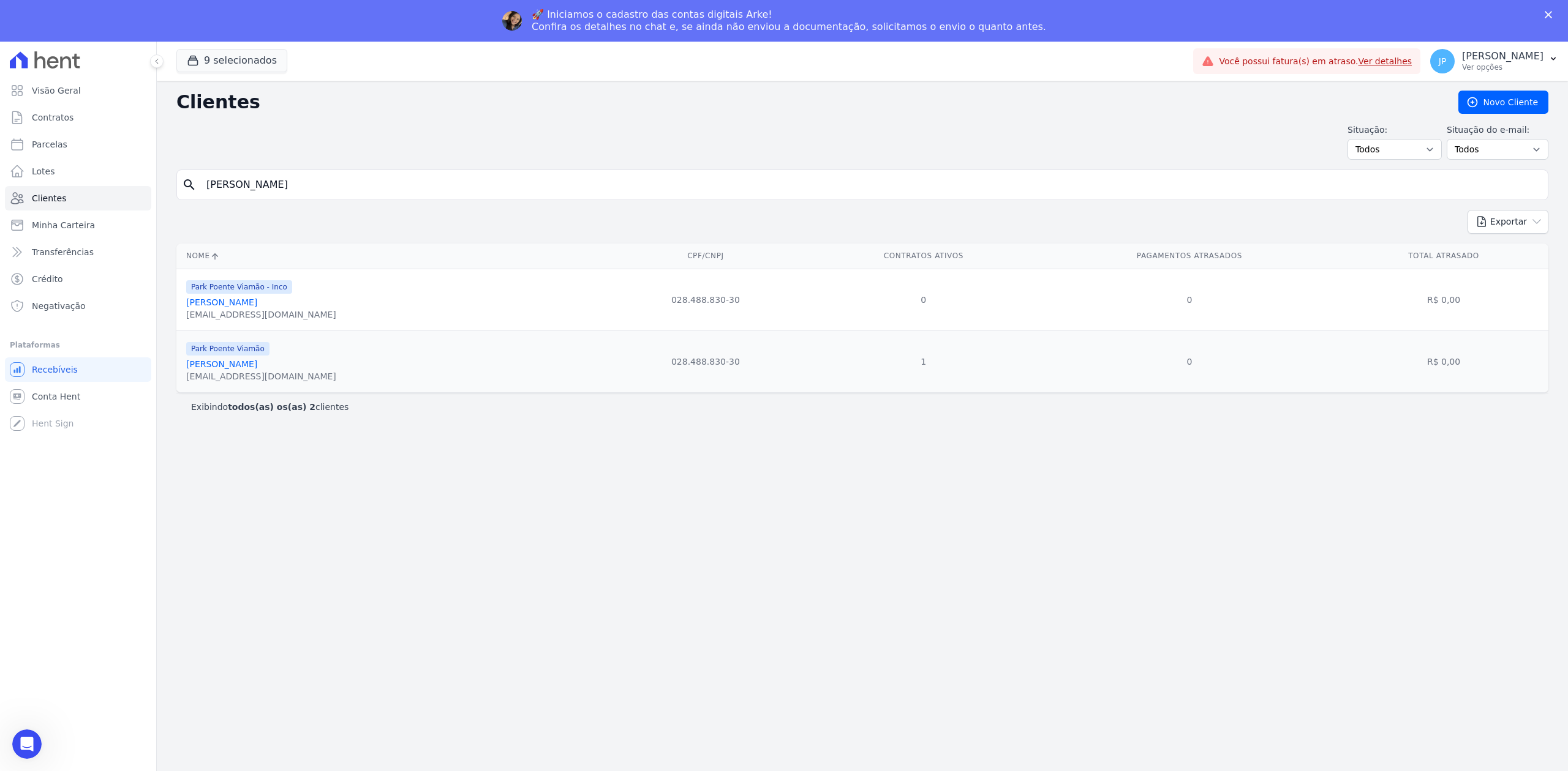
click at [245, 365] on link "[PERSON_NAME]" at bounding box center [221, 363] width 71 height 9
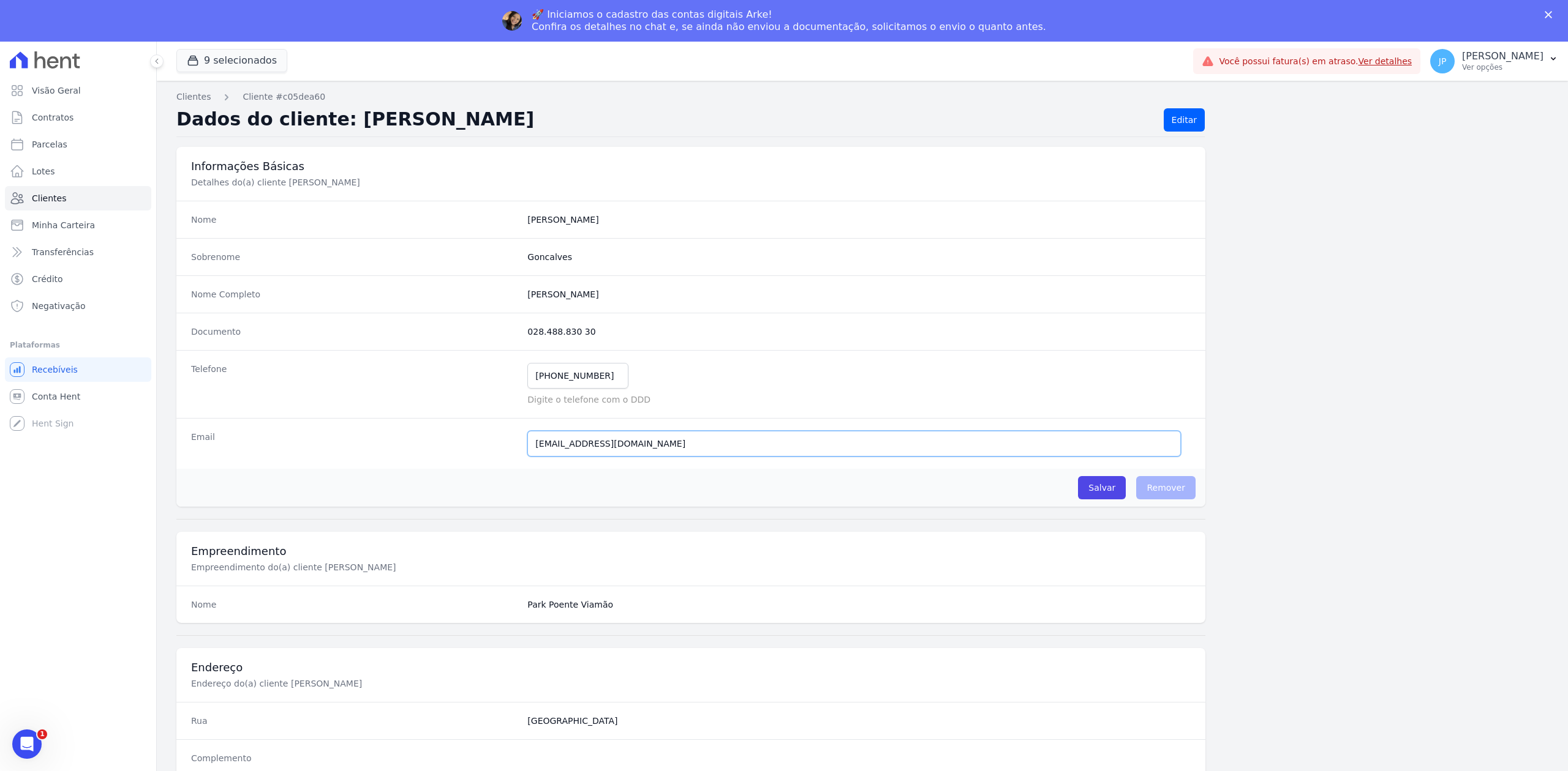
drag, startPoint x: 578, startPoint y: 451, endPoint x: 476, endPoint y: 455, distance: 102.1
click at [476, 455] on div "Email [EMAIL_ADDRESS][DOMAIN_NAME] E-mail enviado. Aguardando confirmação.." at bounding box center [690, 443] width 1029 height 51
paste input "[EMAIL_ADDRESS][DOMAIN_NAME]"
type input "[EMAIL_ADDRESS][DOMAIN_NAME]"
click at [1094, 499] on input "Salvar" at bounding box center [1101, 487] width 48 height 23
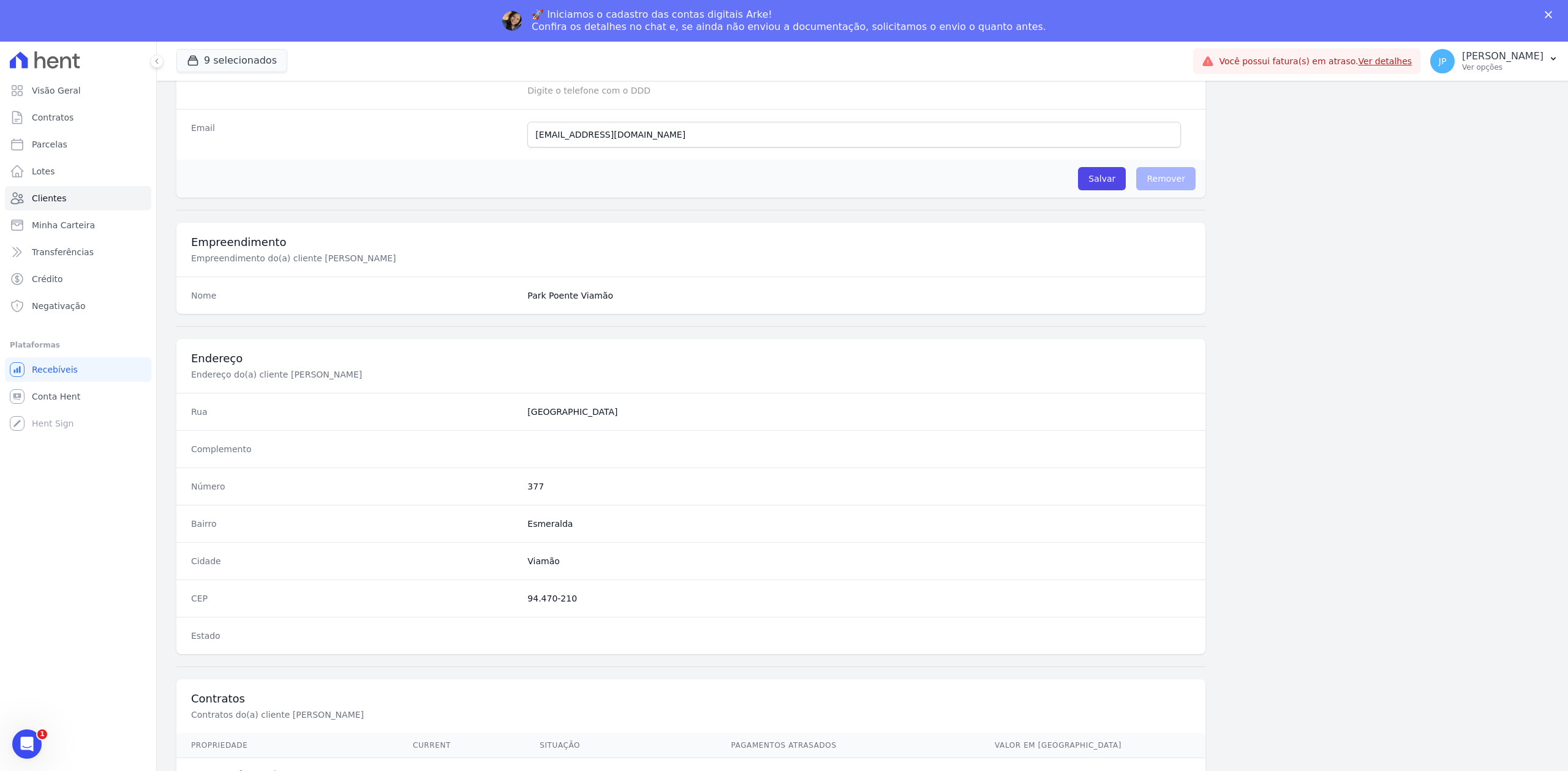
scroll to position [380, 0]
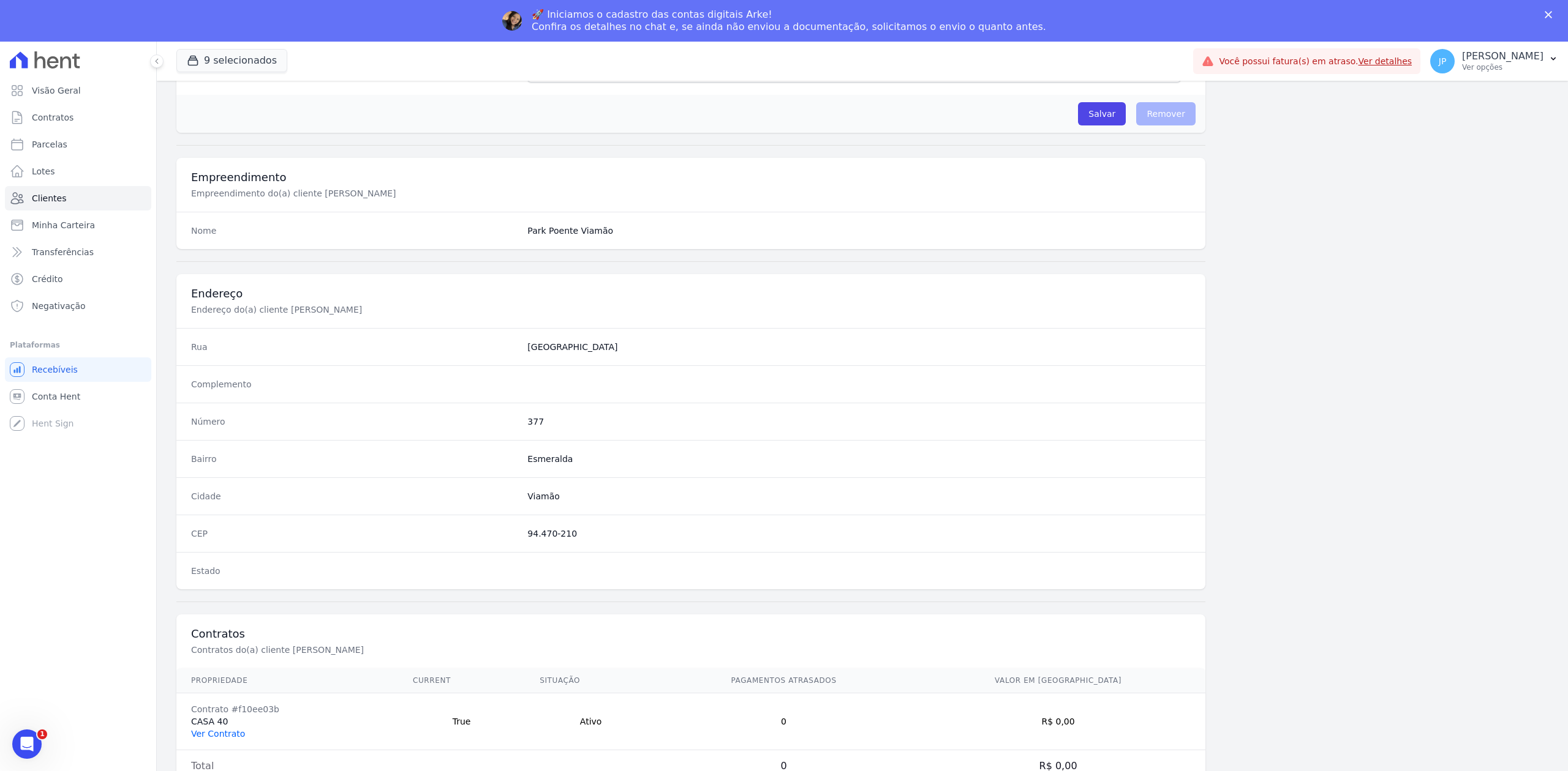
click at [224, 730] on link "Ver Contrato" at bounding box center [218, 733] width 54 height 9
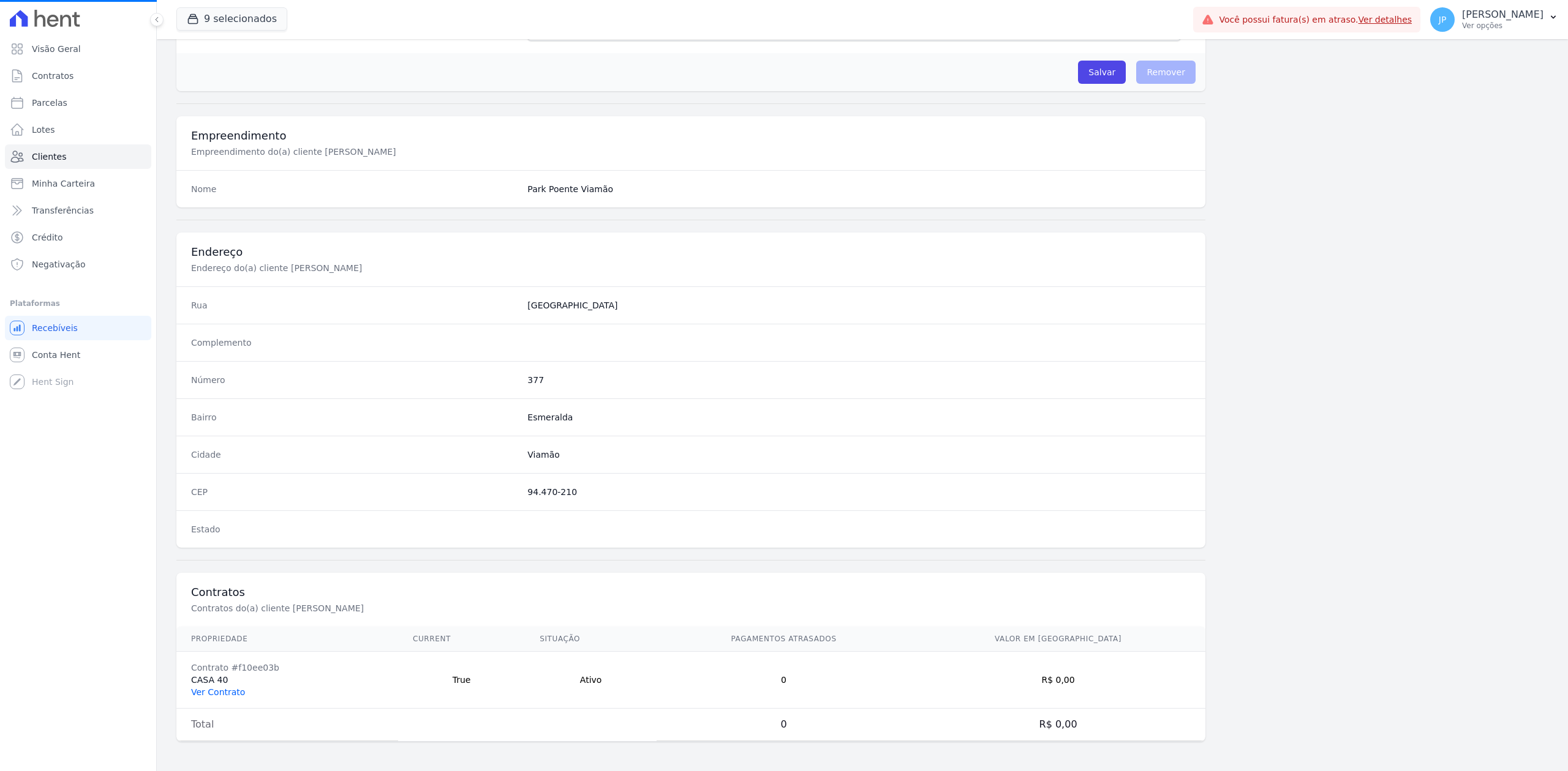
click at [220, 688] on link "Ver Contrato" at bounding box center [218, 692] width 54 height 9
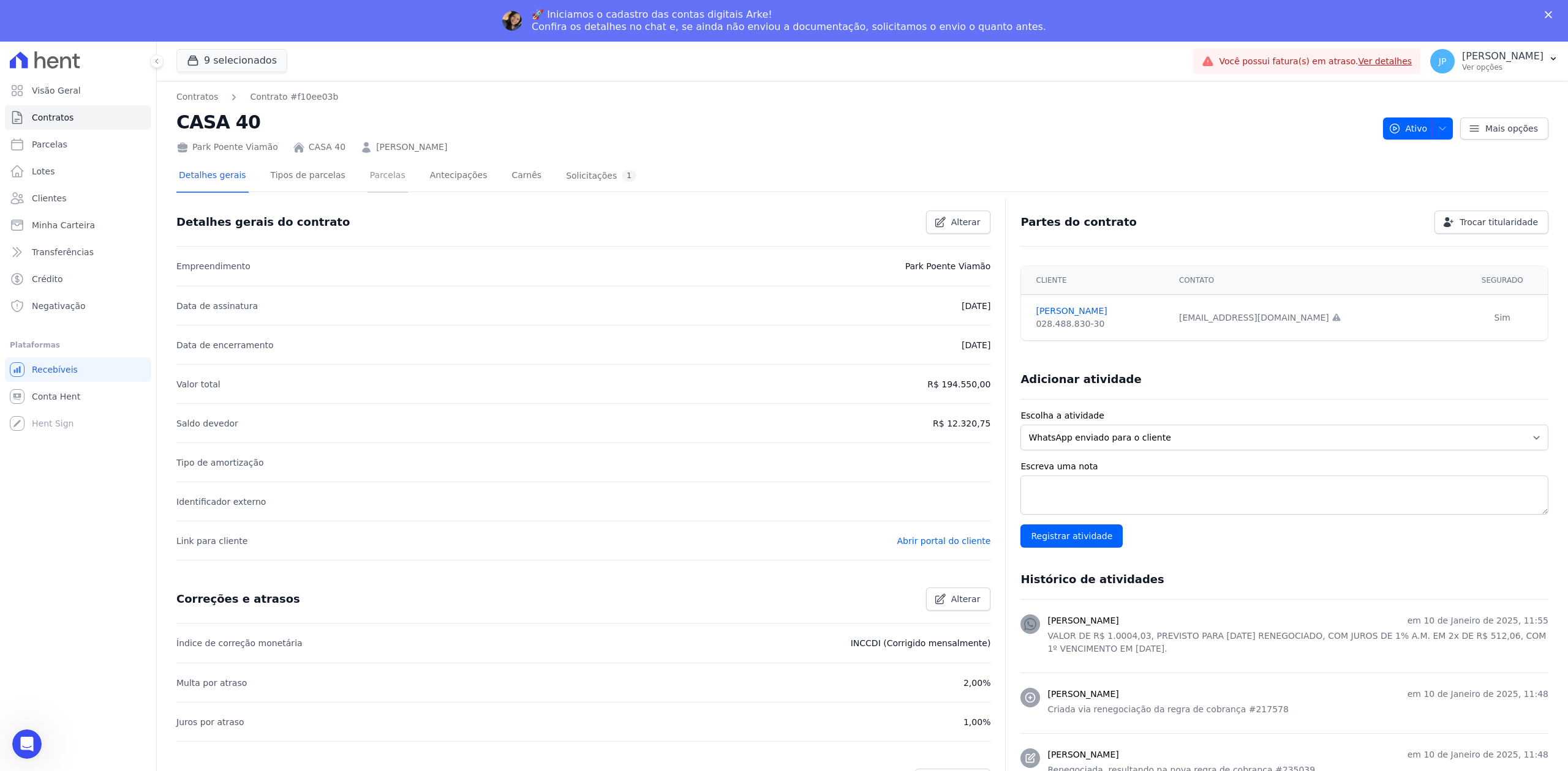
click at [373, 175] on link "Parcelas" at bounding box center [387, 177] width 41 height 33
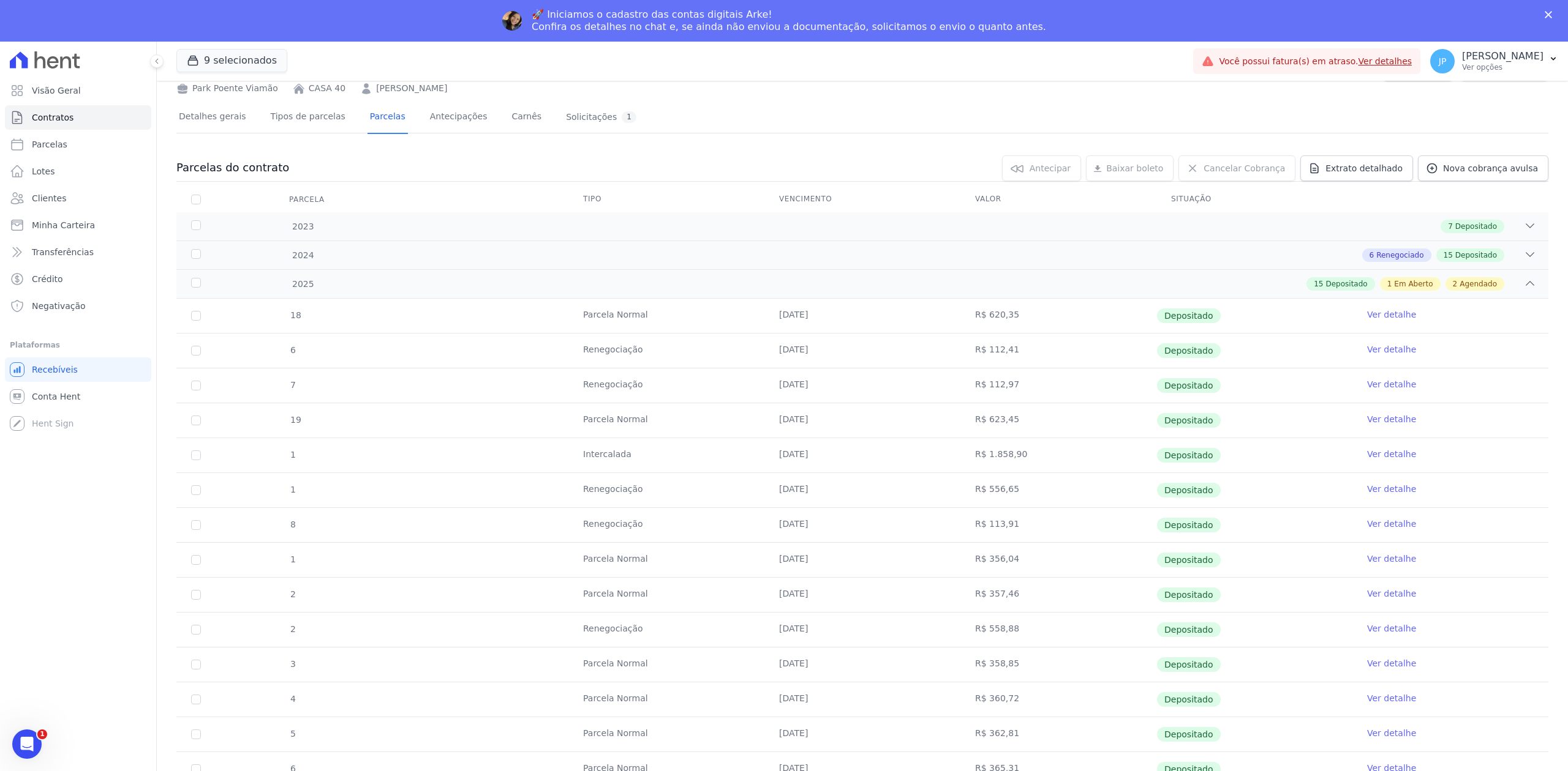
scroll to position [300, 0]
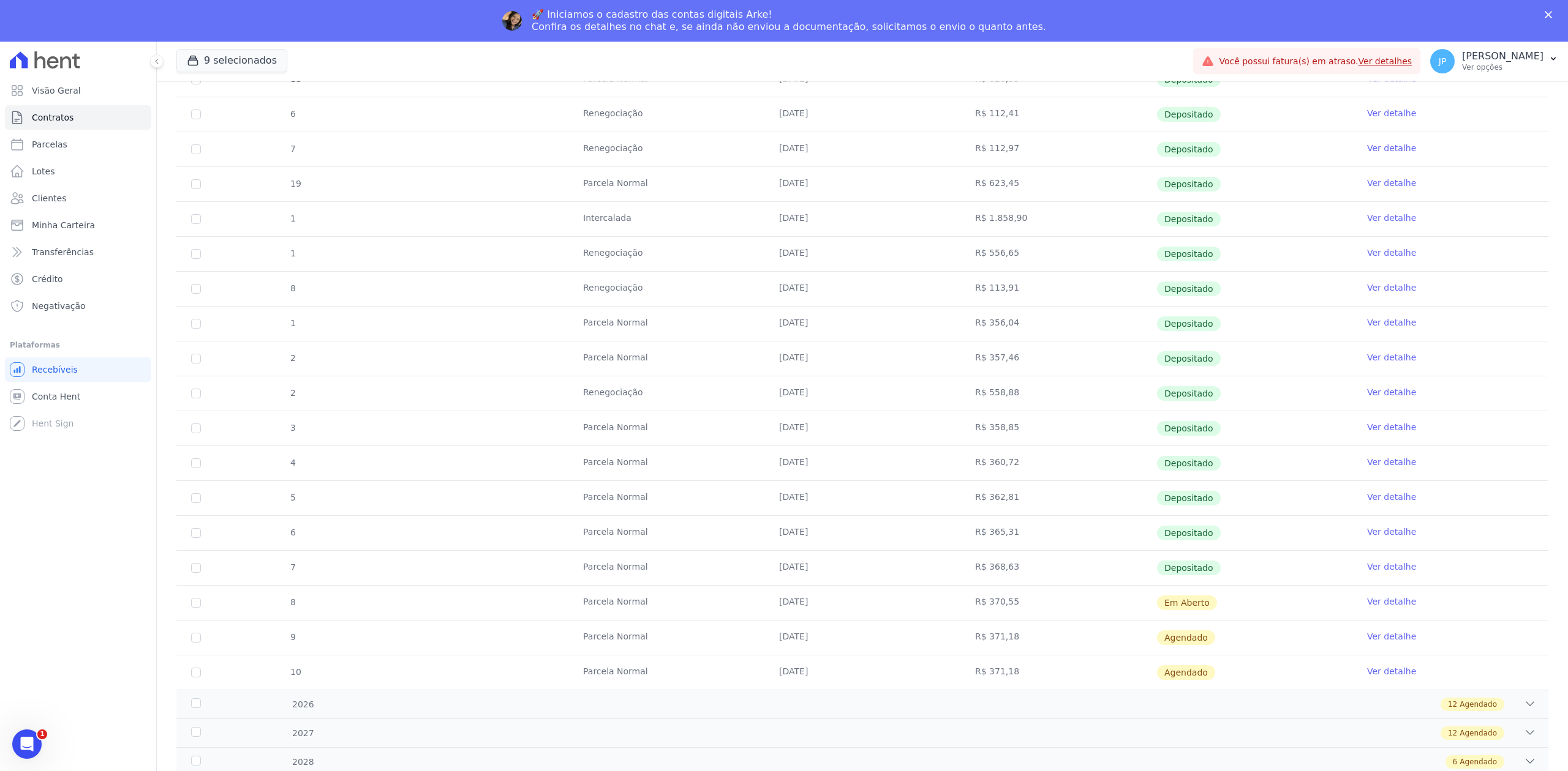
click at [1367, 597] on link "Ver detalhe" at bounding box center [1391, 602] width 49 height 12
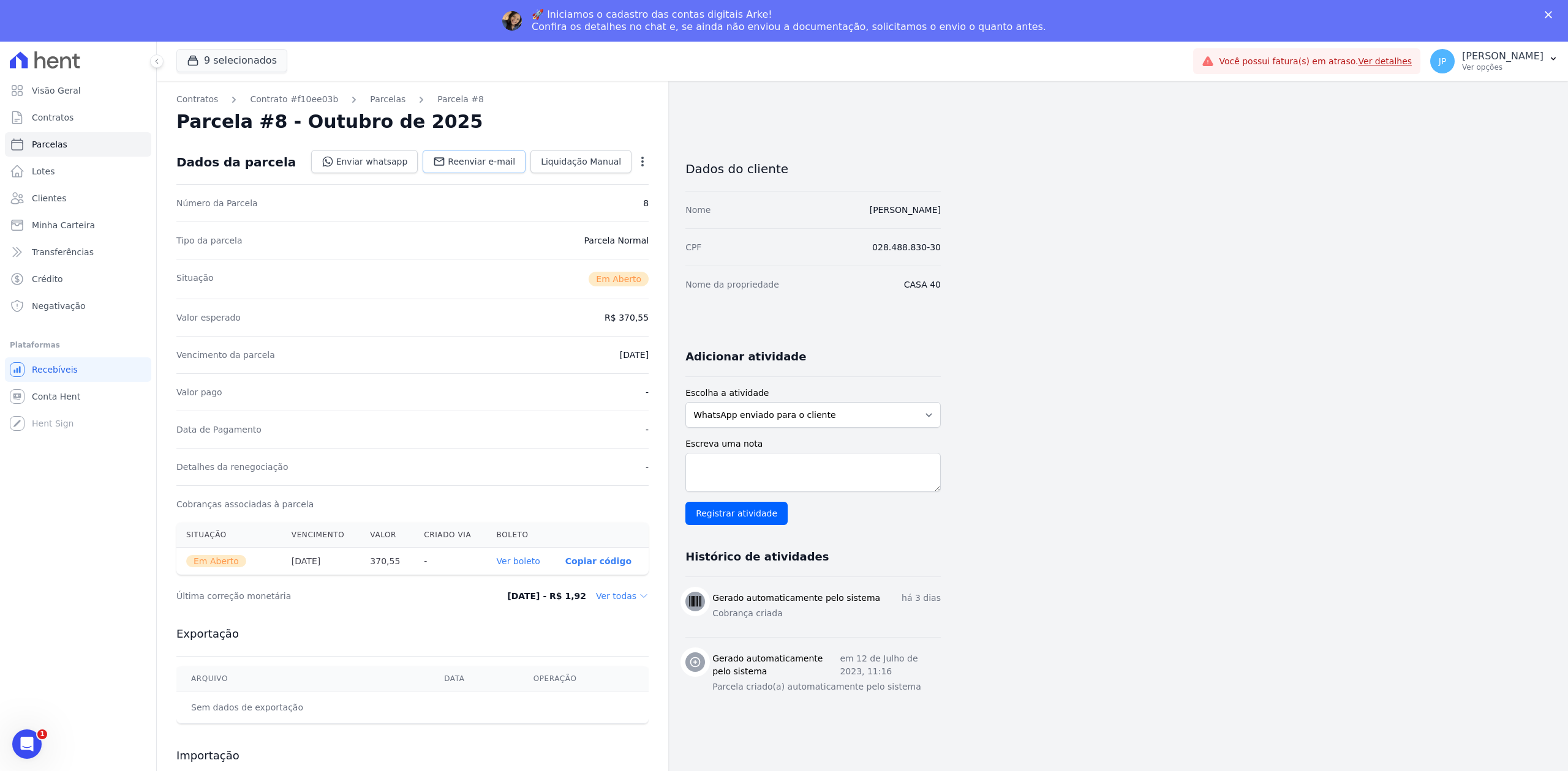
click at [512, 165] on span "Reenviar e-mail" at bounding box center [481, 161] width 67 height 12
click at [483, 160] on span "Reenviar e-mail" at bounding box center [481, 161] width 67 height 12
click at [370, 101] on link "Parcelas" at bounding box center [387, 99] width 35 height 13
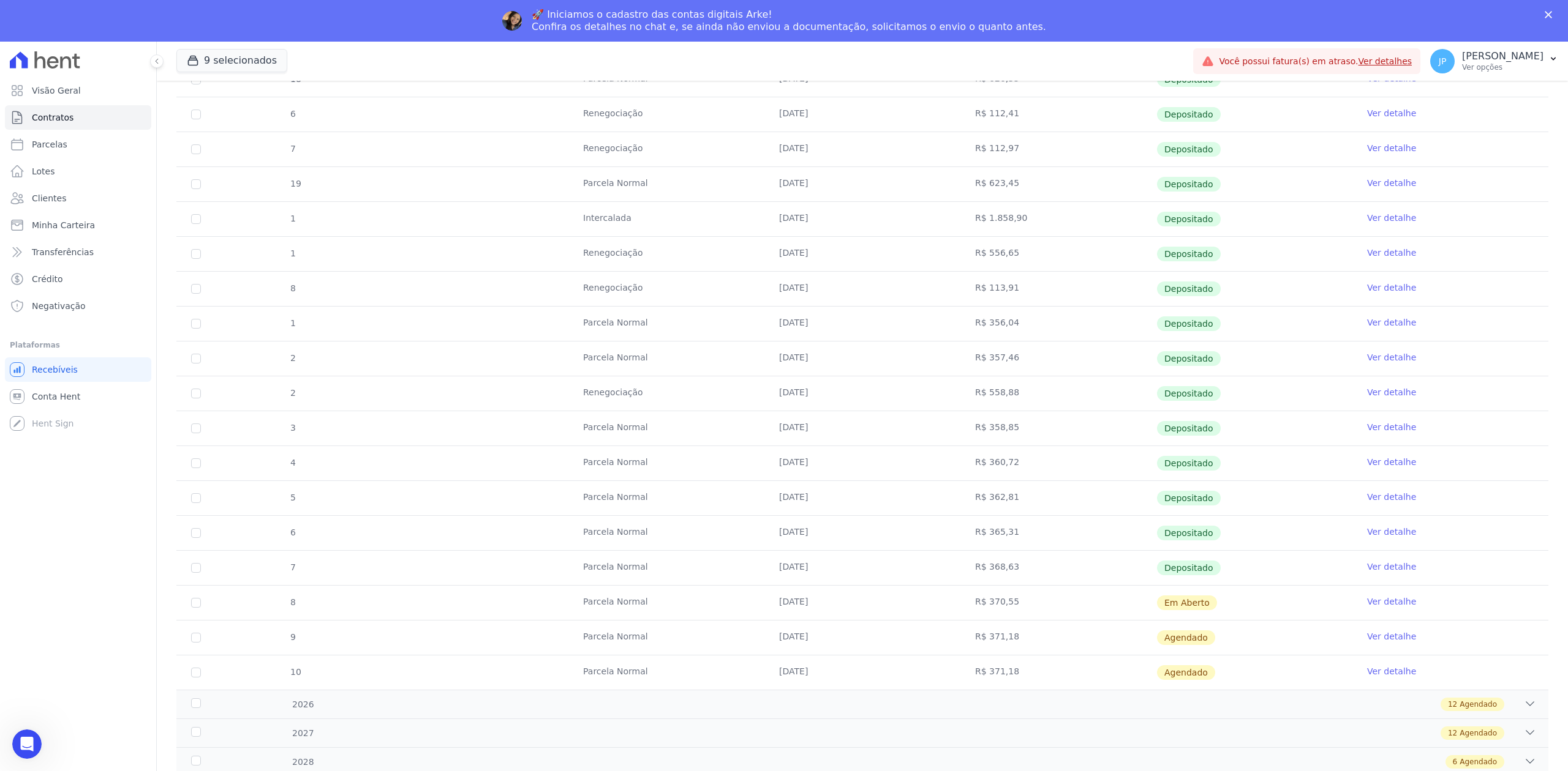
scroll to position [300, 0]
drag, startPoint x: 721, startPoint y: 607, endPoint x: 1203, endPoint y: 598, distance: 482.1
click at [1203, 598] on tr "8 [GEOGRAPHIC_DATA] [DATE] R$ 370,55 Em [GEOGRAPHIC_DATA] Ver detalhe" at bounding box center [862, 603] width 1372 height 35
click at [76, 199] on link "Clientes" at bounding box center [78, 198] width 146 height 24
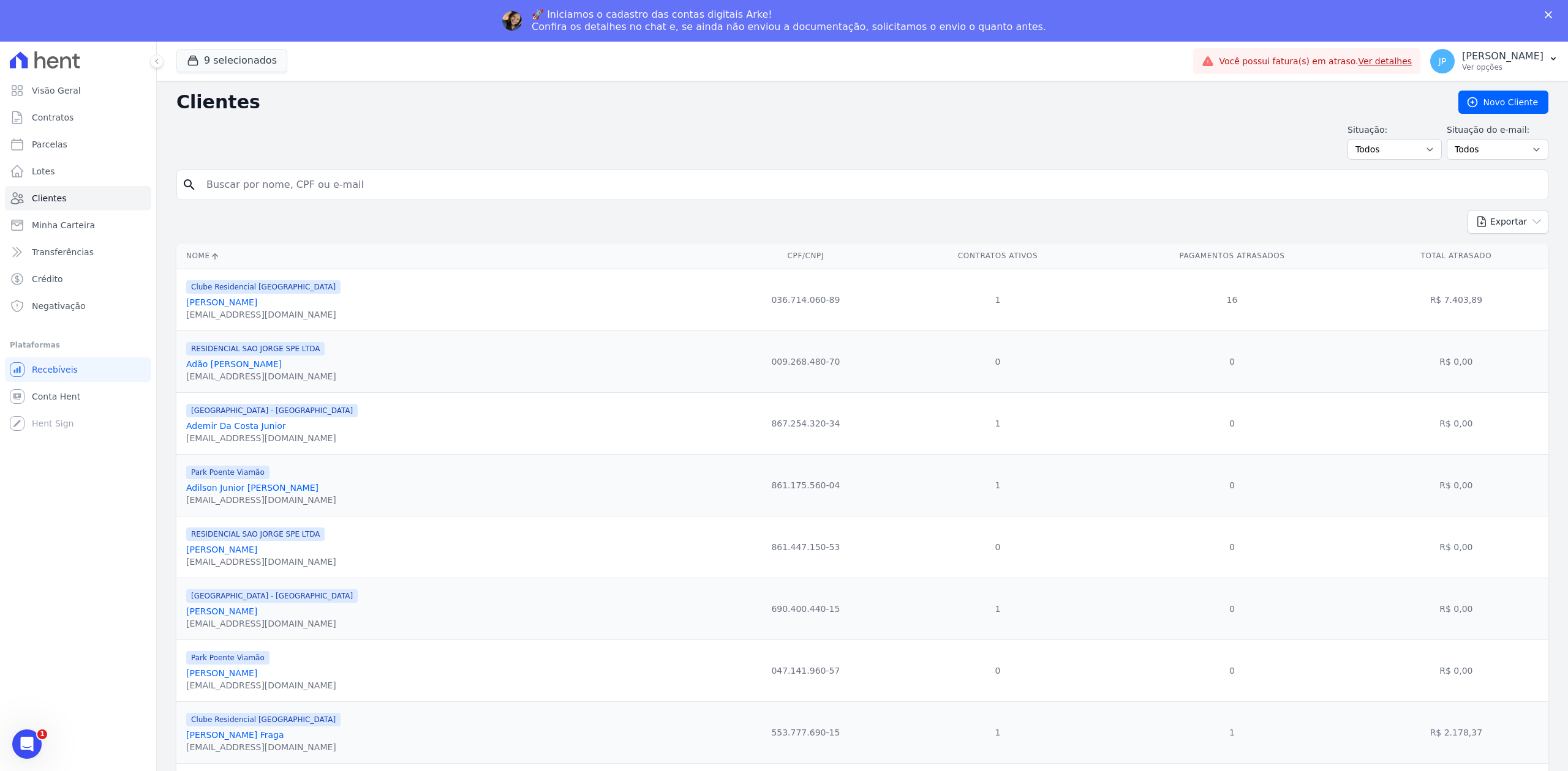
click at [340, 206] on form "search" at bounding box center [862, 189] width 1372 height 41
click at [321, 200] on div "search" at bounding box center [862, 184] width 1372 height 30
click at [338, 191] on input "search" at bounding box center [870, 185] width 1343 height 24
paste input "Cadastrado em [DATE] Alterado em [DATE] [PERSON_NAME]"
drag, startPoint x: 425, startPoint y: 186, endPoint x: -230, endPoint y: 121, distance: 658.2
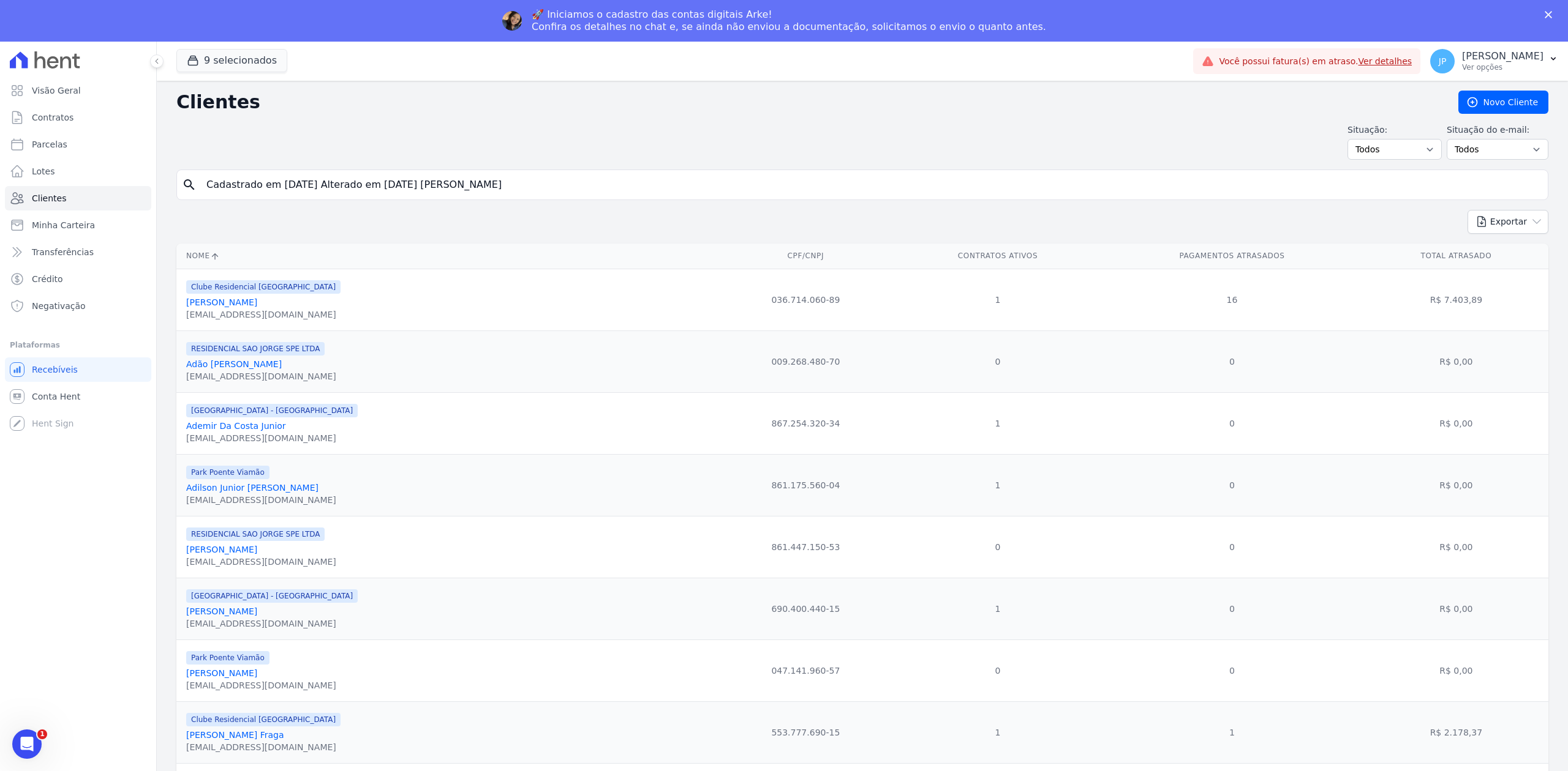
click at [0, 121] on html "Visão Geral Contratos [GEOGRAPHIC_DATA] Lotes Clientes Minha Carteira Transferê…" at bounding box center [784, 406] width 1568 height 812
type input "[PERSON_NAME]"
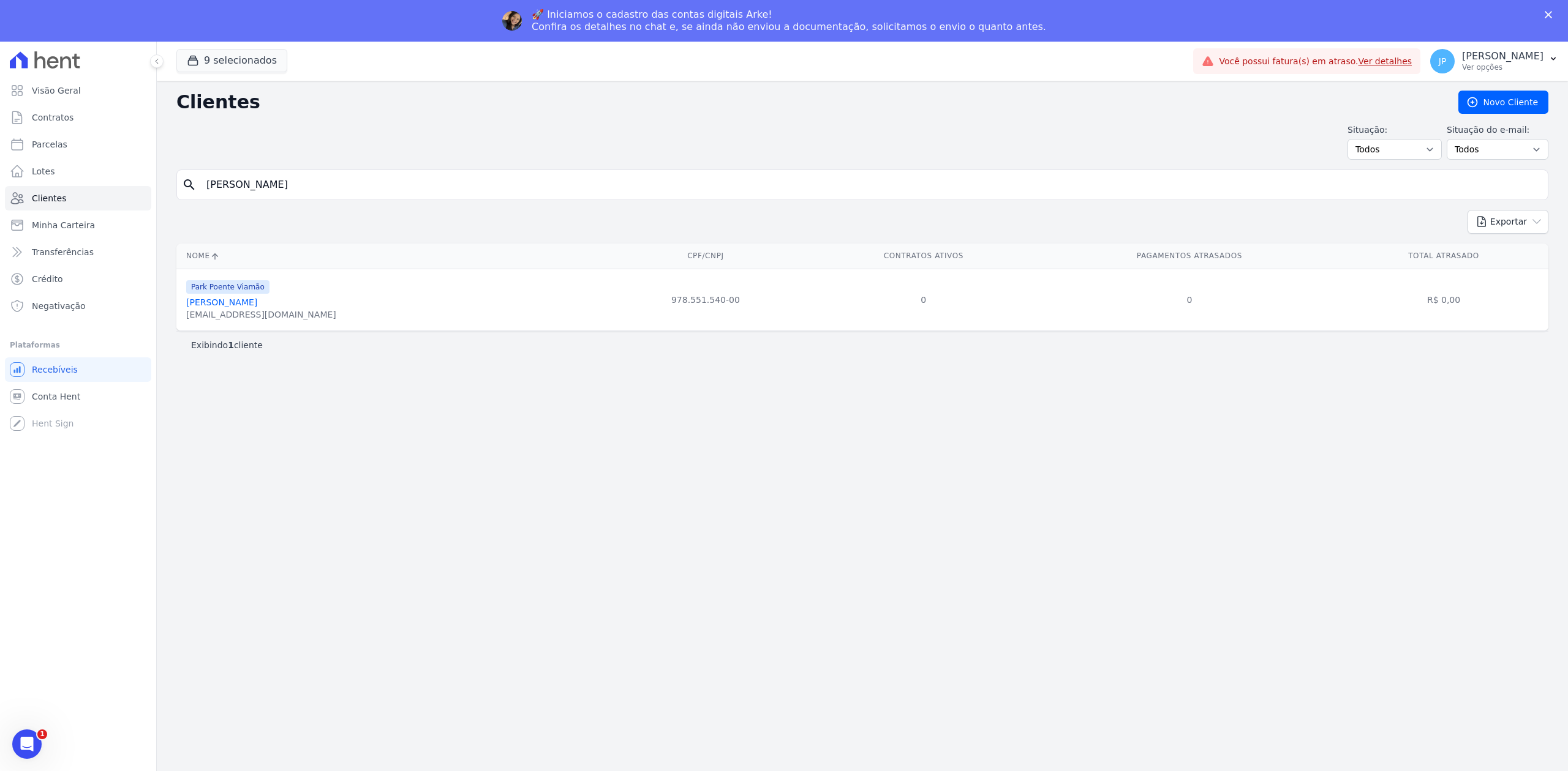
click at [231, 301] on link "[PERSON_NAME]" at bounding box center [221, 301] width 71 height 9
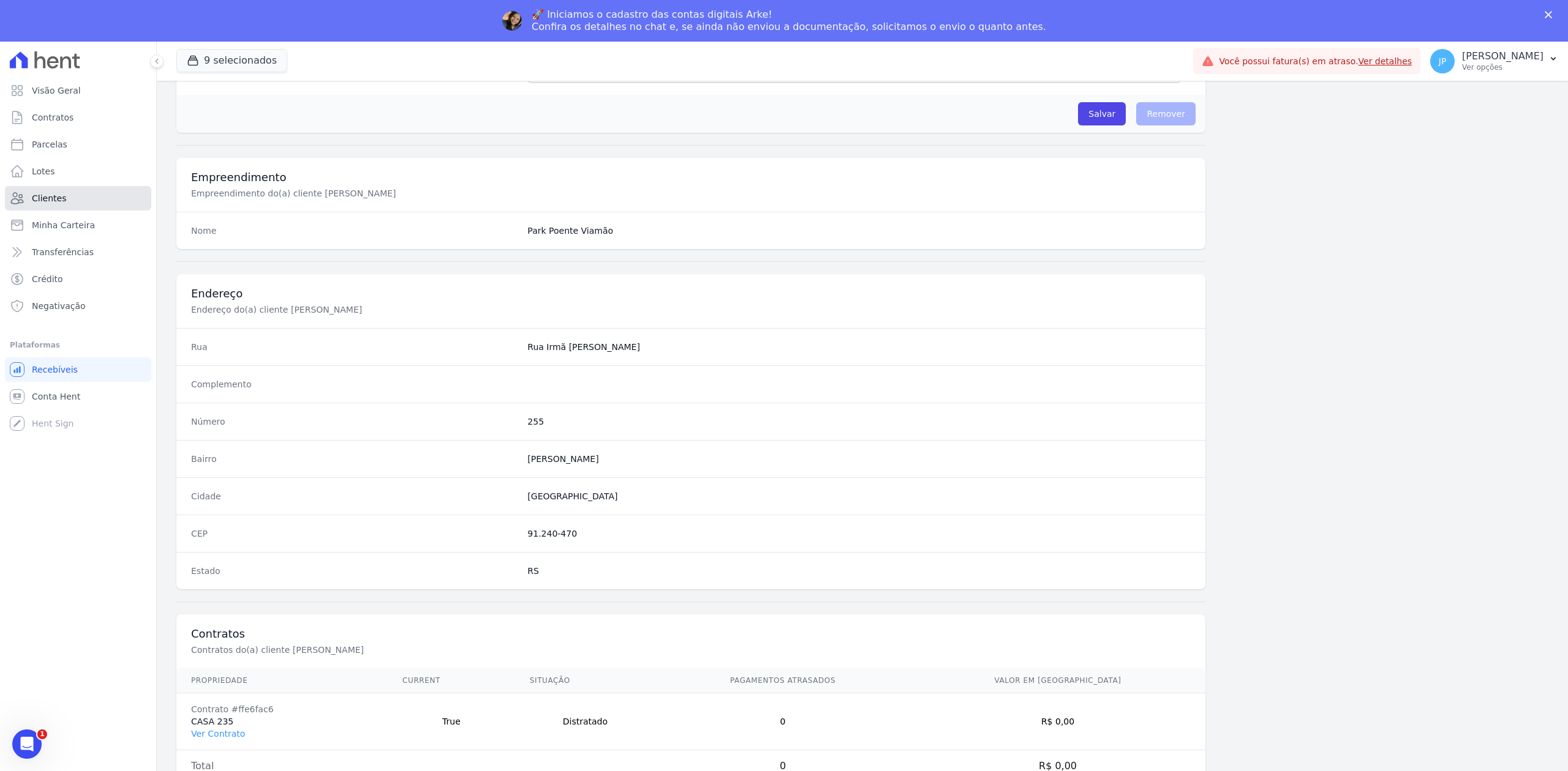
click at [81, 197] on link "Clientes" at bounding box center [78, 198] width 146 height 24
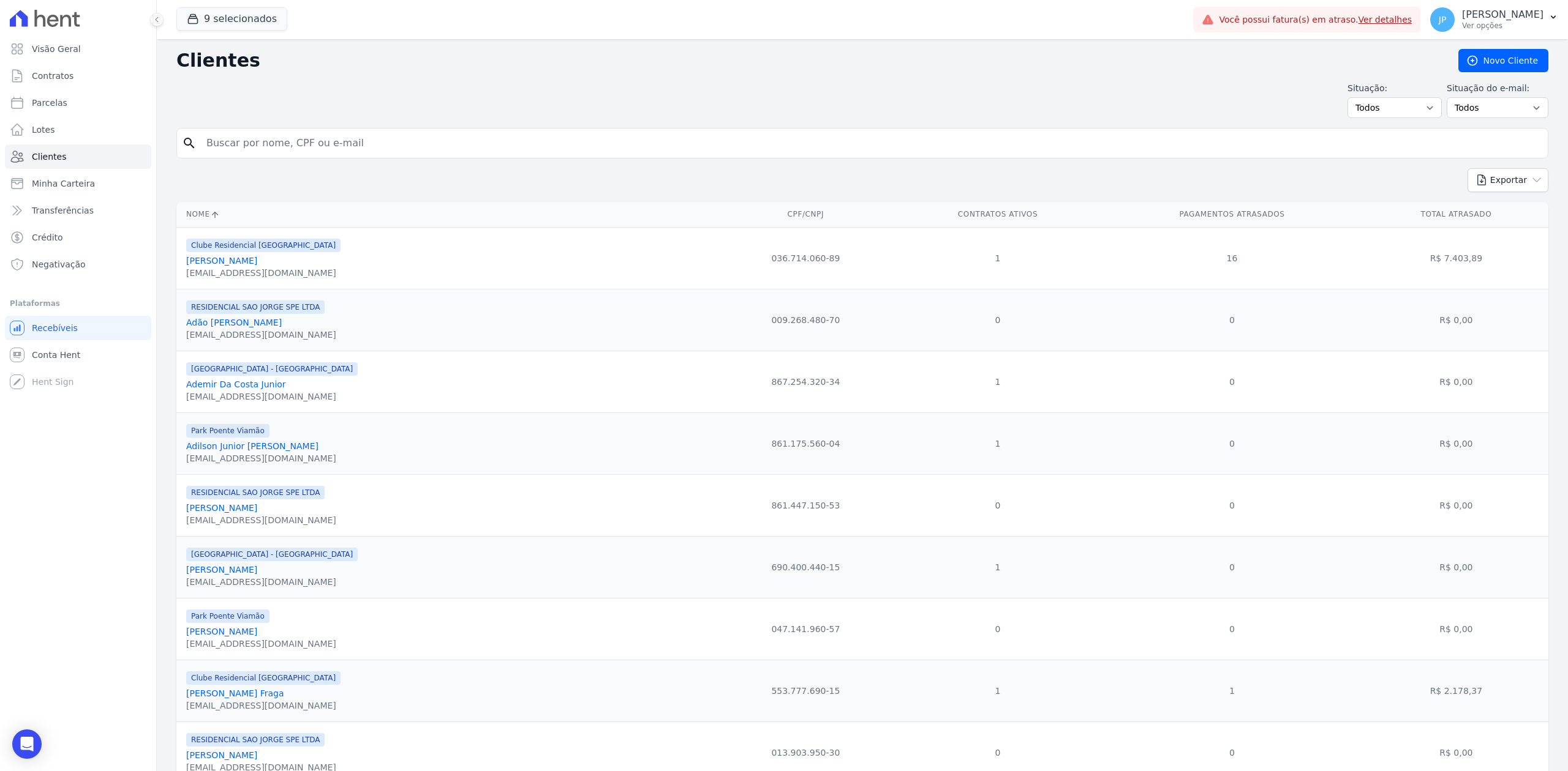
click at [295, 152] on input "search" at bounding box center [870, 143] width 1343 height 24
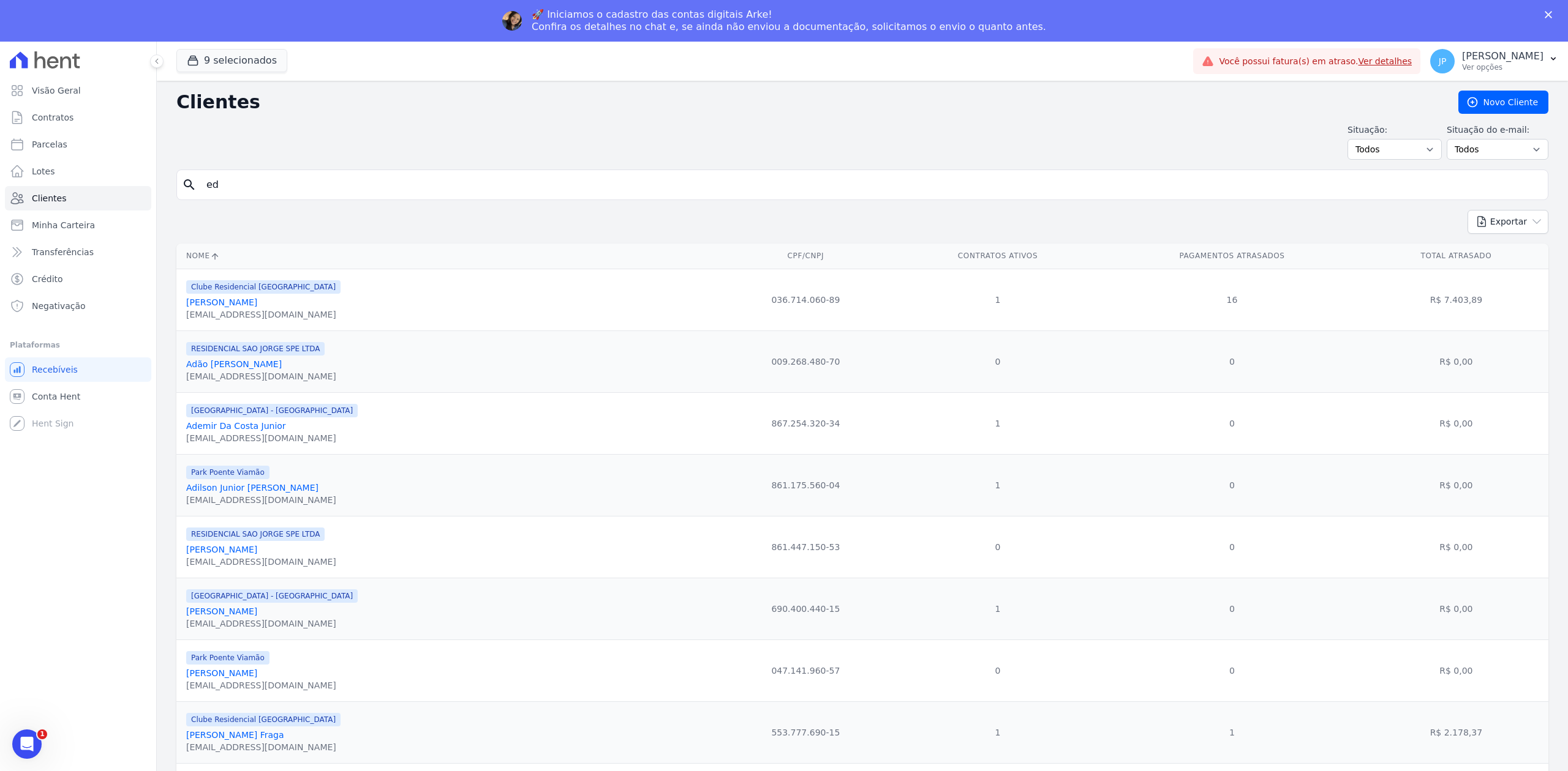
type input "e"
type input "[PERSON_NAME]"
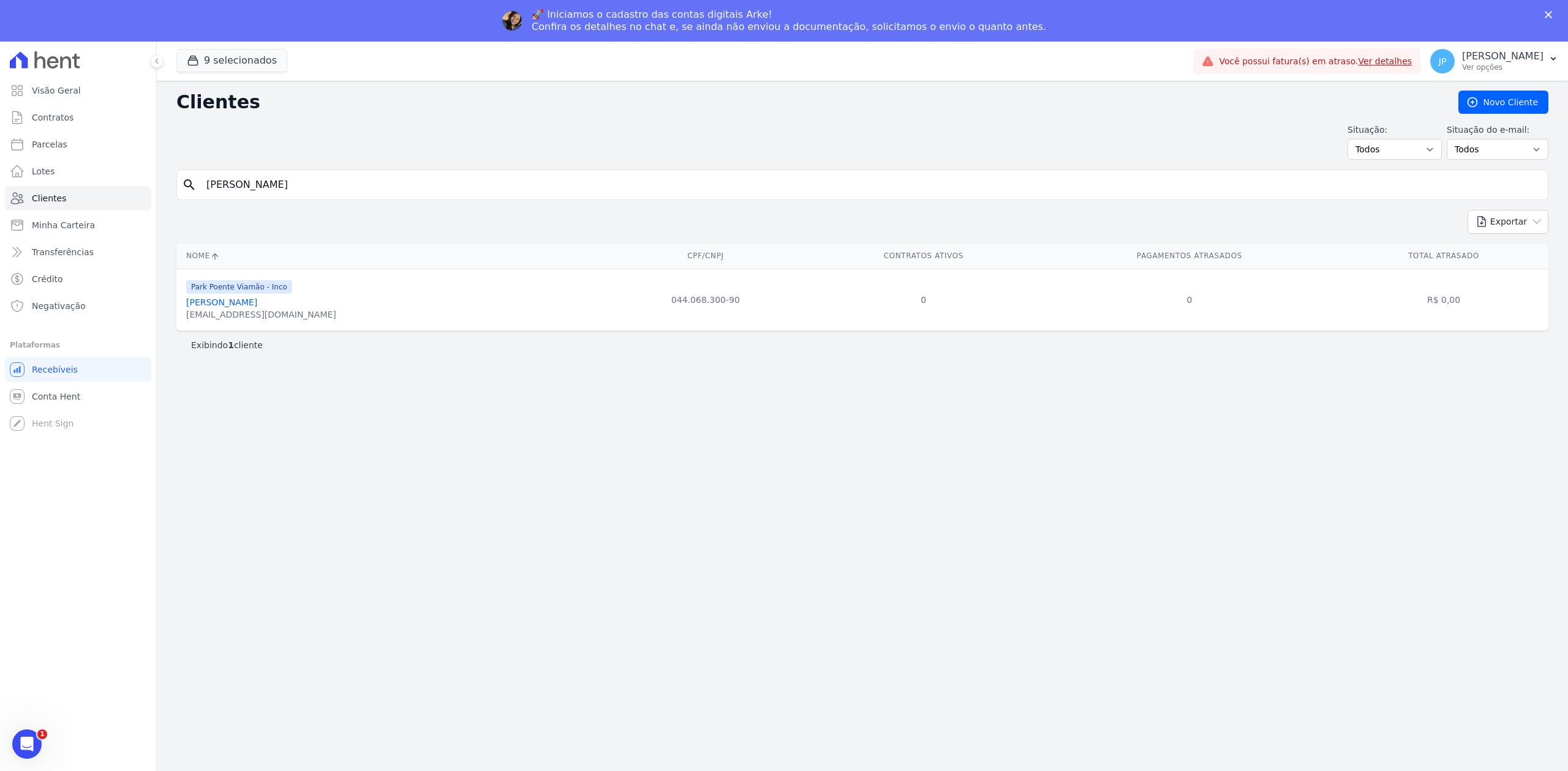
click at [224, 304] on link "[PERSON_NAME]" at bounding box center [221, 301] width 71 height 9
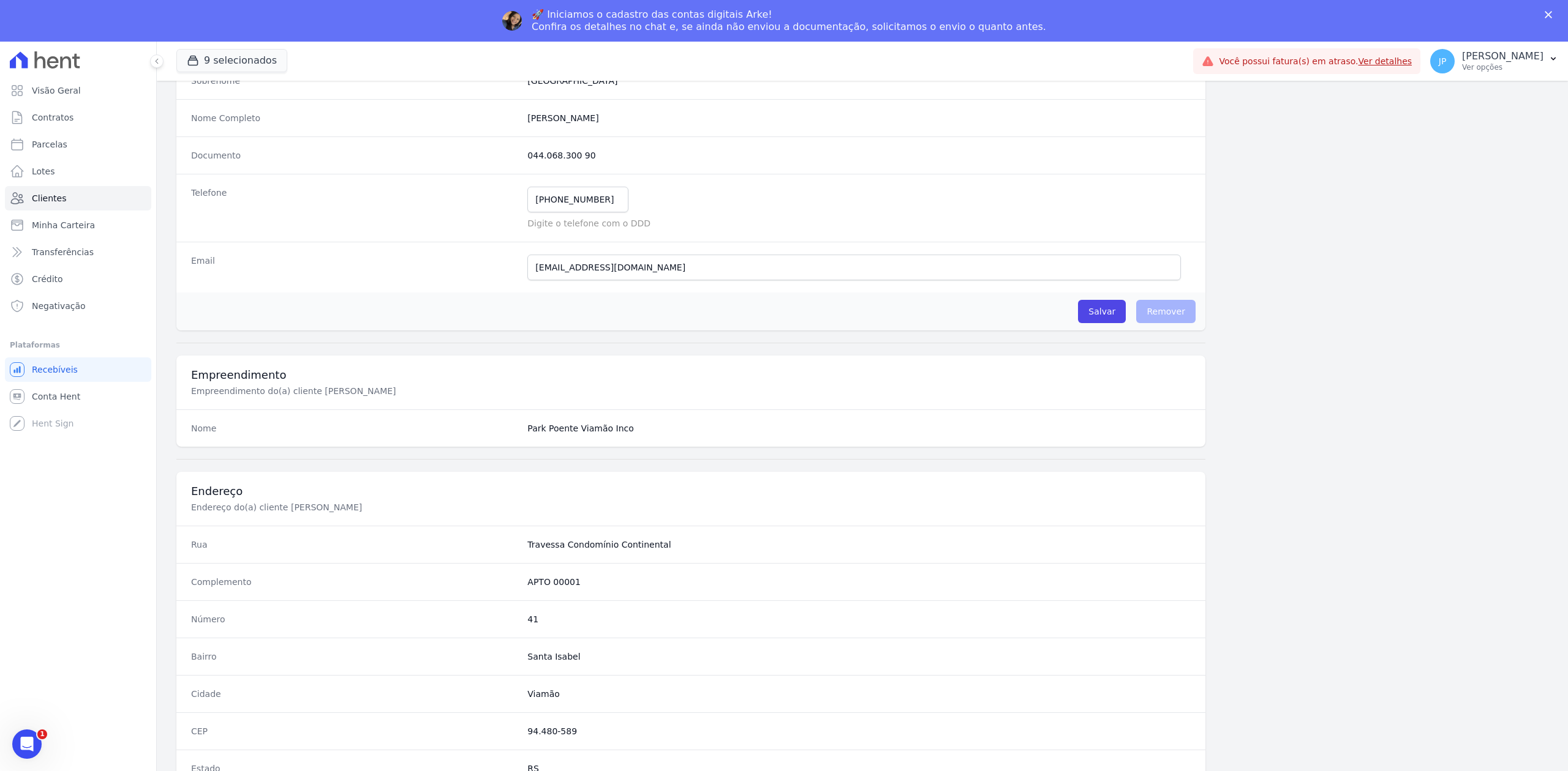
scroll to position [380, 0]
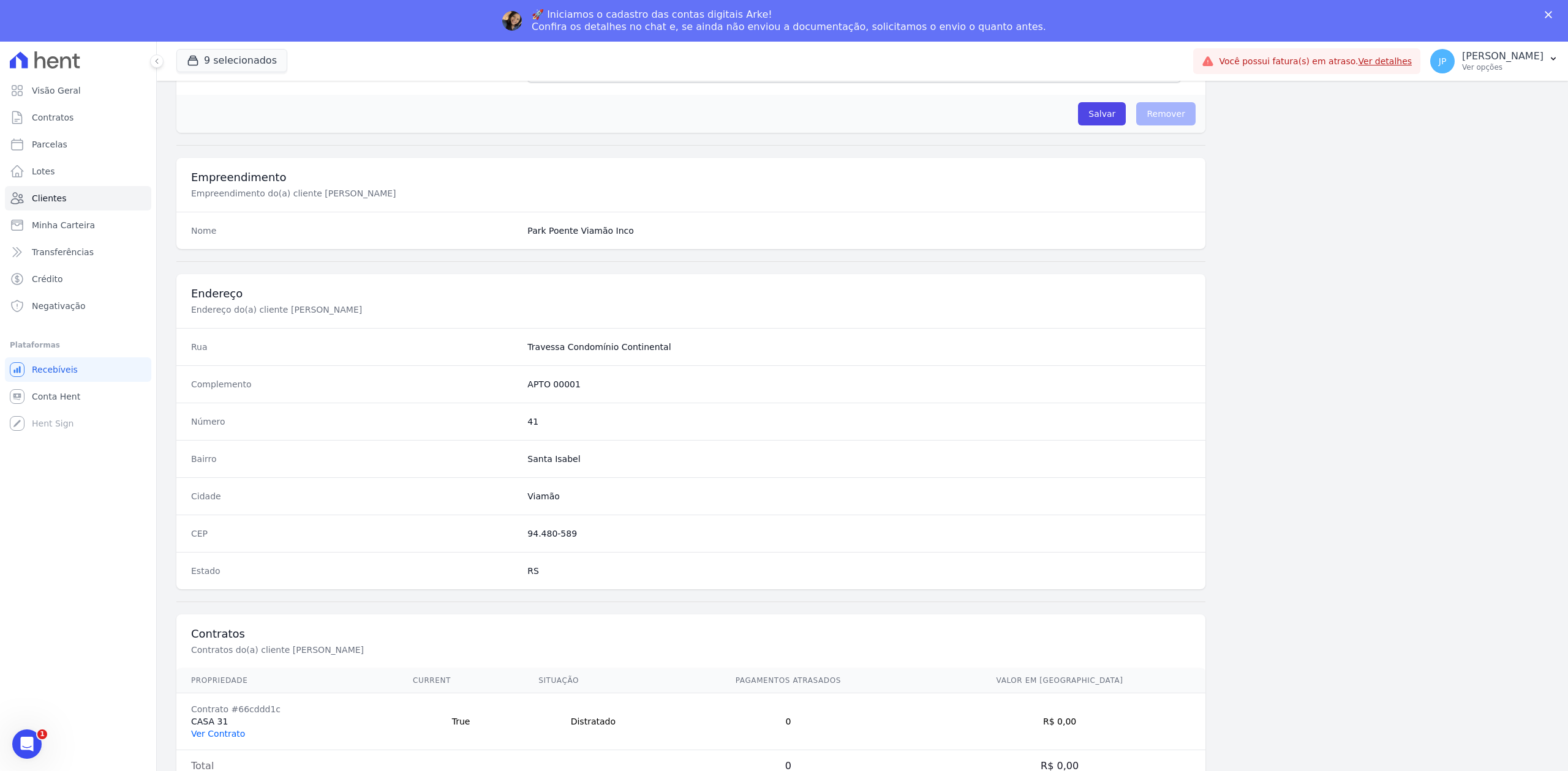
click at [234, 735] on link "Ver Contrato" at bounding box center [218, 733] width 54 height 9
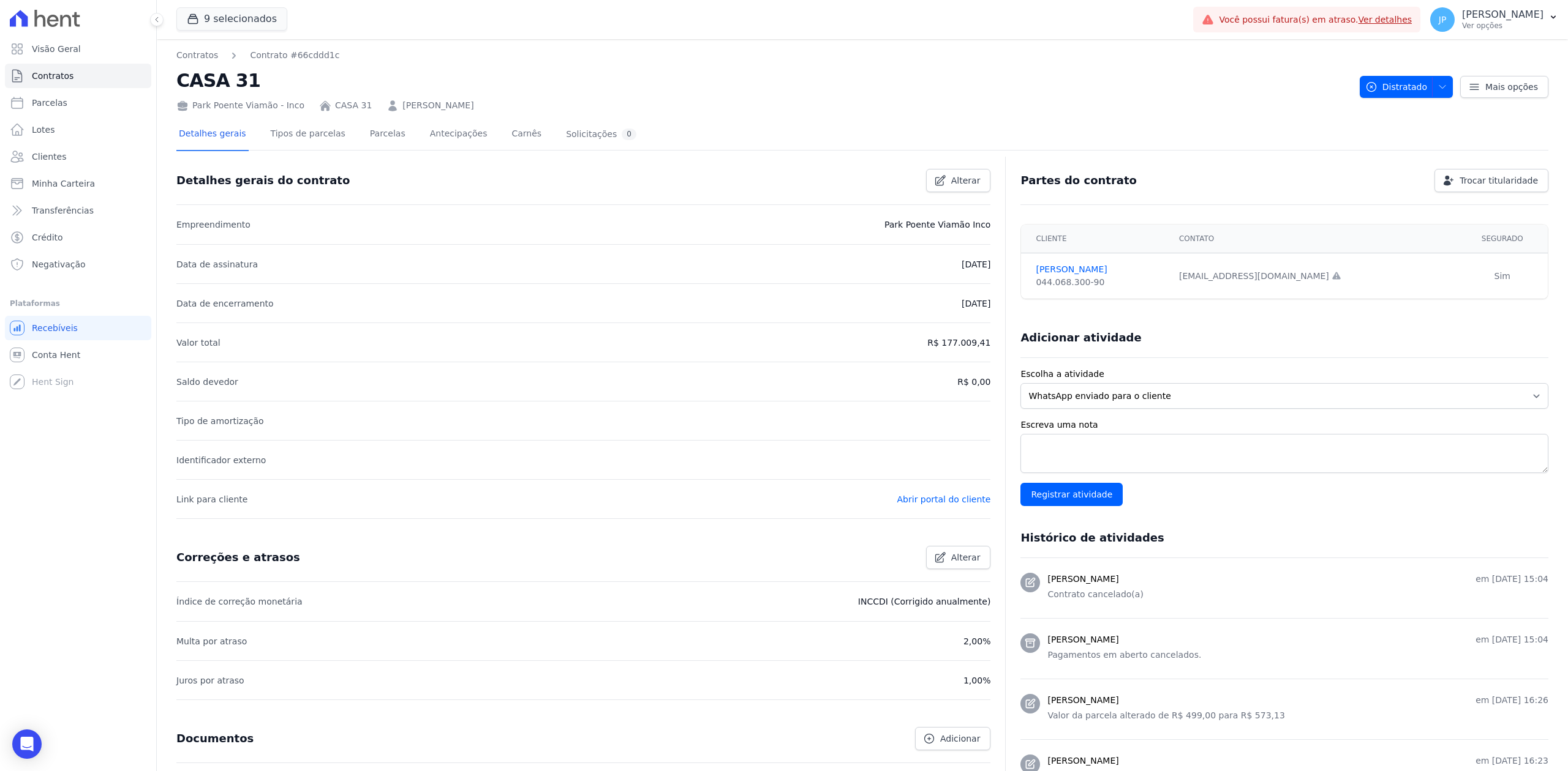
click at [231, 692] on li "Juros por atraso 1,00%" at bounding box center [583, 679] width 814 height 39
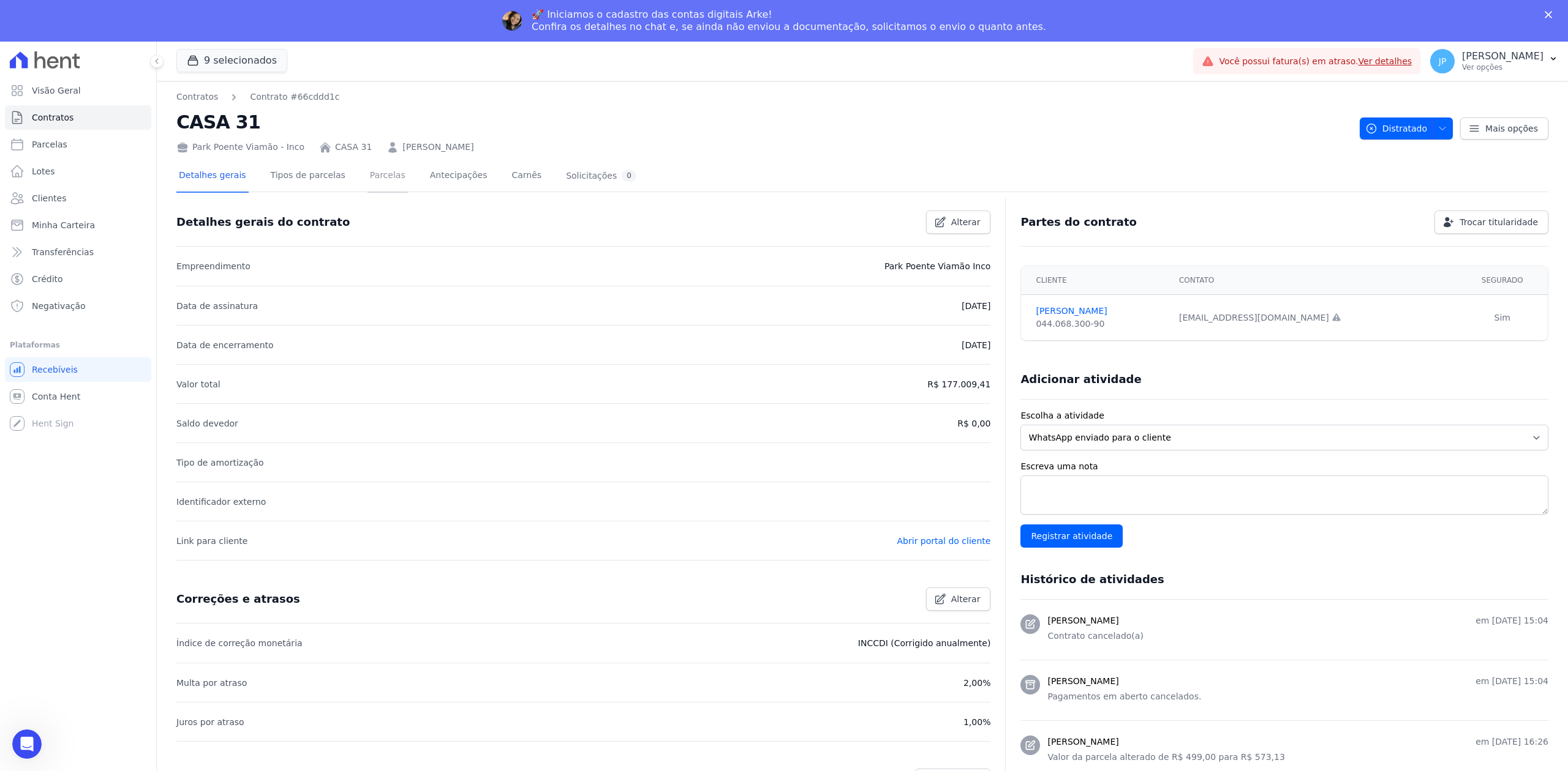
click at [367, 174] on link "Parcelas" at bounding box center [387, 177] width 41 height 33
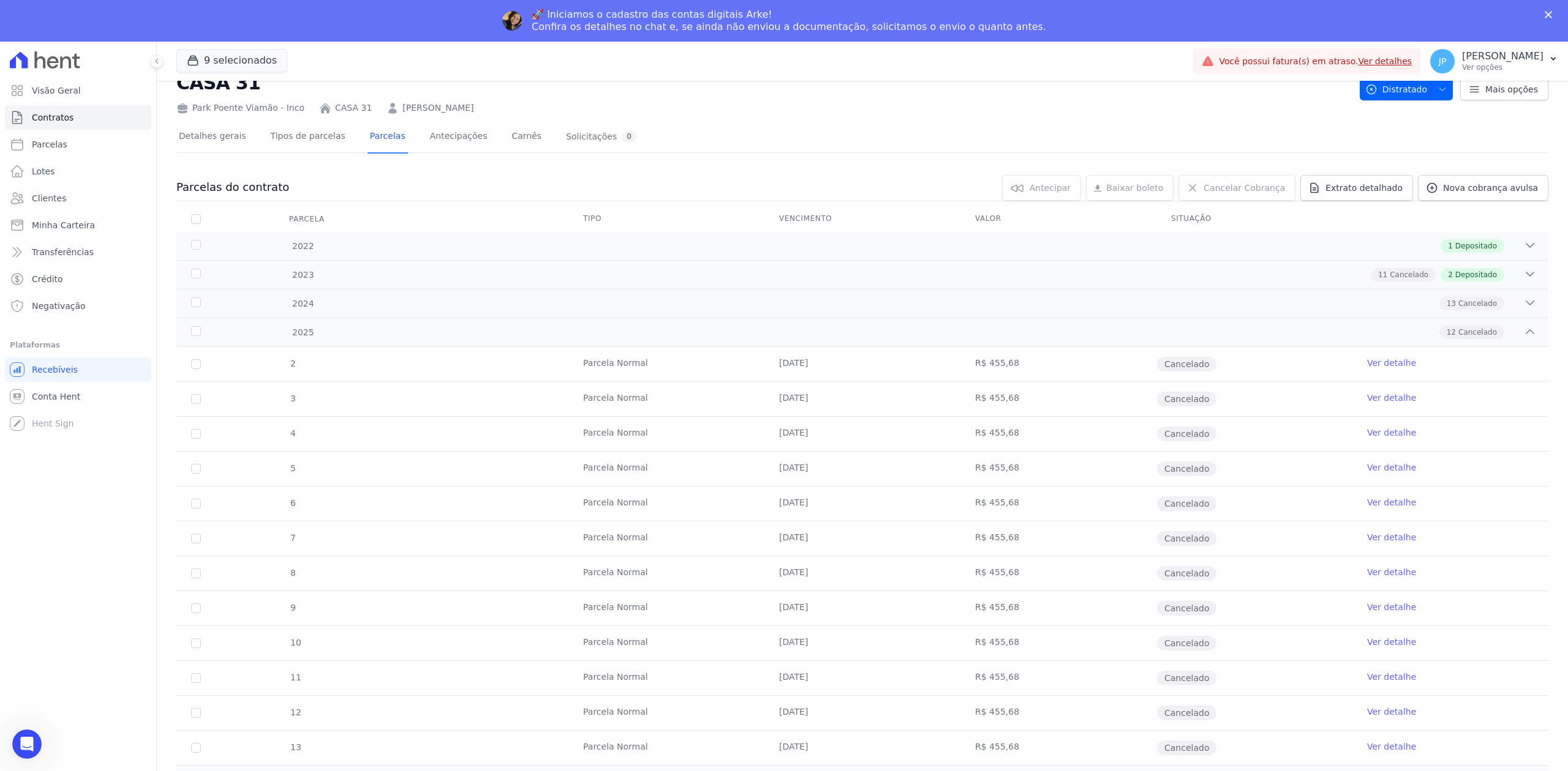
scroll to position [60, 0]
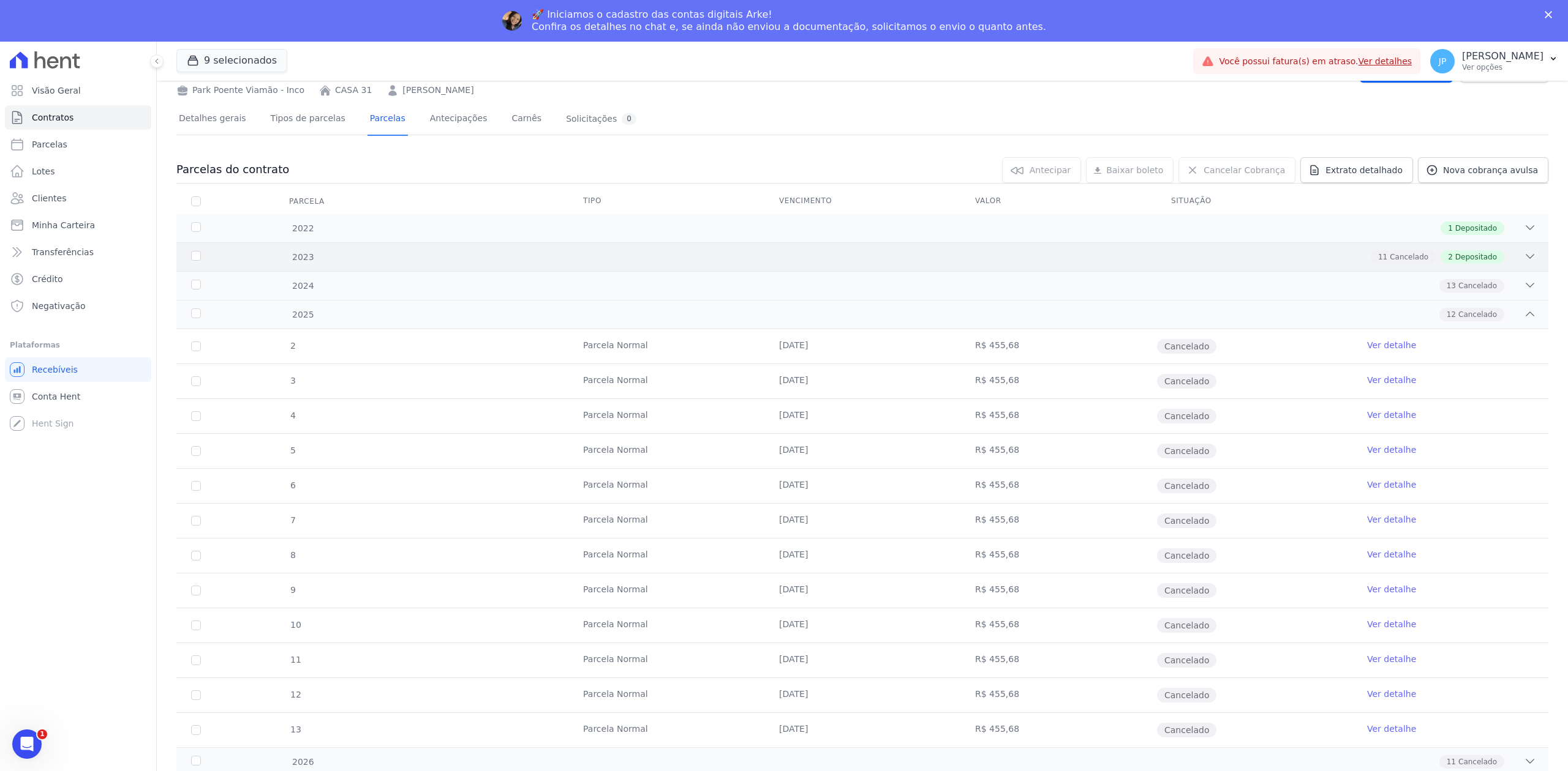
click at [1524, 256] on icon at bounding box center [1530, 256] width 12 height 12
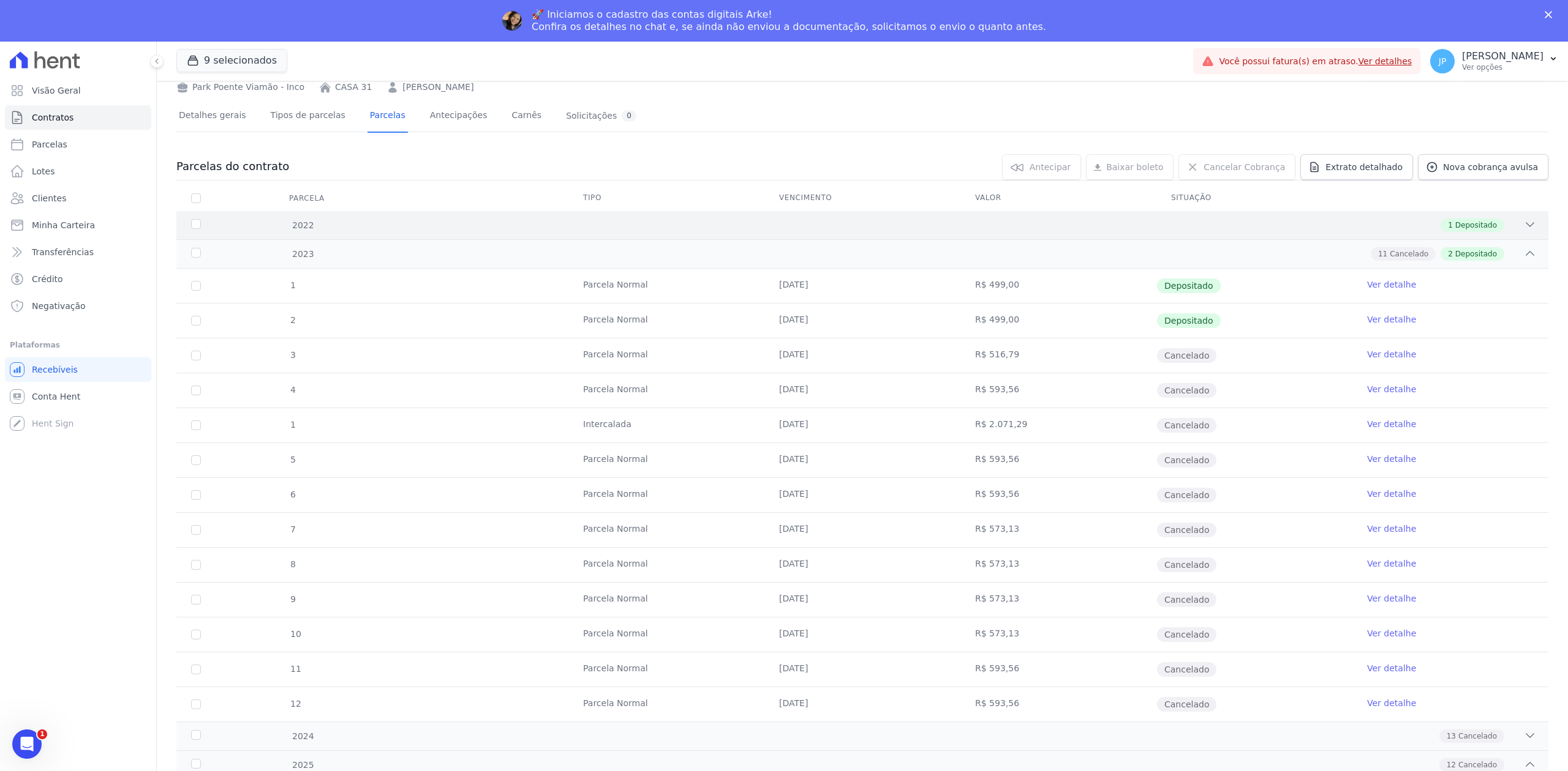
click at [1524, 225] on icon at bounding box center [1530, 224] width 12 height 12
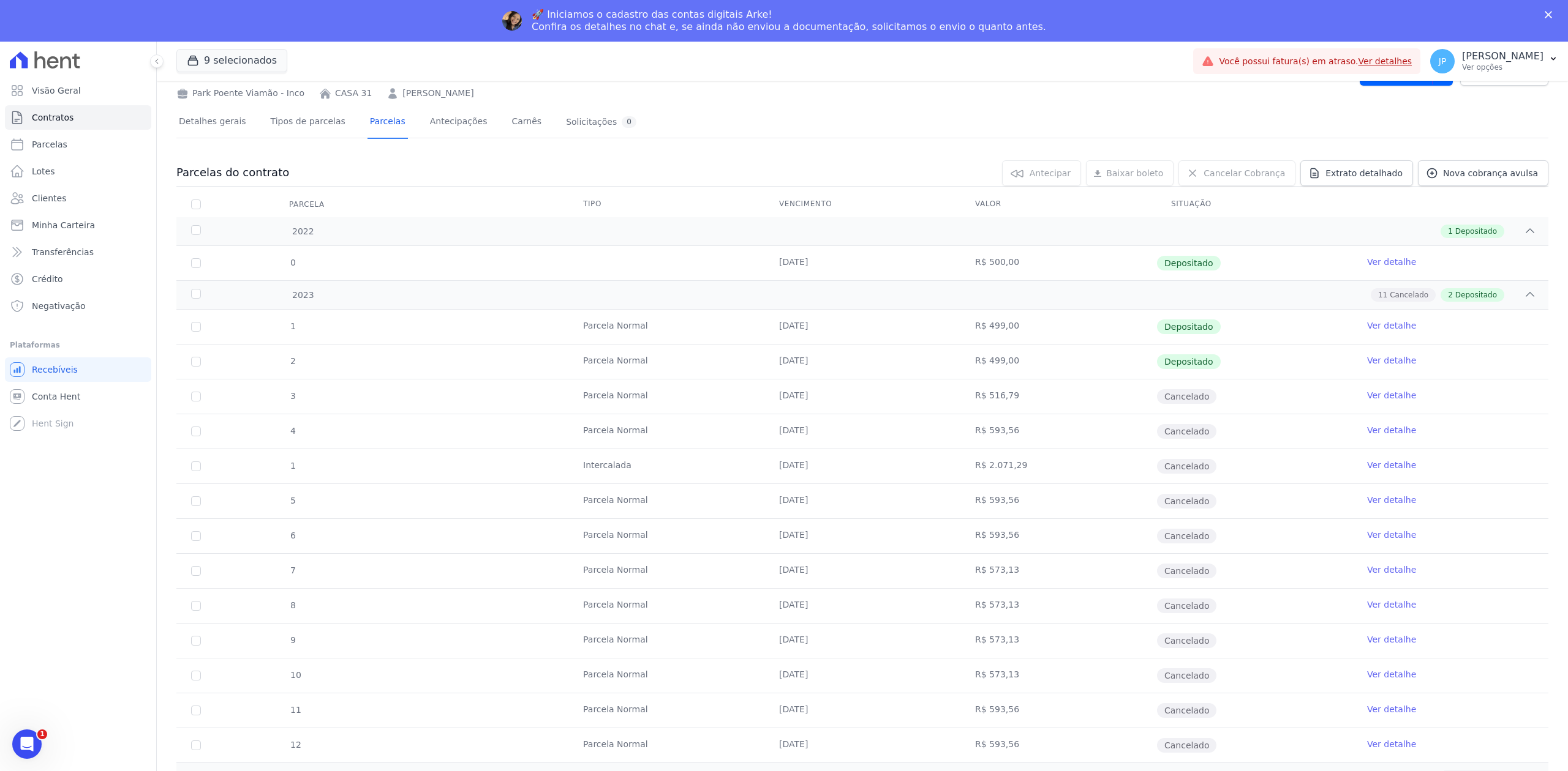
drag, startPoint x: 527, startPoint y: 82, endPoint x: 415, endPoint y: 93, distance: 112.5
click at [394, 96] on div "Park Poente Viamão - Inco CASA 31 [PERSON_NAME]" at bounding box center [763, 91] width 1173 height 18
click at [473, 96] on link "[PERSON_NAME]" at bounding box center [438, 93] width 71 height 13
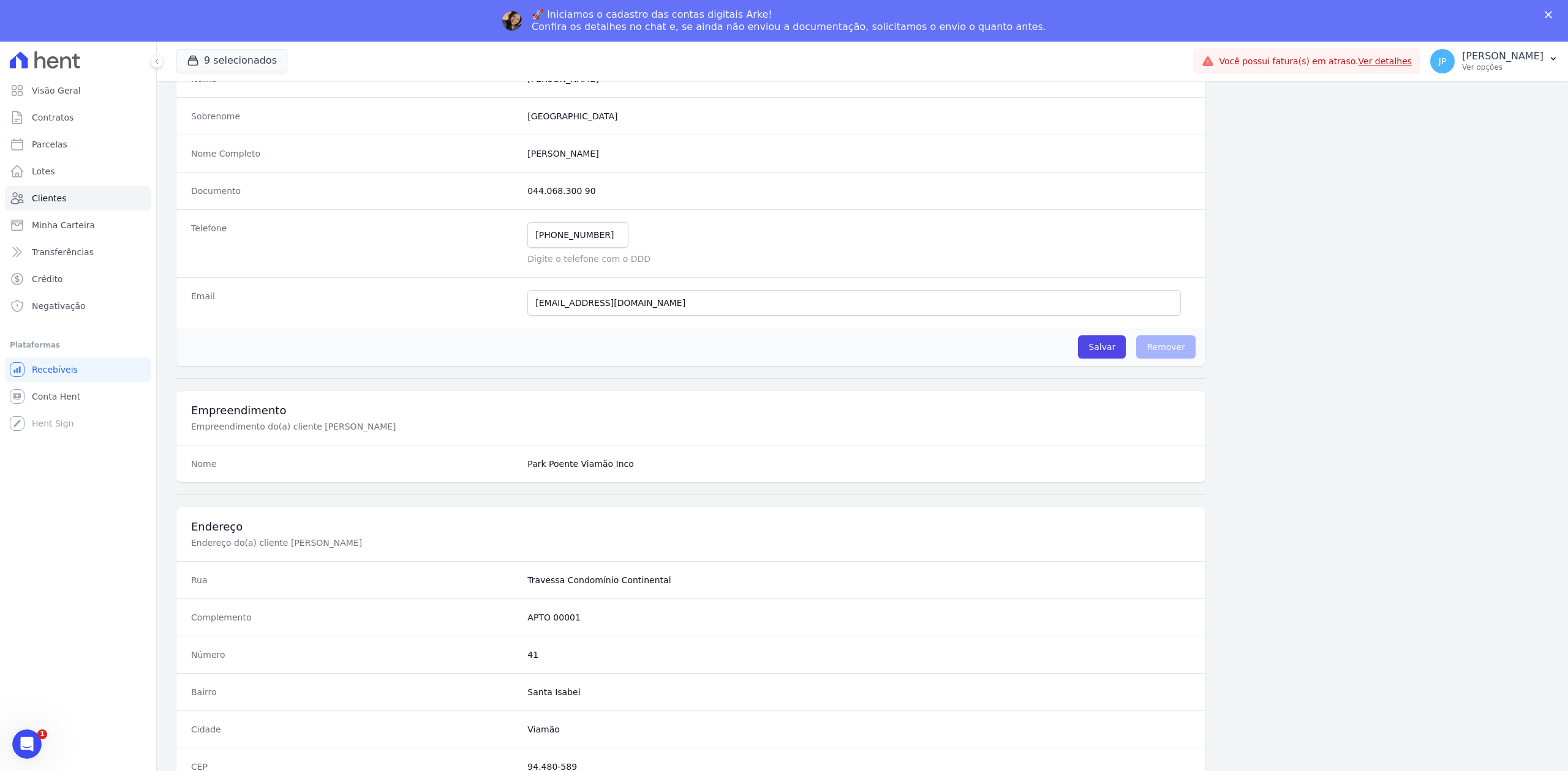
scroll to position [380, 0]
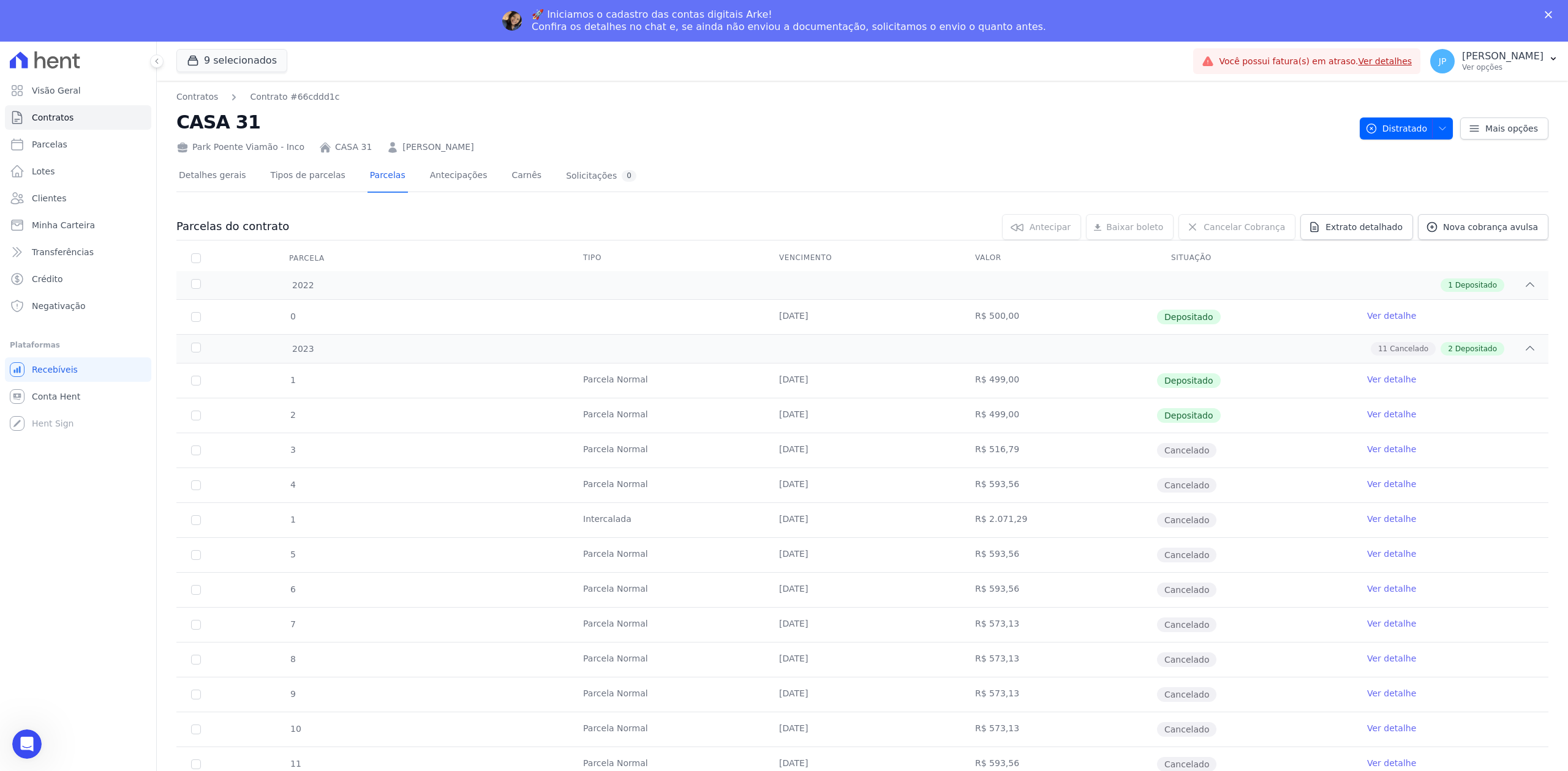
drag, startPoint x: 496, startPoint y: 104, endPoint x: 429, endPoint y: 147, distance: 79.6
click at [409, 148] on div "Park Poente Viamão - Inco CASA 31 [PERSON_NAME]" at bounding box center [763, 144] width 1173 height 18
click at [508, 137] on div "Park Poente Viamão - Inco CASA 31 [PERSON_NAME]" at bounding box center [763, 144] width 1173 height 18
drag, startPoint x: 515, startPoint y: 146, endPoint x: 383, endPoint y: 149, distance: 132.0
click at [383, 149] on div "Park Poente Viamão - Inco CASA 31 [PERSON_NAME]" at bounding box center [763, 144] width 1173 height 18
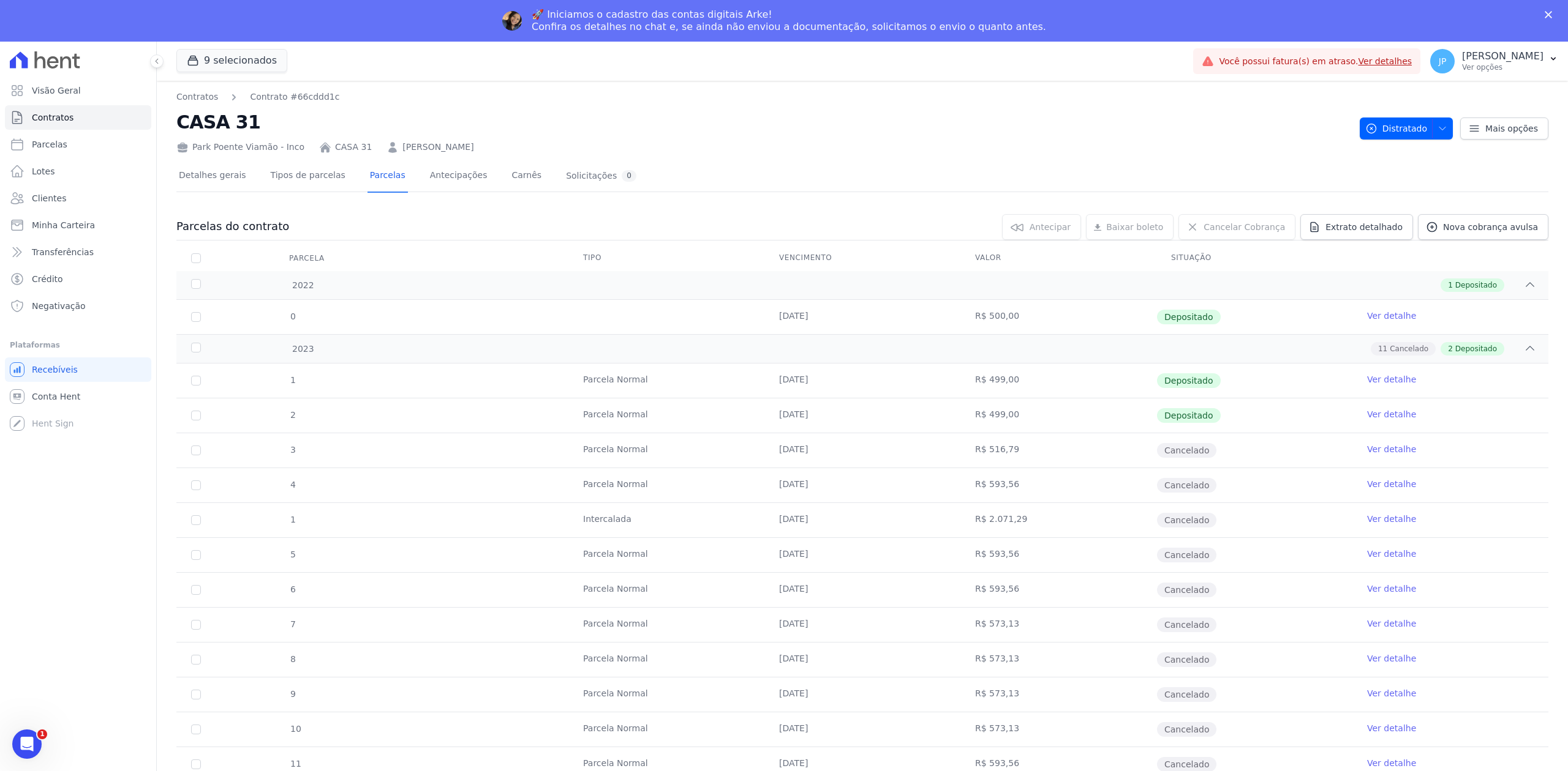
copy link "[PERSON_NAME]"
